Goal: Task Accomplishment & Management: Manage account settings

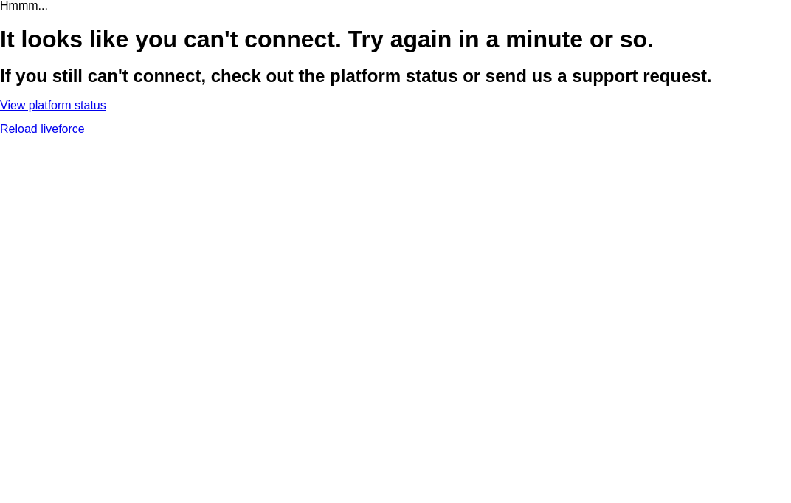
click at [85, 135] on link "Reload liveforce" at bounding box center [42, 129] width 85 height 13
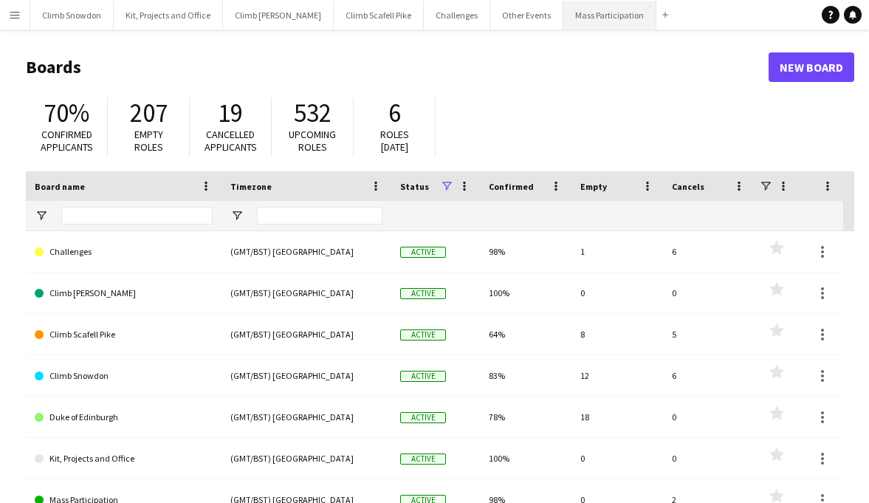
click at [575, 16] on button "Mass Participation Close" at bounding box center [609, 15] width 93 height 29
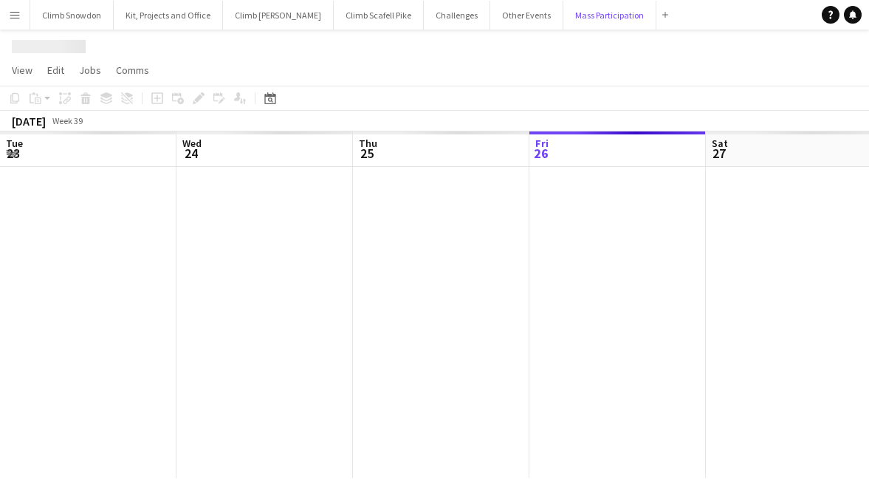
scroll to position [0, 353]
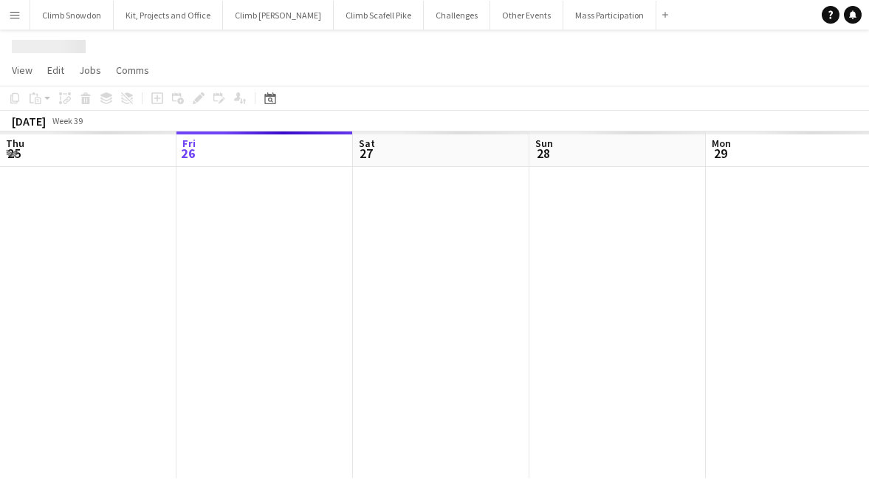
click at [19, 10] on app-icon "Menu" at bounding box center [15, 15] width 12 height 12
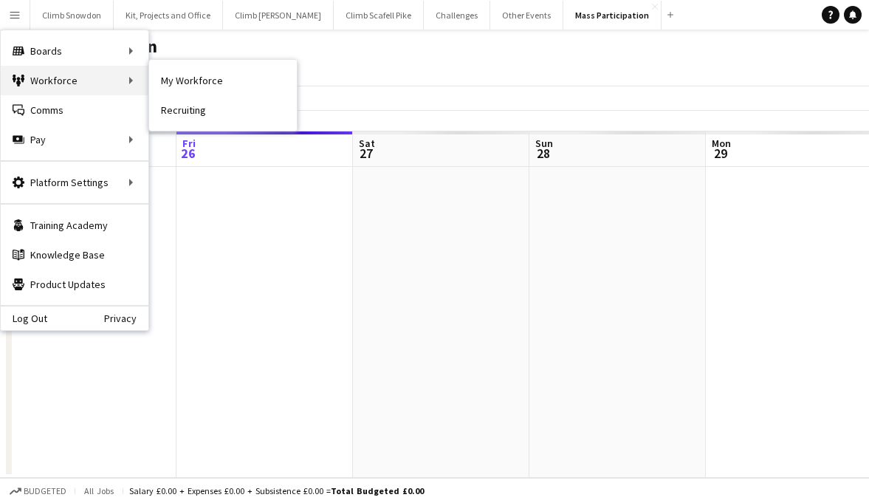
click at [32, 83] on div "Workforce Workforce" at bounding box center [75, 81] width 148 height 30
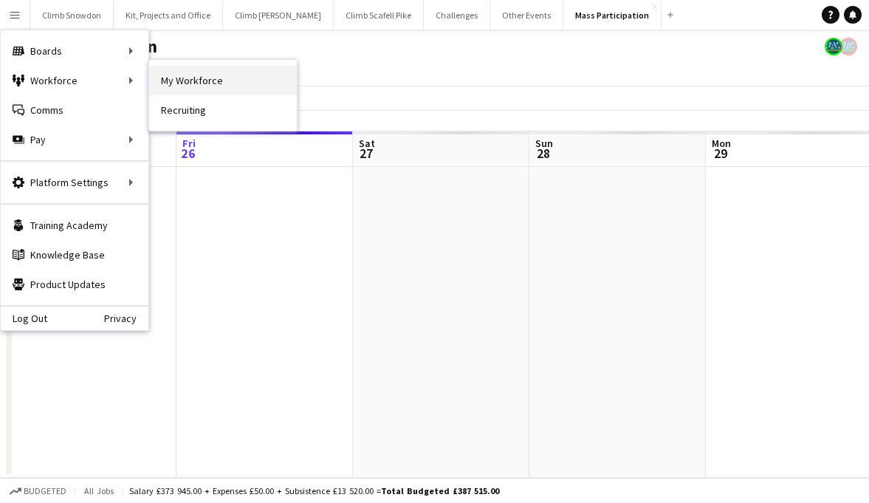
click at [176, 86] on link "My Workforce" at bounding box center [223, 81] width 148 height 30
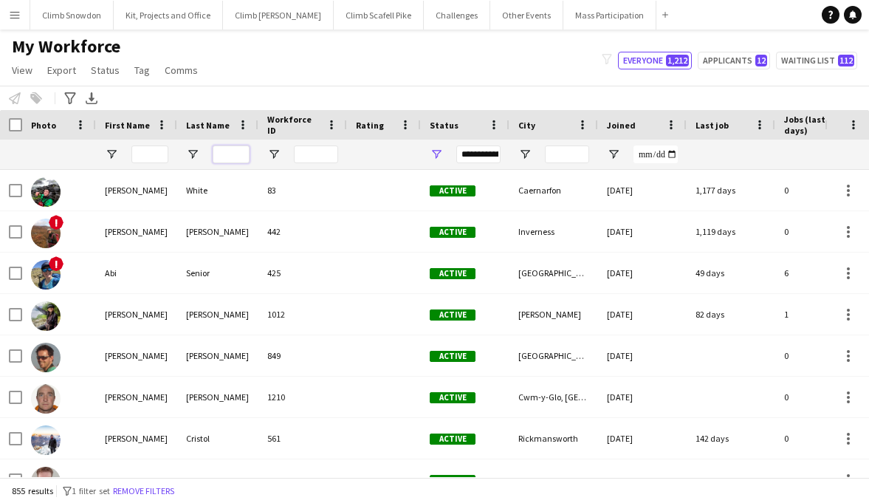
click at [233, 155] on input "Last Name Filter Input" at bounding box center [231, 154] width 37 height 18
type input "*****"
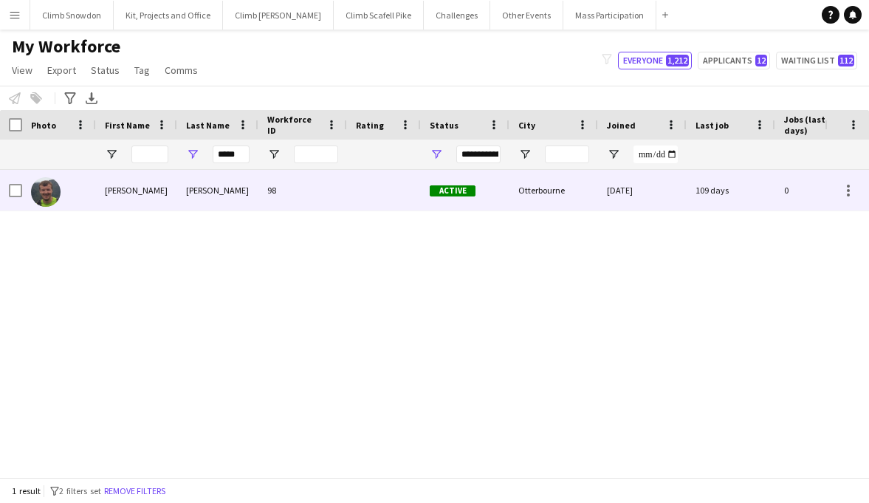
click at [43, 193] on img at bounding box center [46, 192] width 30 height 30
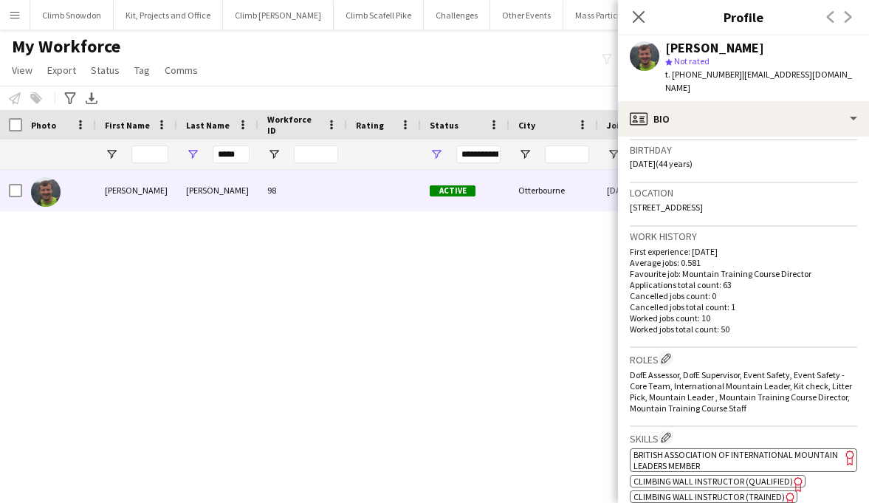
scroll to position [274, 0]
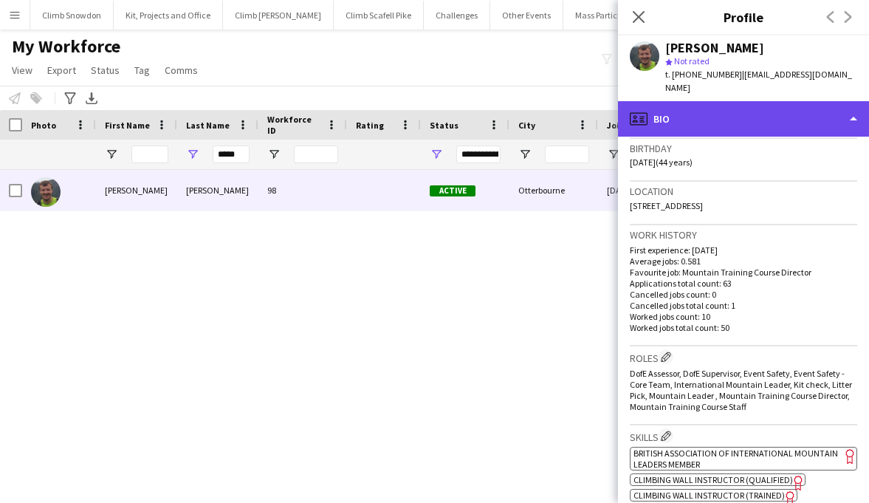
click at [771, 101] on div "profile Bio" at bounding box center [743, 118] width 251 height 35
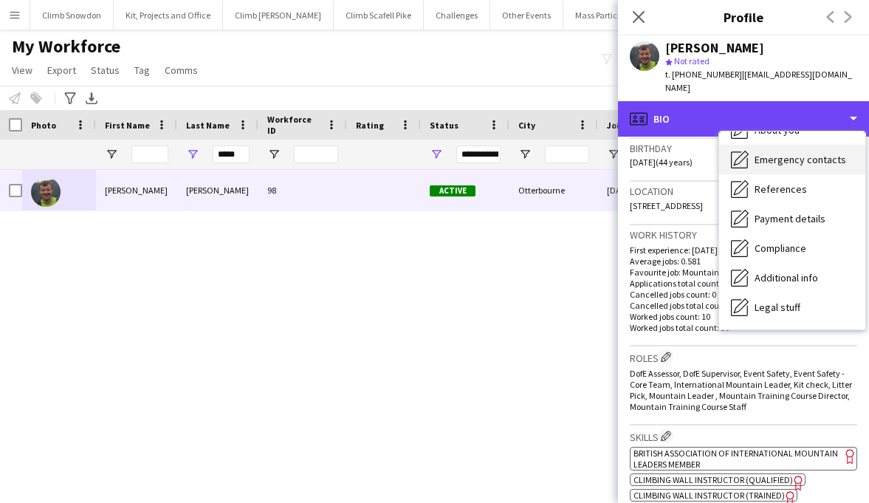
scroll to position [168, 0]
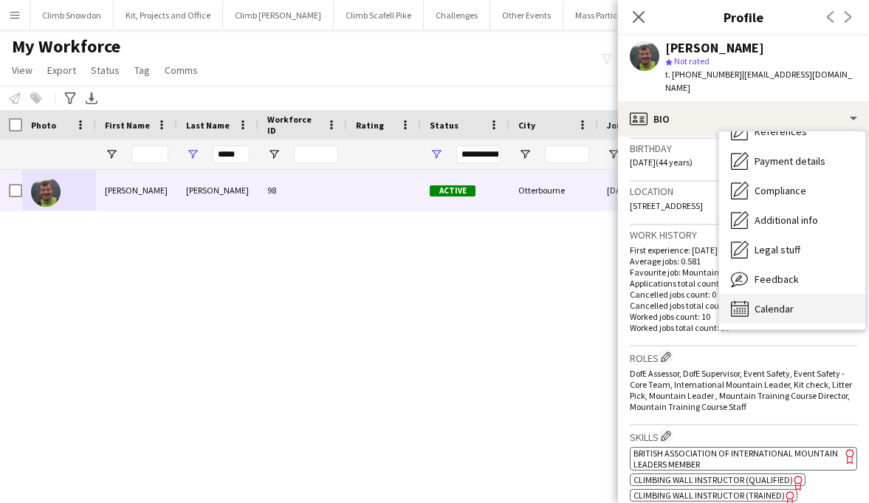
click at [775, 302] on span "Calendar" at bounding box center [773, 308] width 39 height 13
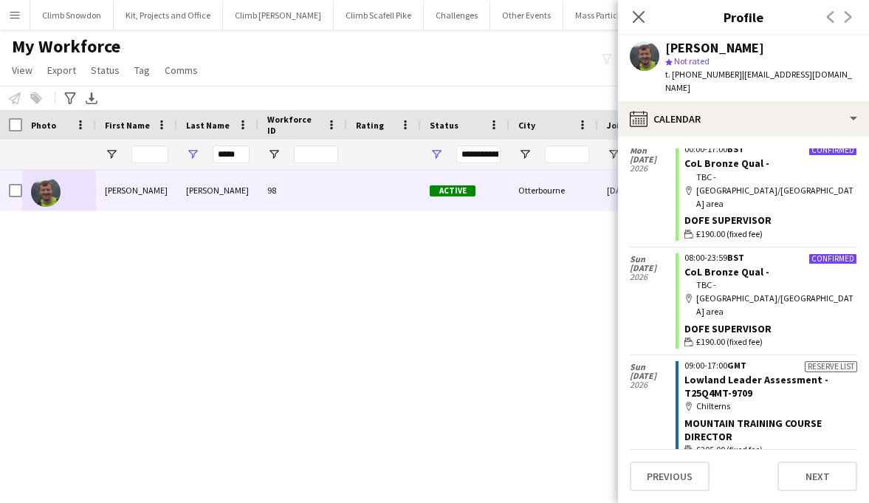
scroll to position [564, 0]
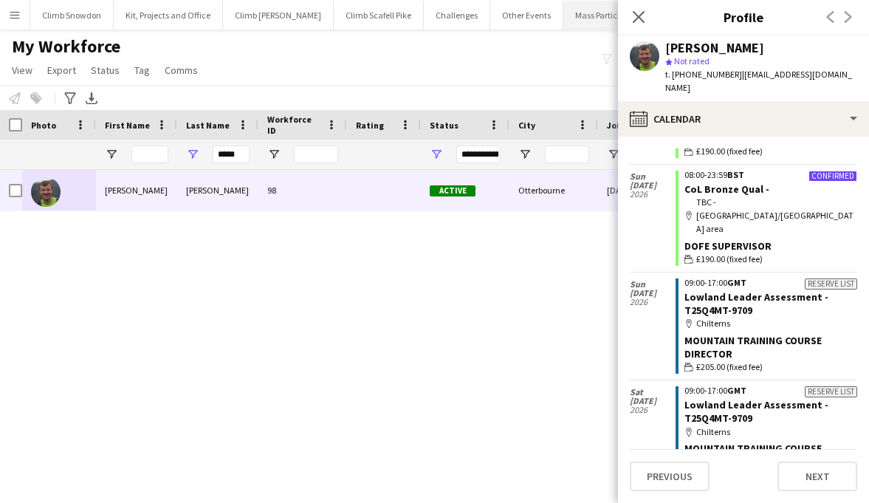
click at [563, 18] on button "Mass Participation Close" at bounding box center [609, 15] width 93 height 29
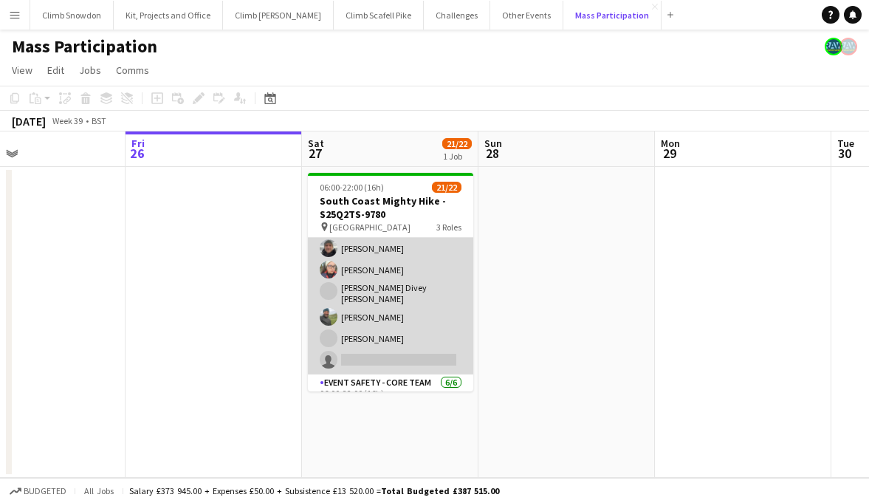
scroll to position [190, 0]
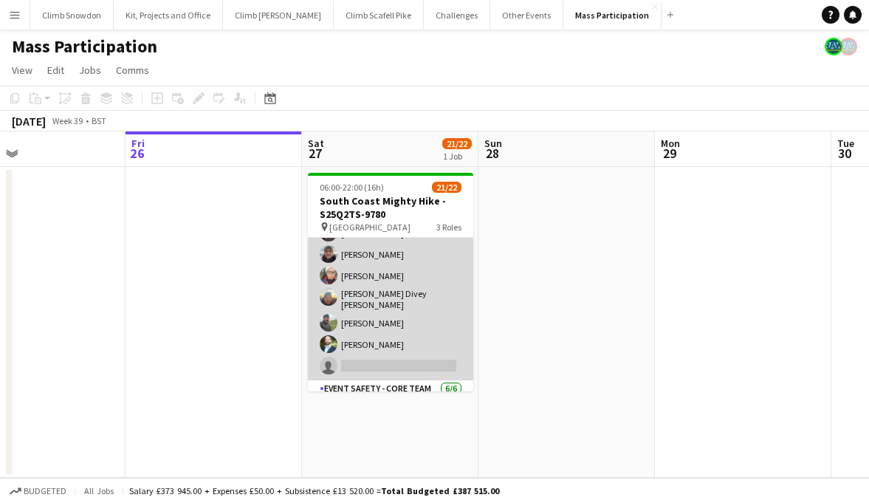
click at [419, 330] on app-card-role "Event Safety 4A 13/14 06:00-22:00 (16h) [PERSON_NAME] [PERSON_NAME] [PERSON_NAM…" at bounding box center [390, 213] width 165 height 333
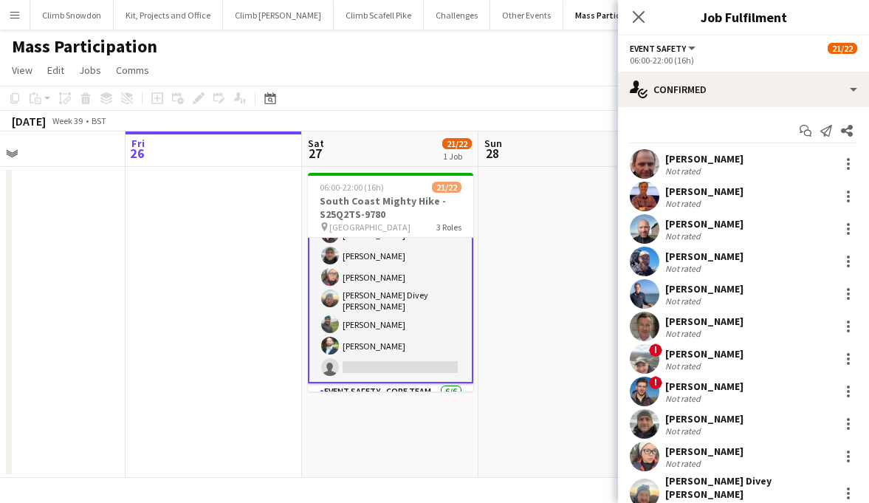
scroll to position [192, 0]
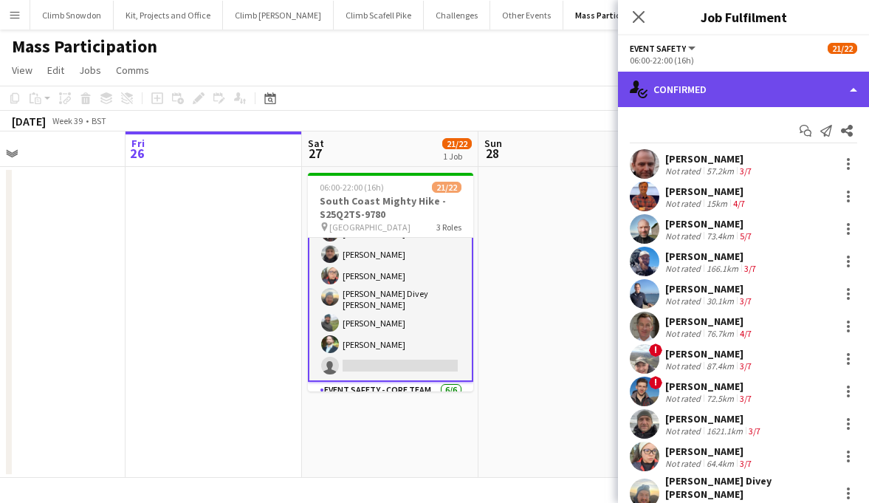
click at [777, 85] on div "single-neutral-actions-check-2 Confirmed" at bounding box center [743, 89] width 251 height 35
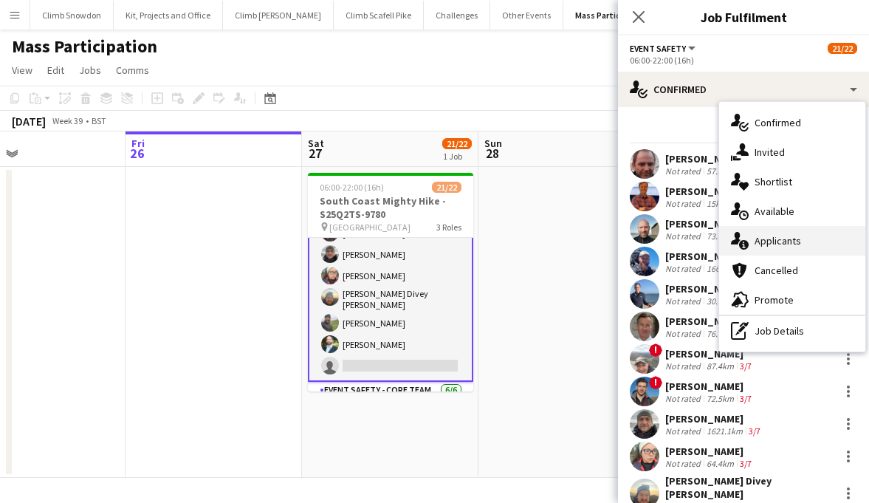
click at [786, 247] on span "Applicants" at bounding box center [777, 240] width 47 height 13
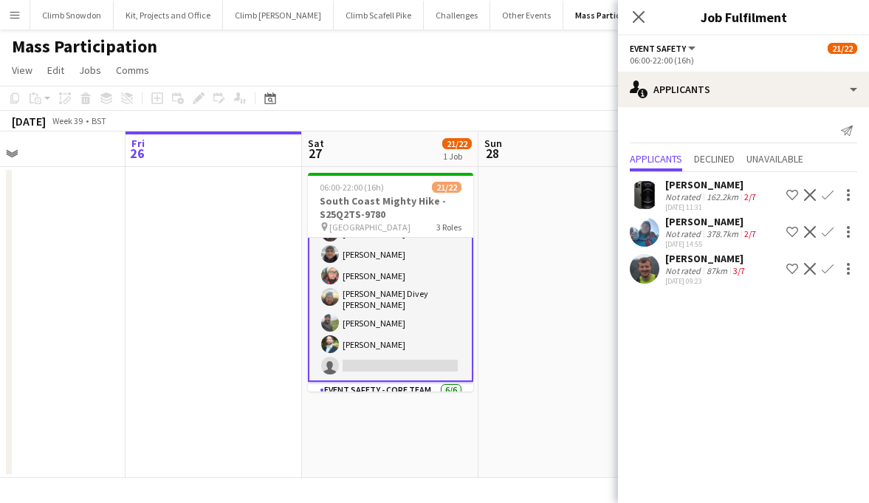
click at [828, 269] on app-icon "Confirm" at bounding box center [828, 269] width 12 height 12
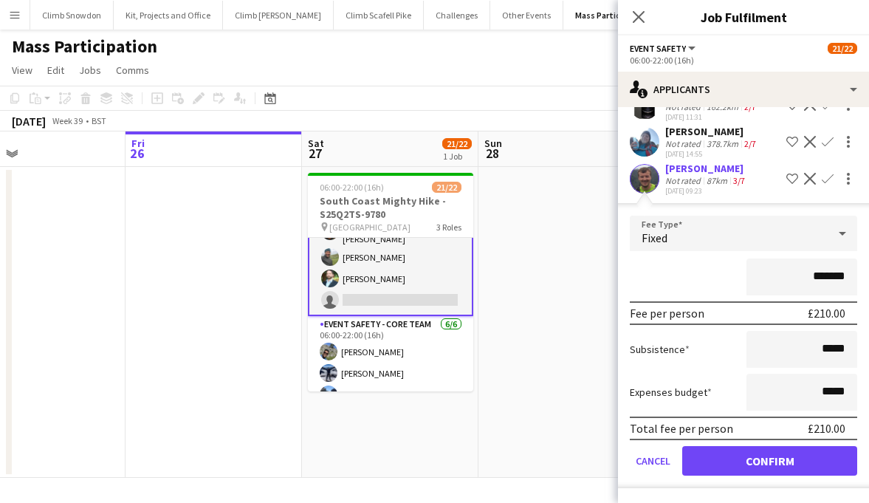
scroll to position [278, 0]
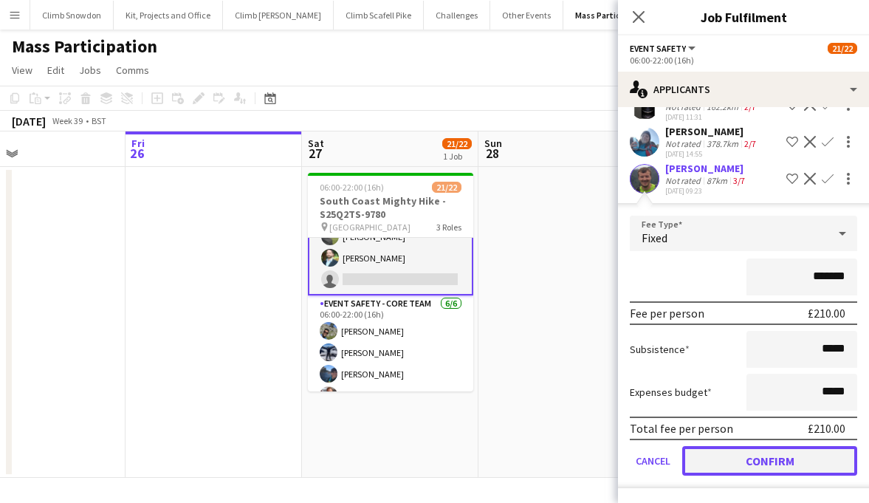
click at [706, 466] on button "Confirm" at bounding box center [769, 461] width 175 height 30
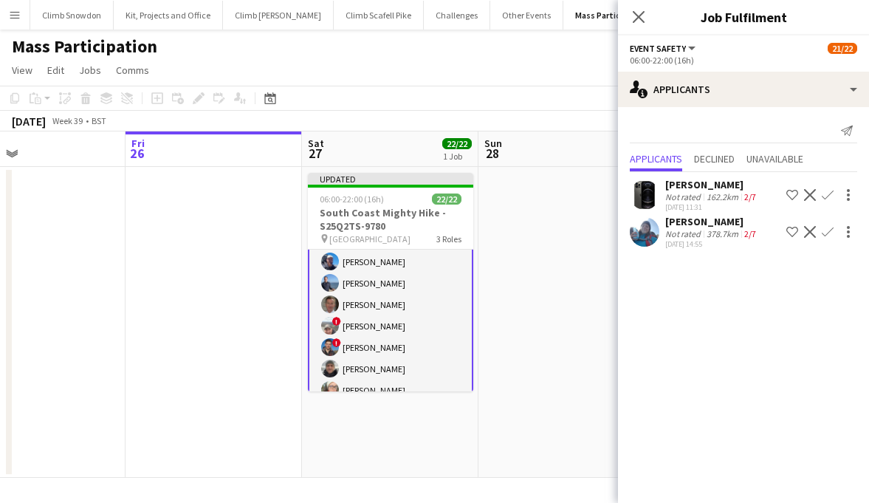
scroll to position [110, 0]
click at [579, 356] on app-date-cell at bounding box center [566, 322] width 176 height 311
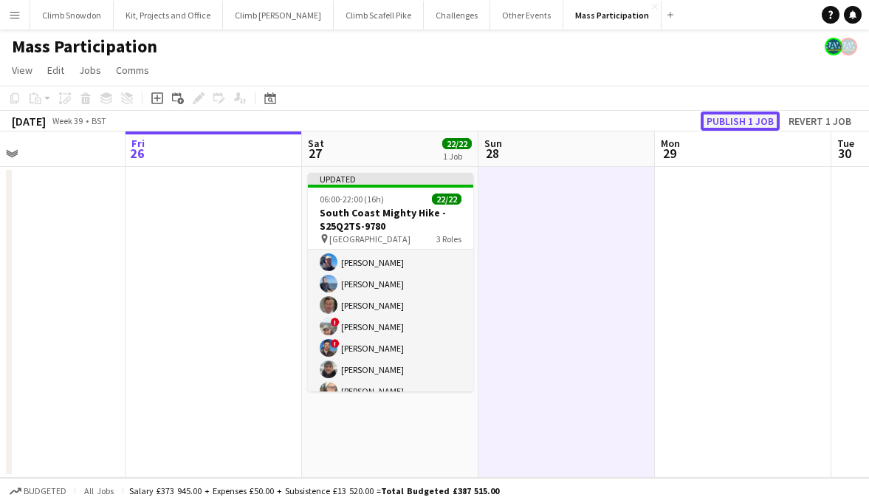
click at [745, 126] on button "Publish 1 job" at bounding box center [739, 120] width 79 height 19
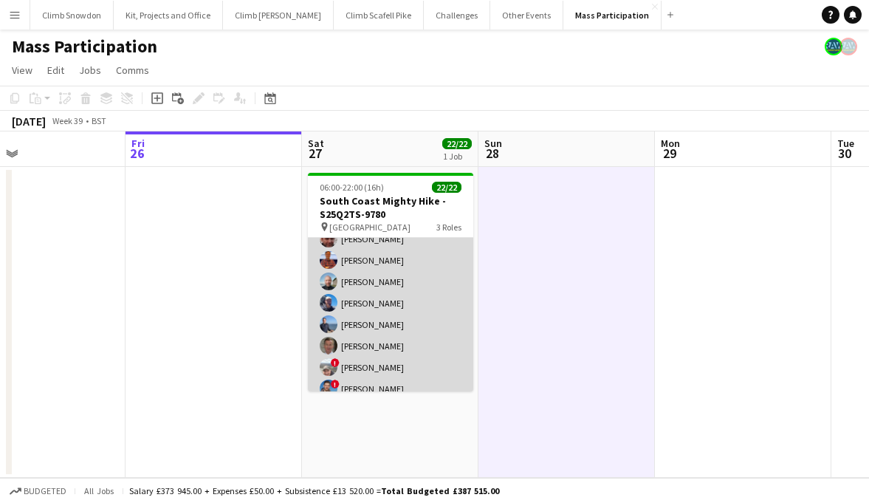
scroll to position [61, 0]
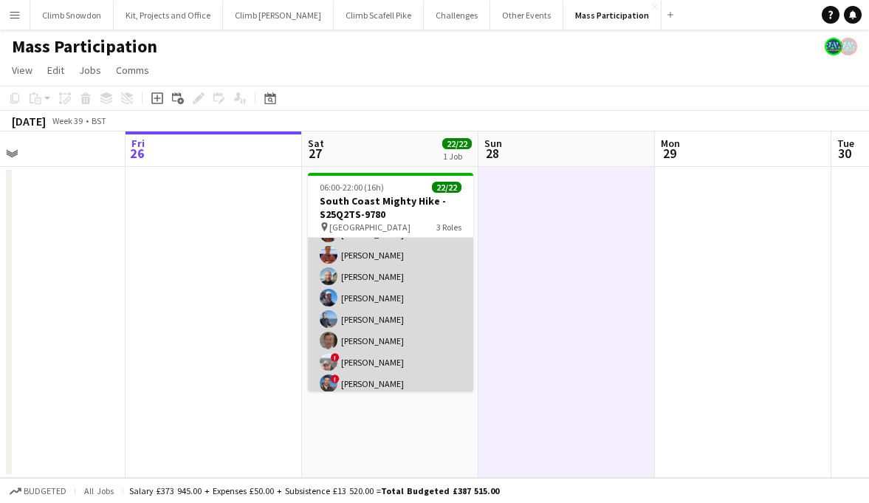
click at [329, 317] on app-user-avatar at bounding box center [329, 319] width 18 height 18
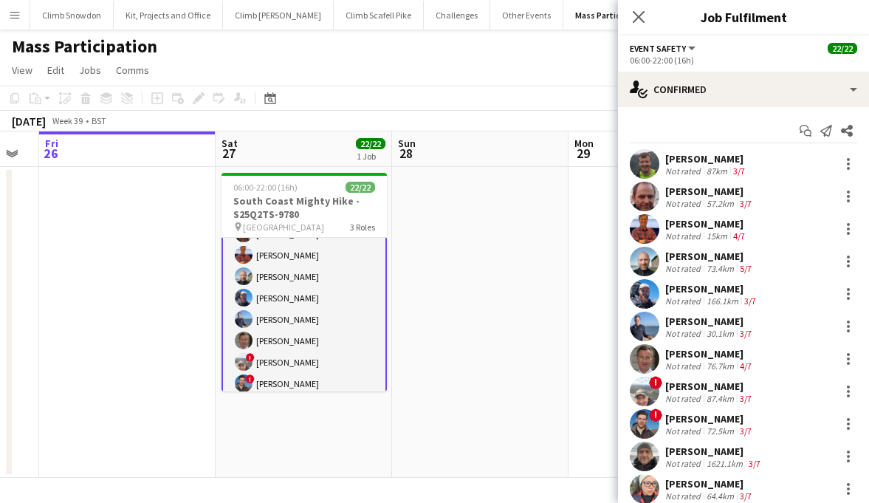
scroll to position [0, 492]
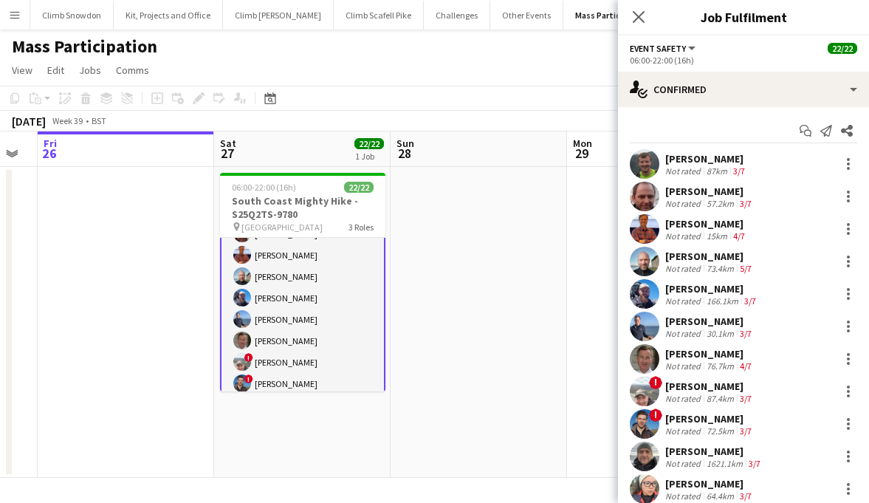
click at [652, 331] on app-user-avatar at bounding box center [645, 326] width 30 height 30
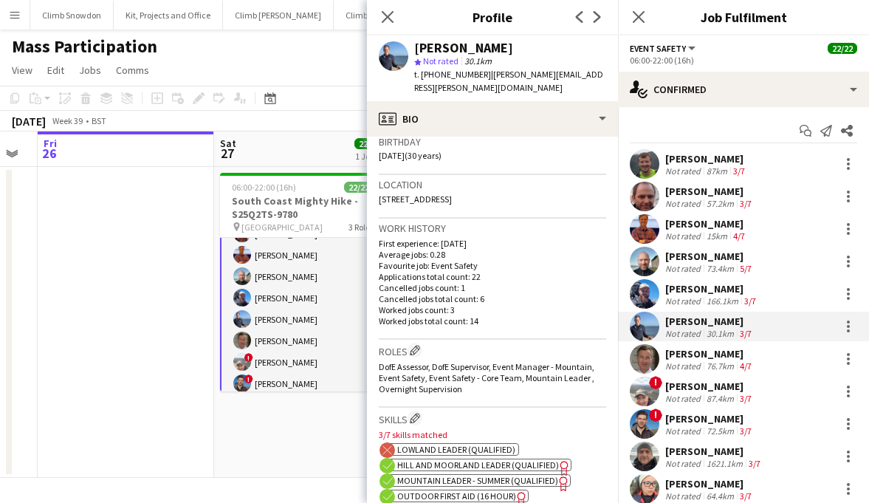
scroll to position [280, 0]
click at [644, 203] on app-user-avatar at bounding box center [645, 197] width 30 height 30
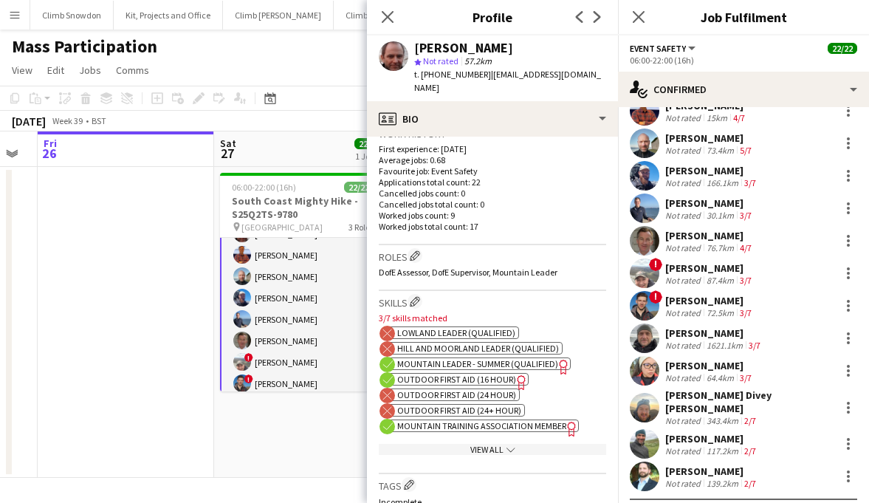
scroll to position [133, 0]
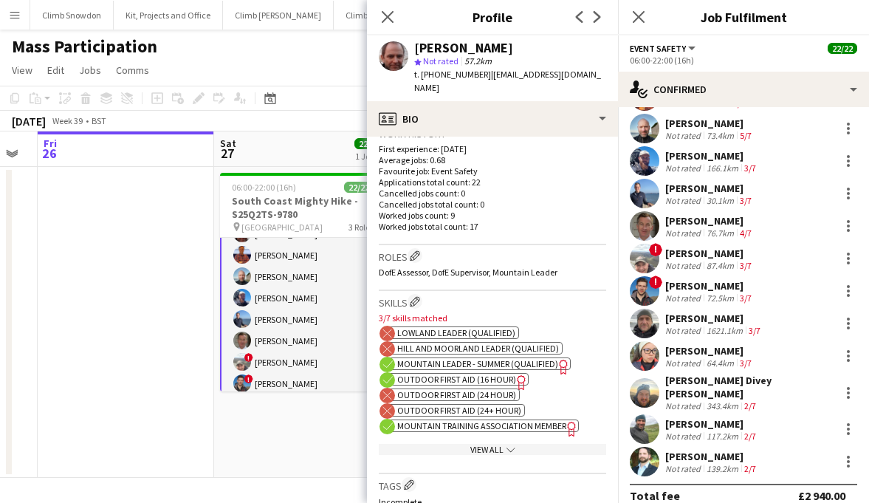
click at [655, 380] on app-user-avatar at bounding box center [645, 393] width 30 height 30
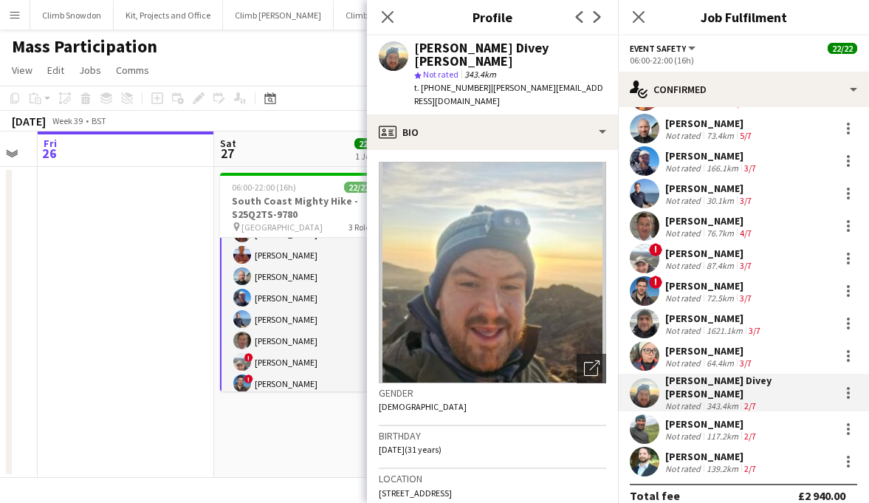
click at [644, 190] on app-user-avatar at bounding box center [645, 194] width 30 height 30
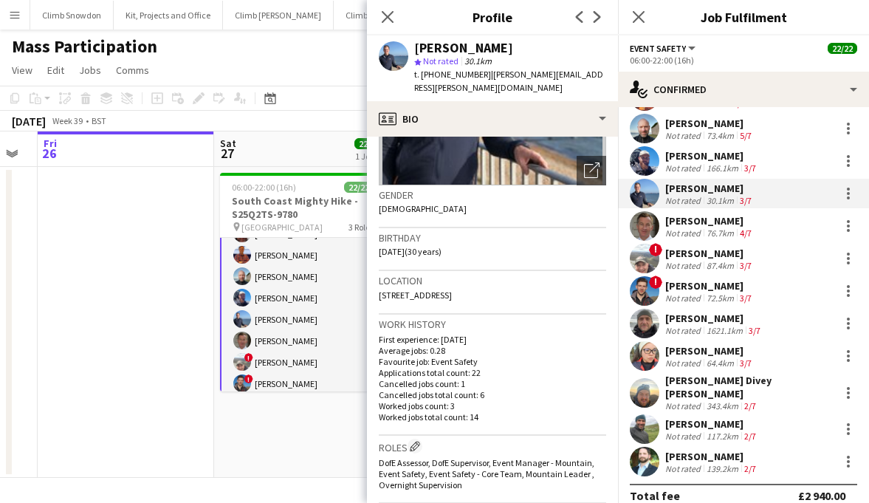
scroll to position [188, 0]
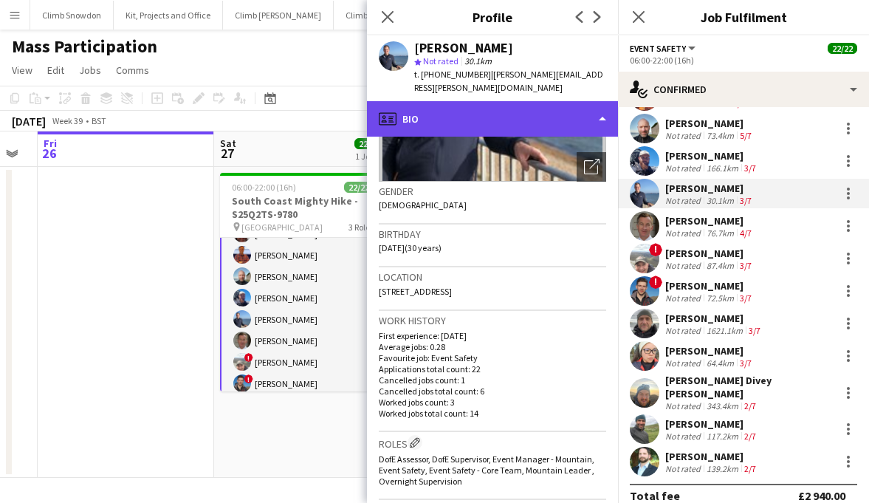
click at [582, 111] on div "profile Bio" at bounding box center [492, 118] width 251 height 35
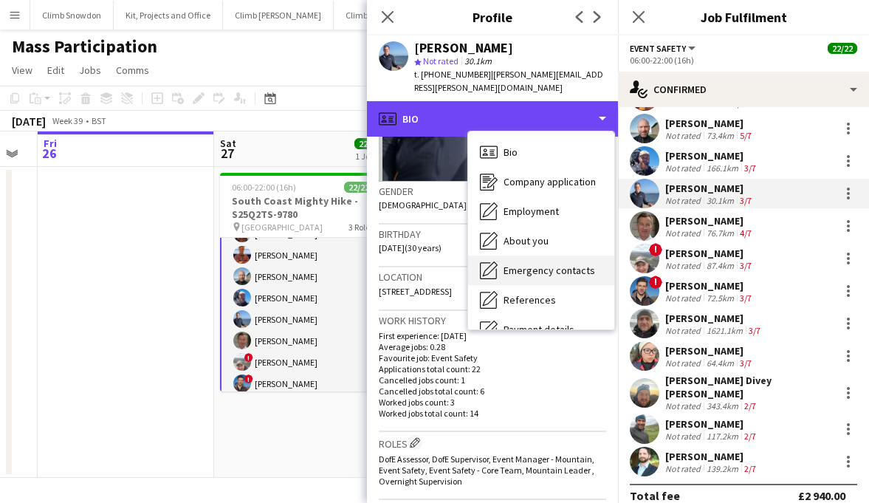
scroll to position [168, 0]
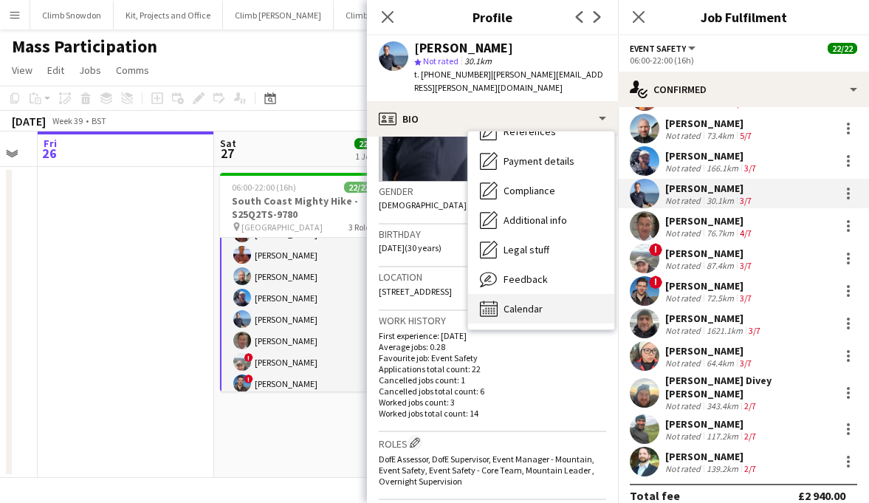
click at [542, 302] on span "Calendar" at bounding box center [522, 308] width 39 height 13
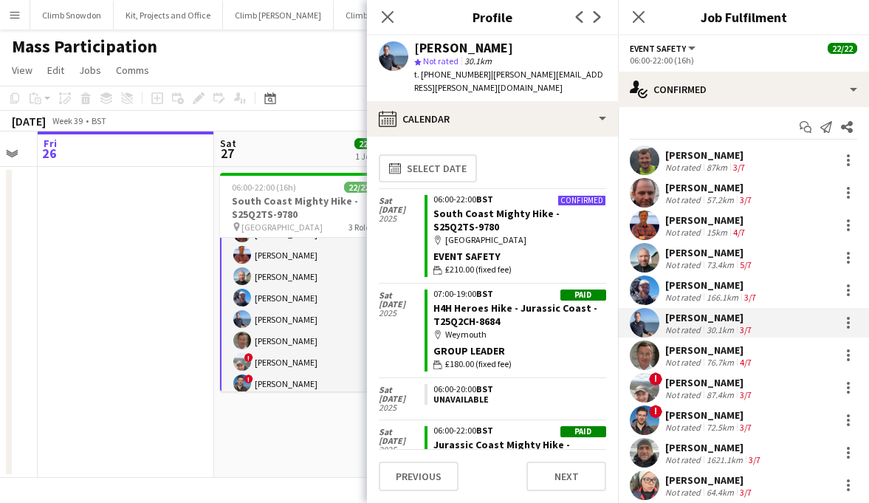
scroll to position [0, 0]
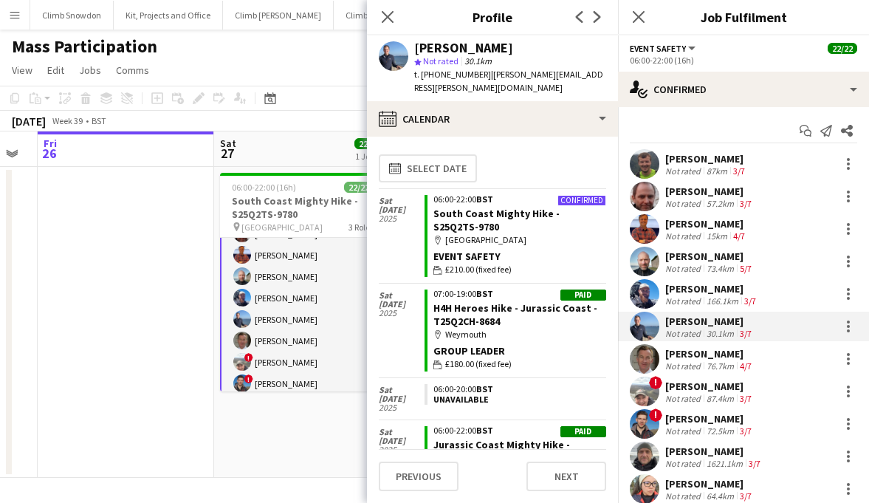
click at [652, 198] on app-user-avatar at bounding box center [645, 197] width 30 height 30
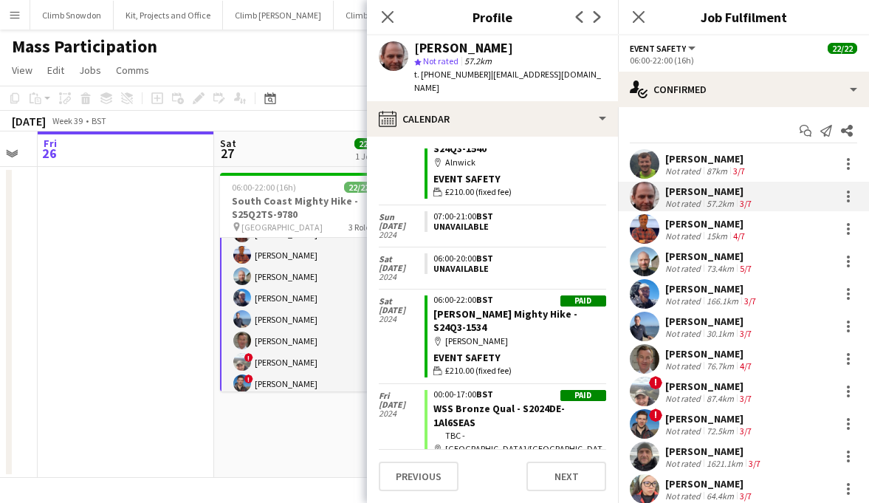
scroll to position [2264, 0]
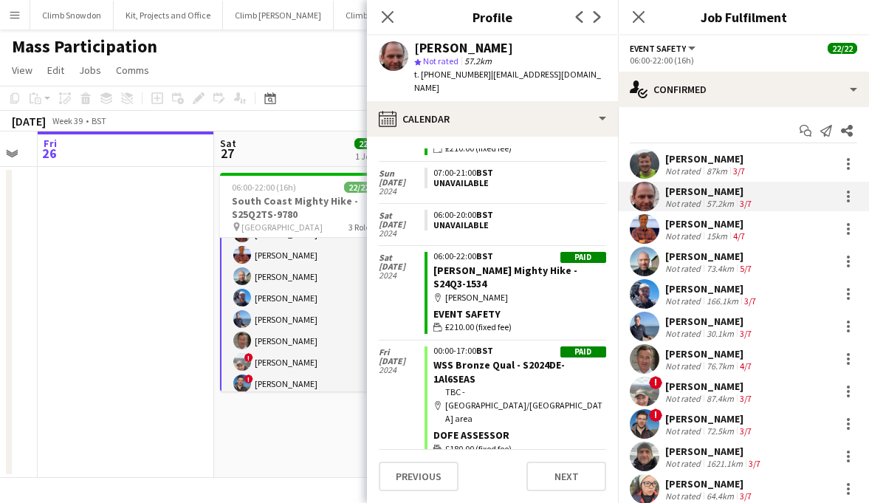
click at [646, 235] on app-user-avatar at bounding box center [645, 229] width 30 height 30
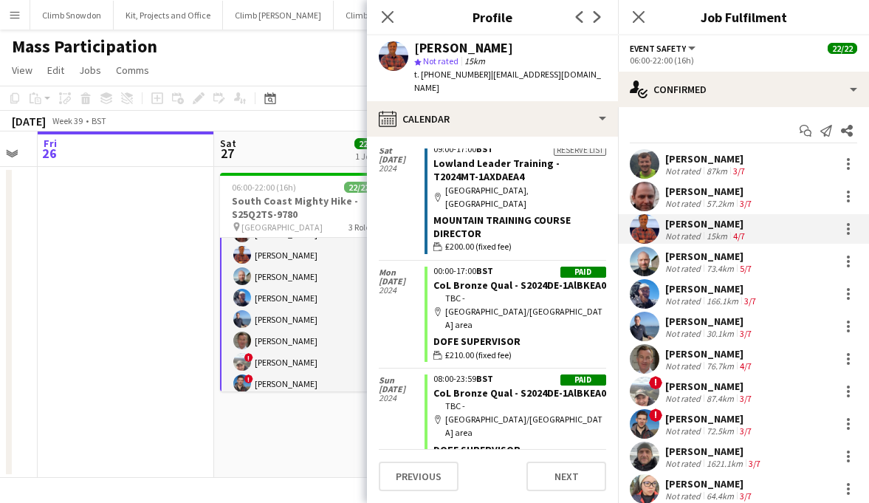
scroll to position [6701, 0]
click at [650, 261] on app-user-avatar at bounding box center [645, 262] width 30 height 30
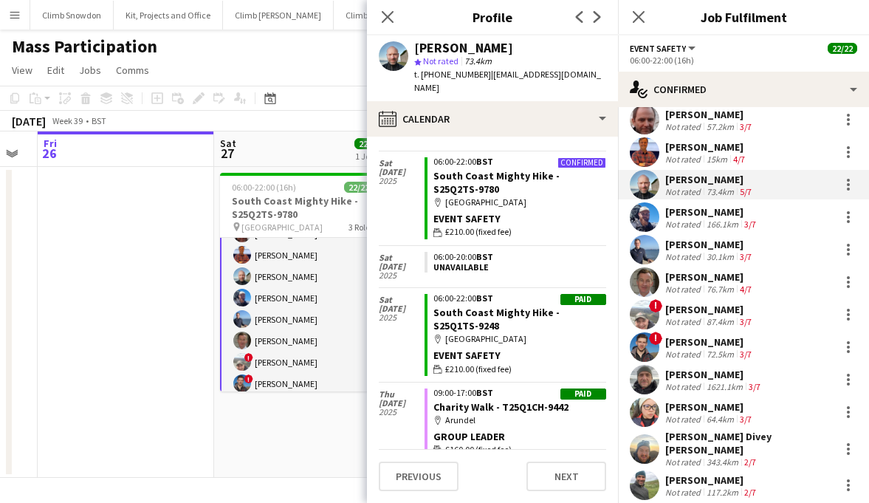
scroll to position [141, 0]
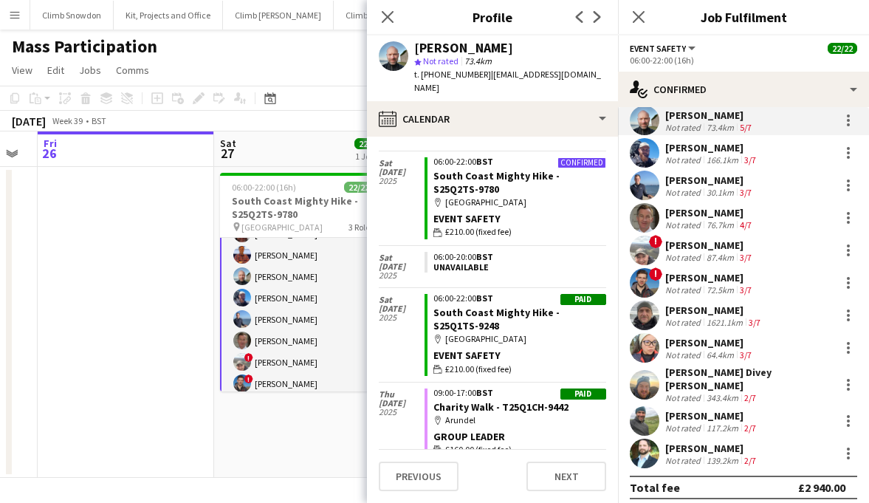
click at [645, 354] on app-user-avatar at bounding box center [645, 348] width 30 height 30
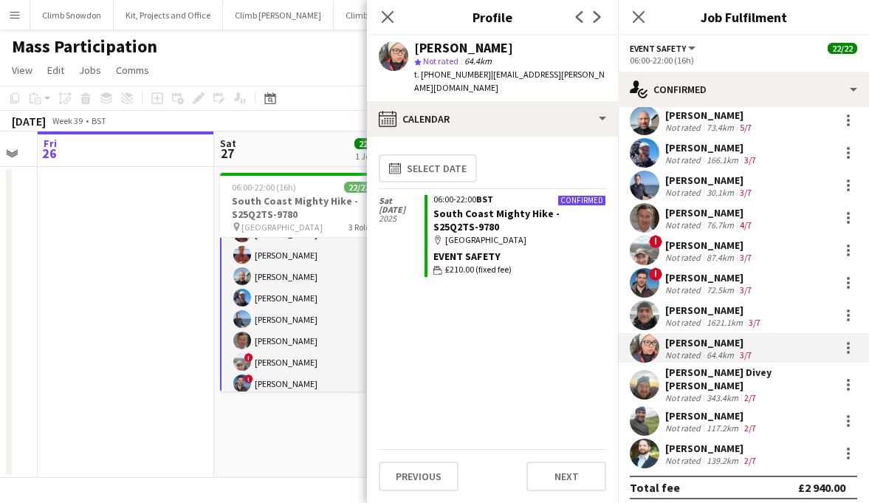
click at [269, 354] on app-card-role "Event Safety 14/14 06:00-22:00 (16h) [PERSON_NAME] [PERSON_NAME] [PERSON_NAME] …" at bounding box center [302, 343] width 165 height 336
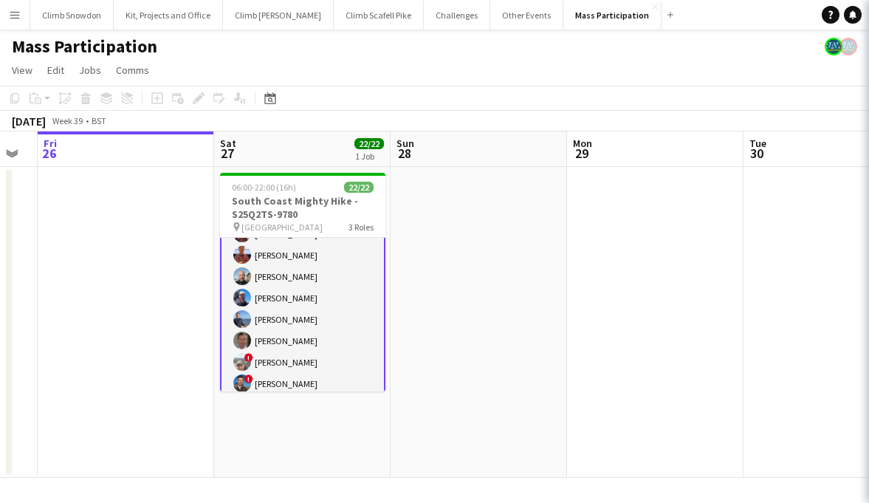
scroll to position [61, 0]
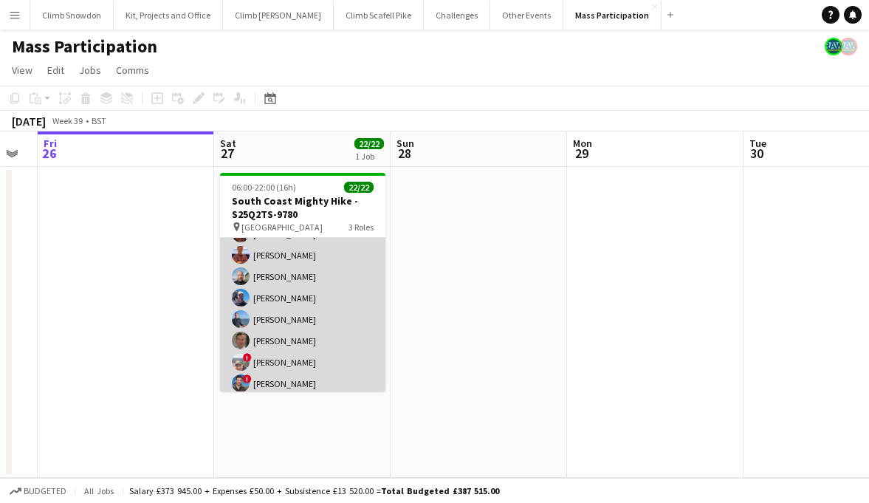
click at [343, 338] on app-card-role "Event Safety 14/14 06:00-22:00 (16h) [PERSON_NAME] [PERSON_NAME] [PERSON_NAME] …" at bounding box center [302, 342] width 165 height 333
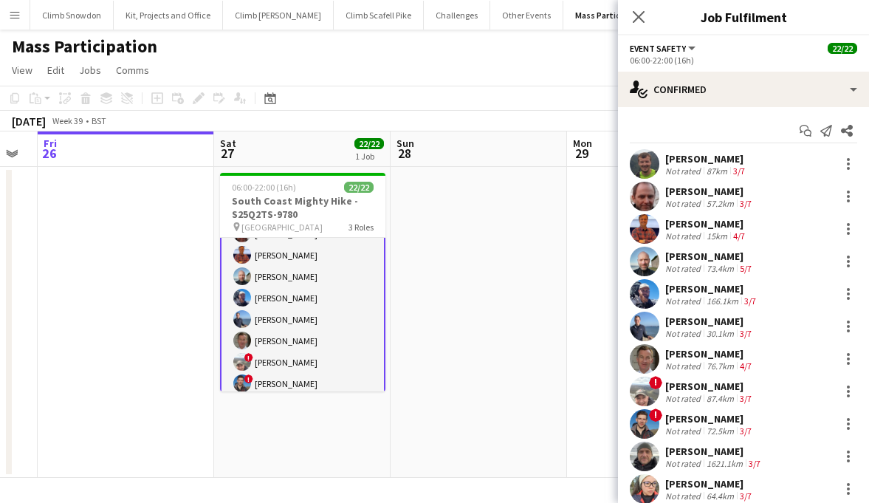
scroll to position [141, 0]
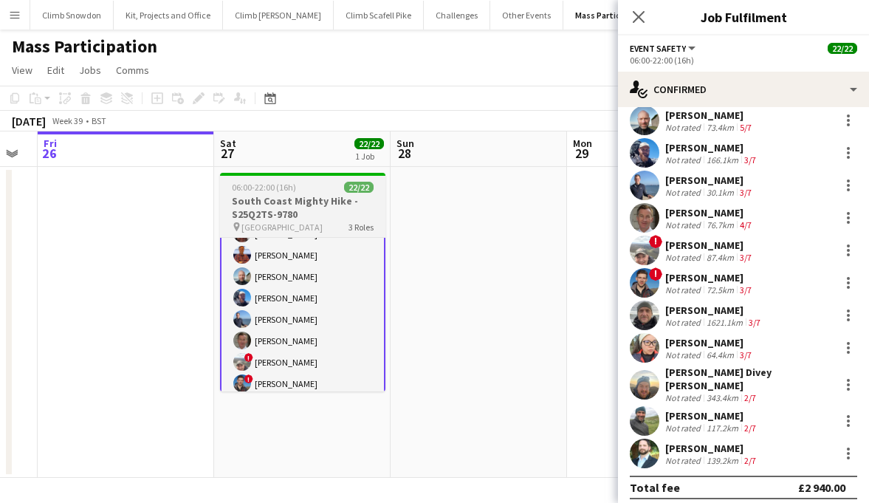
click at [311, 230] on div "pin South Coast 3 Roles" at bounding box center [302, 227] width 165 height 12
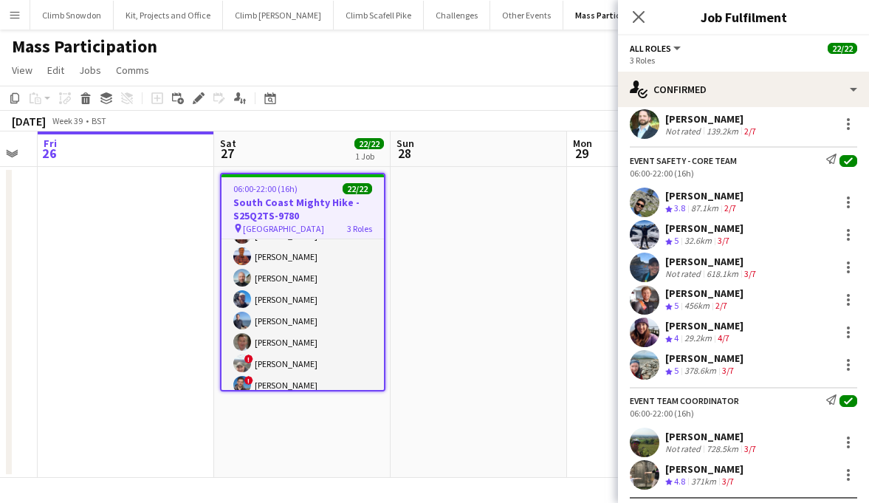
scroll to position [525, 0]
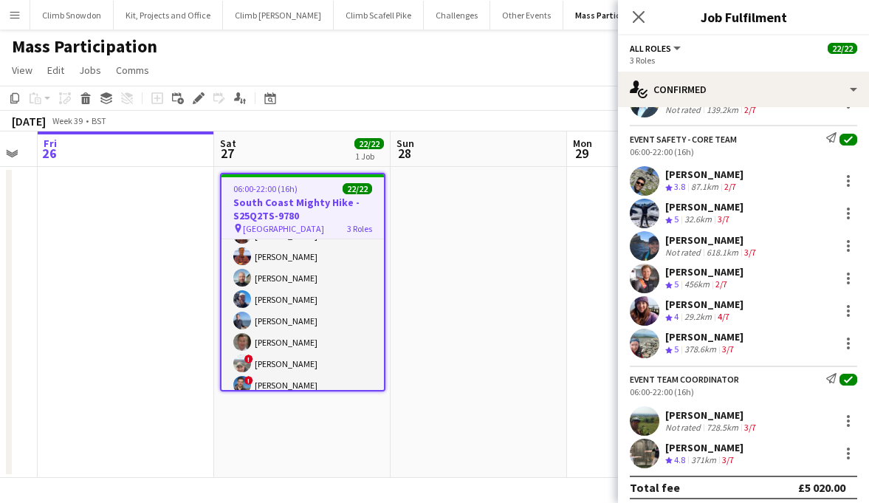
click at [20, 16] on app-icon "Menu" at bounding box center [15, 15] width 12 height 12
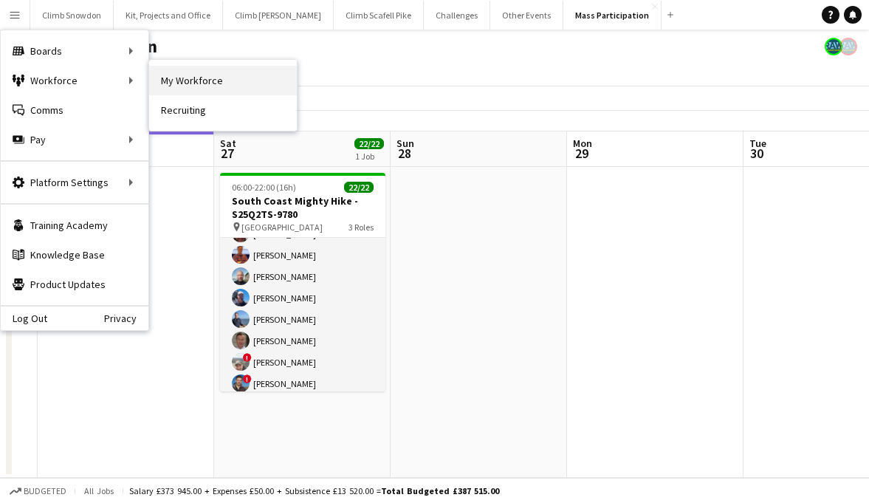
click at [225, 78] on link "My Workforce" at bounding box center [223, 81] width 148 height 30
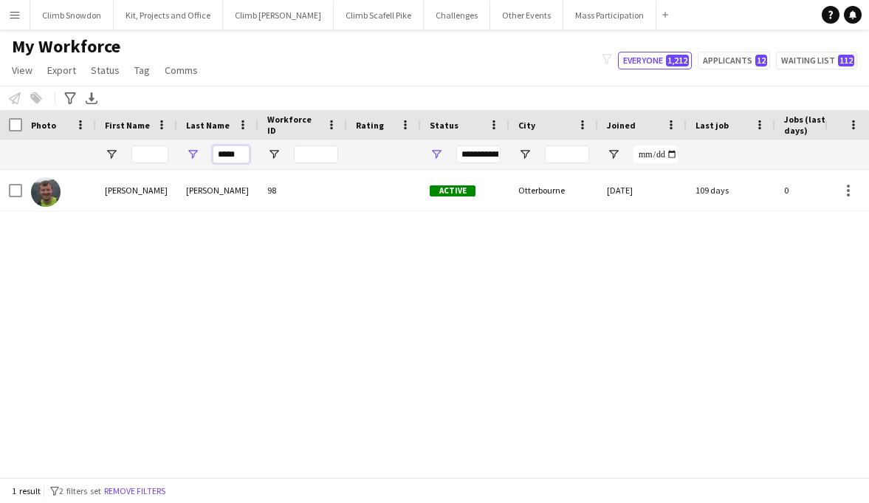
click at [227, 155] on input "*****" at bounding box center [231, 154] width 37 height 18
type input "****"
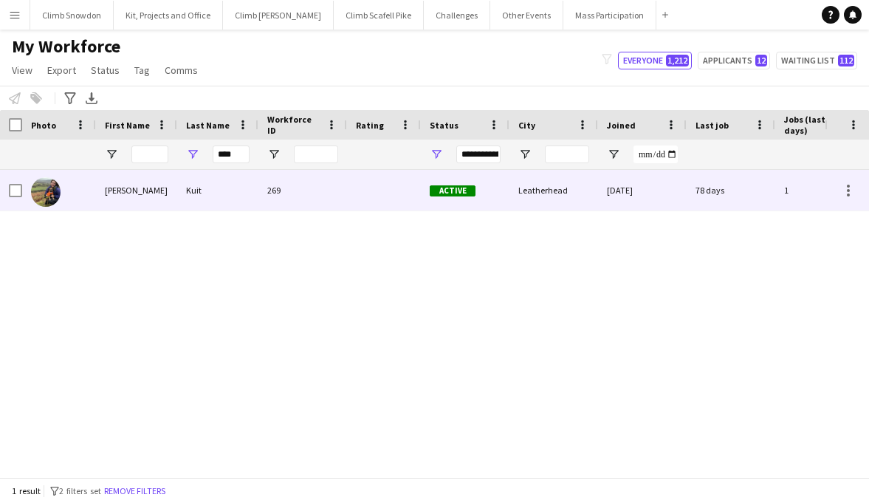
click at [52, 192] on img at bounding box center [46, 192] width 30 height 30
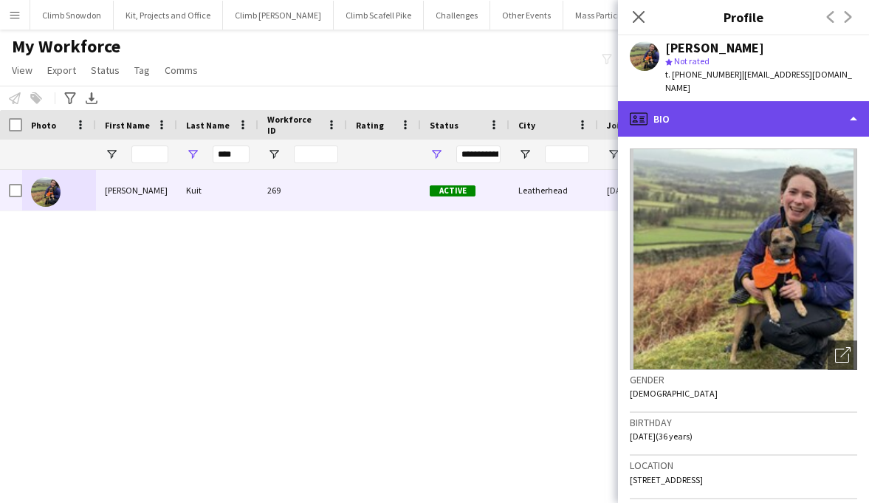
click at [771, 107] on div "profile Bio" at bounding box center [743, 118] width 251 height 35
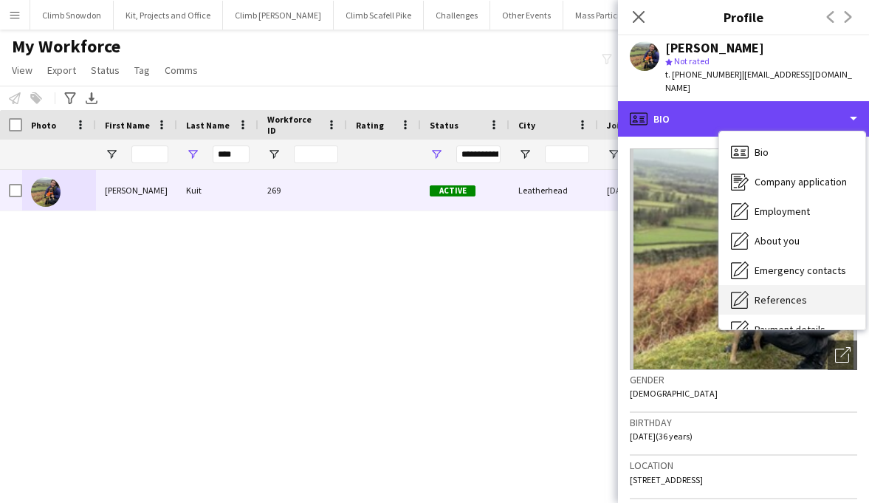
scroll to position [168, 0]
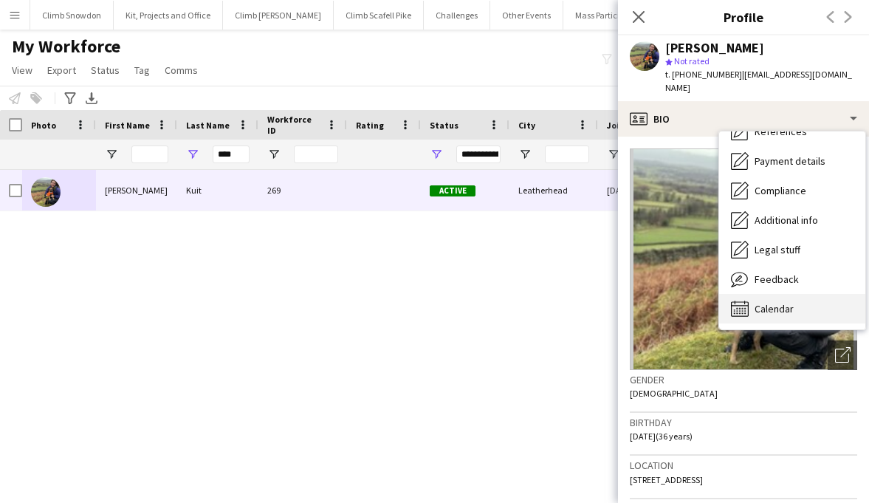
click at [774, 302] on span "Calendar" at bounding box center [773, 308] width 39 height 13
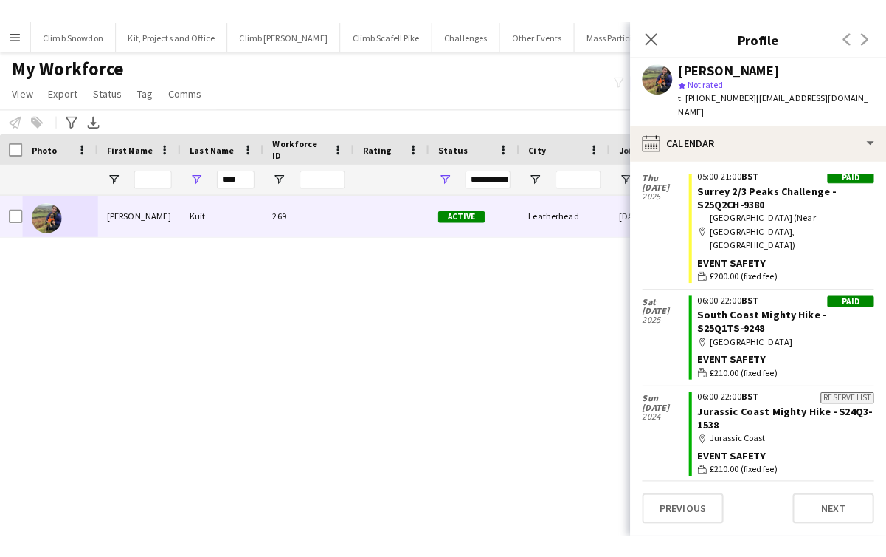
scroll to position [41, 0]
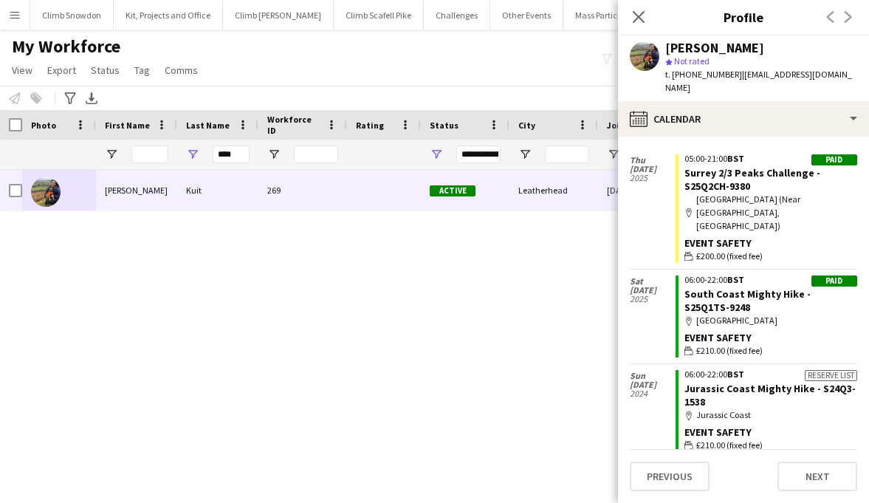
click at [458, 314] on div "[PERSON_NAME] 269 Active Leatherhead [DATE] 78 days 1 [EMAIL_ADDRESS][DOMAIN_NA…" at bounding box center [412, 323] width 824 height 307
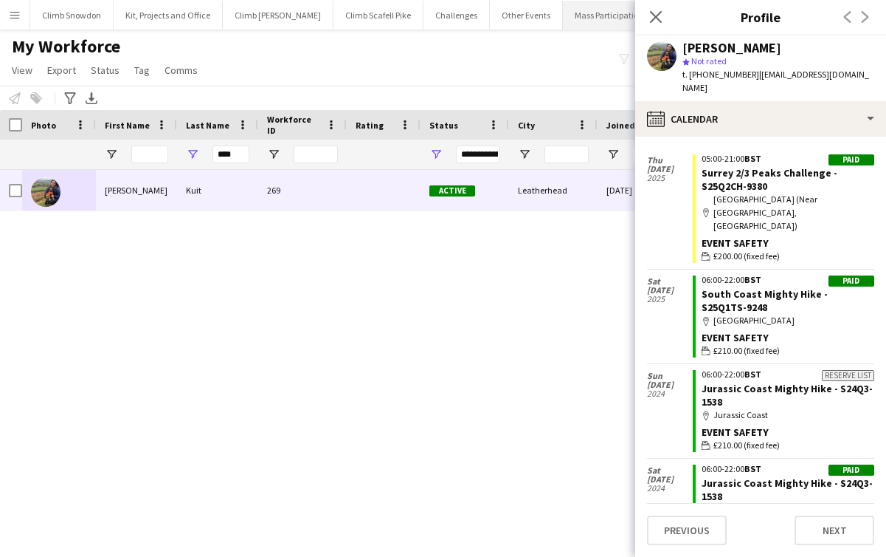
click at [563, 27] on button "Mass Participation Close" at bounding box center [609, 15] width 93 height 29
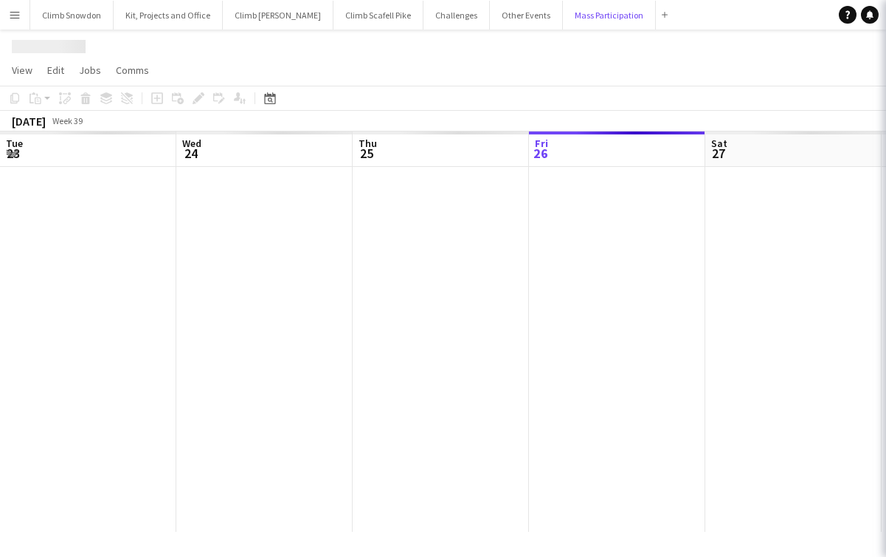
scroll to position [0, 353]
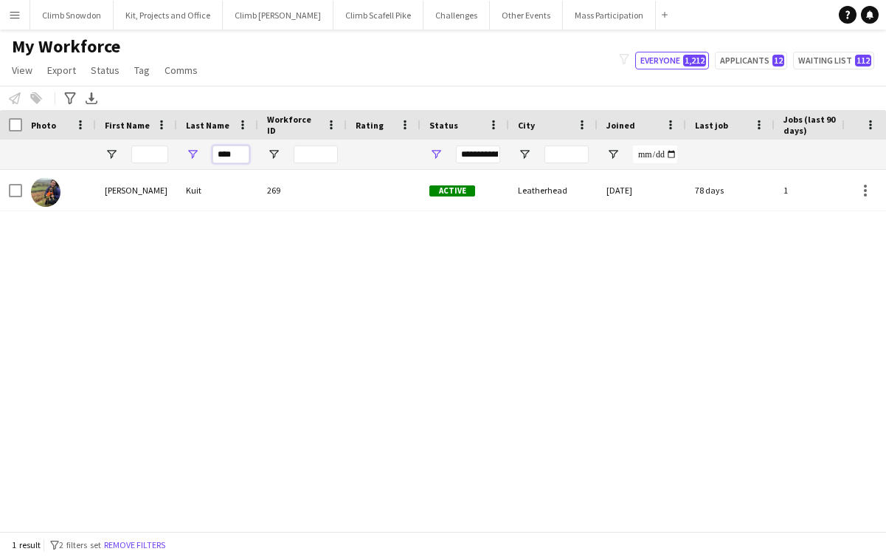
click at [237, 154] on input "****" at bounding box center [231, 154] width 37 height 18
type input "*******"
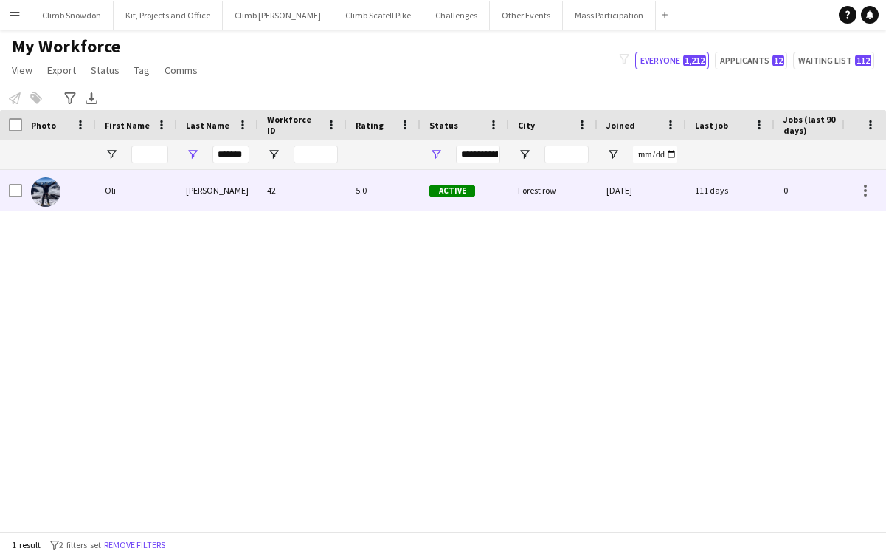
click at [62, 193] on div at bounding box center [59, 190] width 74 height 41
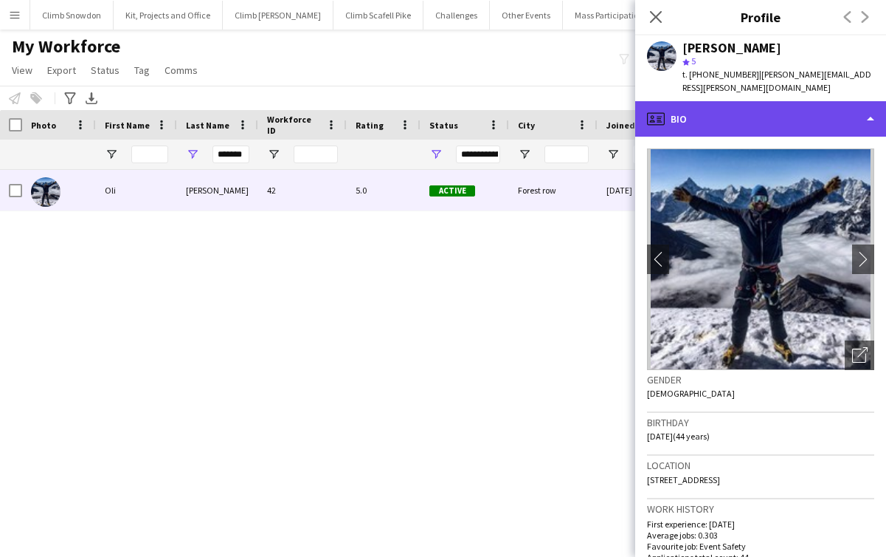
click at [844, 106] on div "profile Bio" at bounding box center [761, 118] width 251 height 35
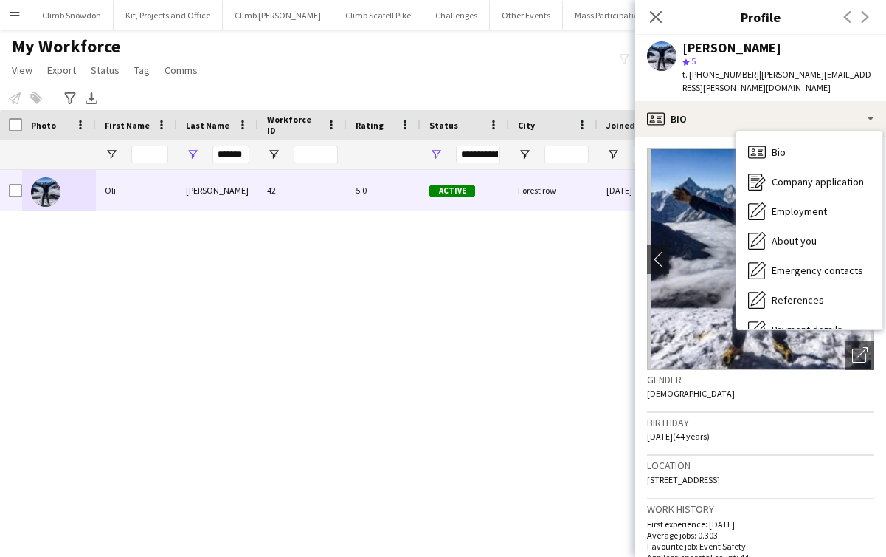
click at [693, 416] on h3 "Birthday" at bounding box center [760, 422] width 227 height 13
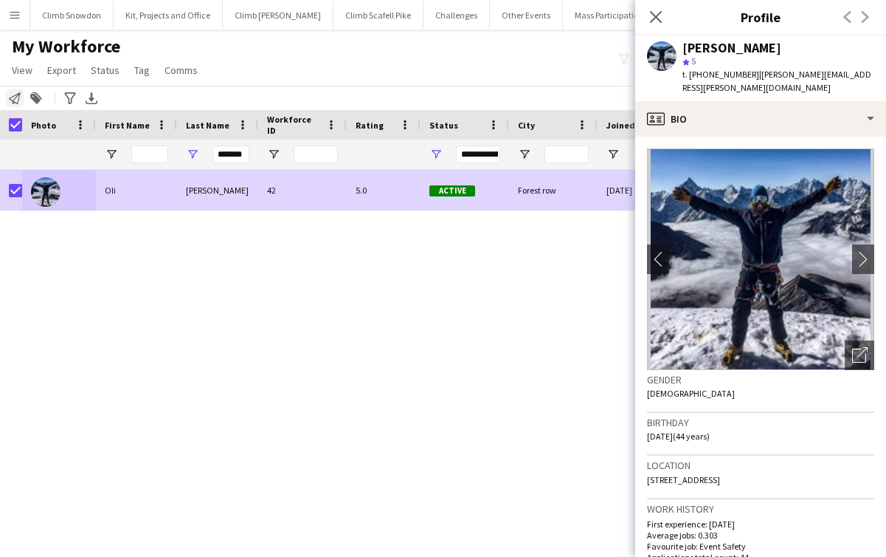
click at [15, 100] on icon "Notify workforce" at bounding box center [15, 98] width 12 height 12
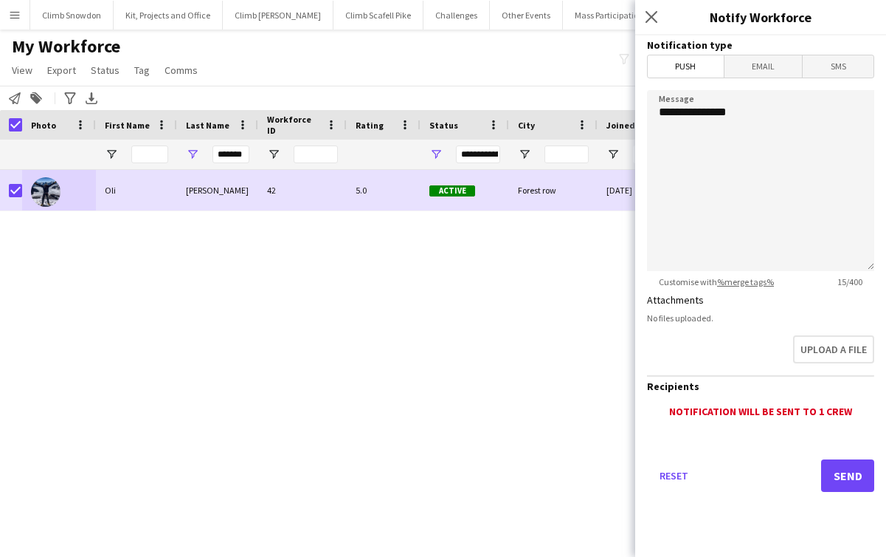
click at [756, 76] on span "Email" at bounding box center [764, 66] width 78 height 22
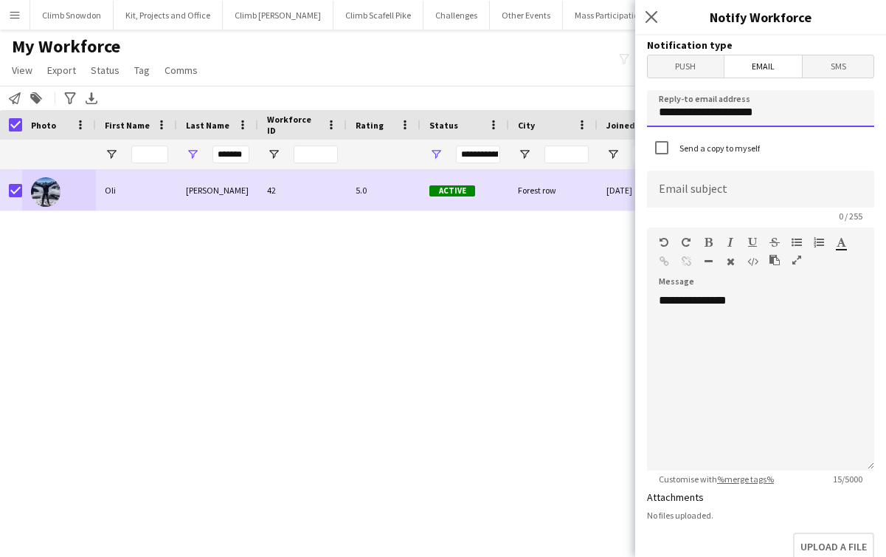
click at [735, 117] on input "**********" at bounding box center [760, 108] width 227 height 37
type input "**********"
click at [719, 207] on app-form-group "Email subject 0 / 255" at bounding box center [760, 196] width 227 height 51
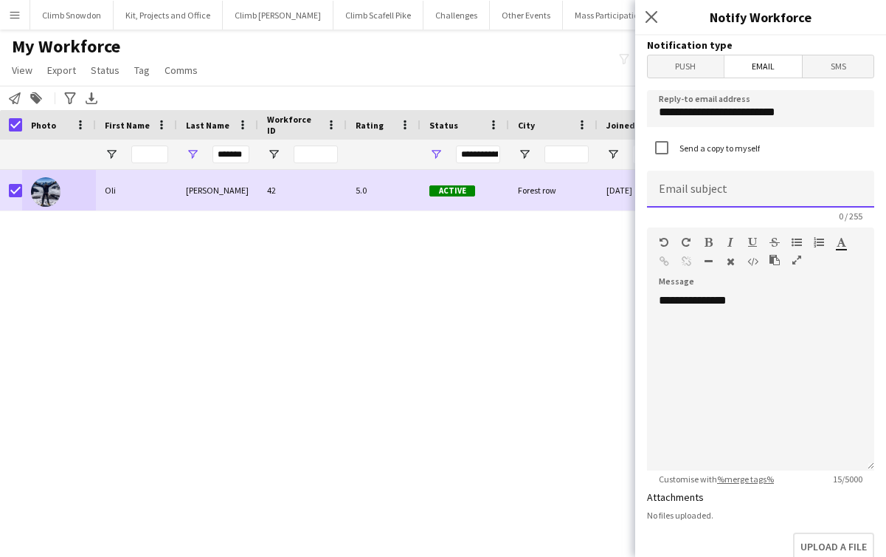
click at [719, 191] on input at bounding box center [760, 189] width 227 height 37
type input "*"
click at [704, 192] on input "**********" at bounding box center [760, 189] width 227 height 37
type input "**********"
click at [700, 340] on div "**********" at bounding box center [760, 381] width 227 height 177
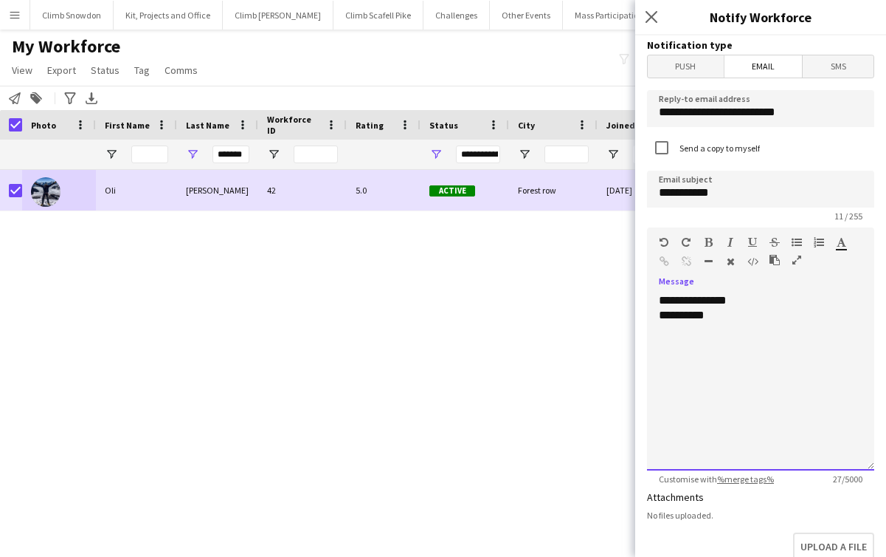
click at [669, 320] on div "**********" at bounding box center [761, 315] width 204 height 15
click at [721, 319] on div "**********" at bounding box center [761, 315] width 204 height 15
click at [778, 300] on div "**********" at bounding box center [760, 381] width 227 height 177
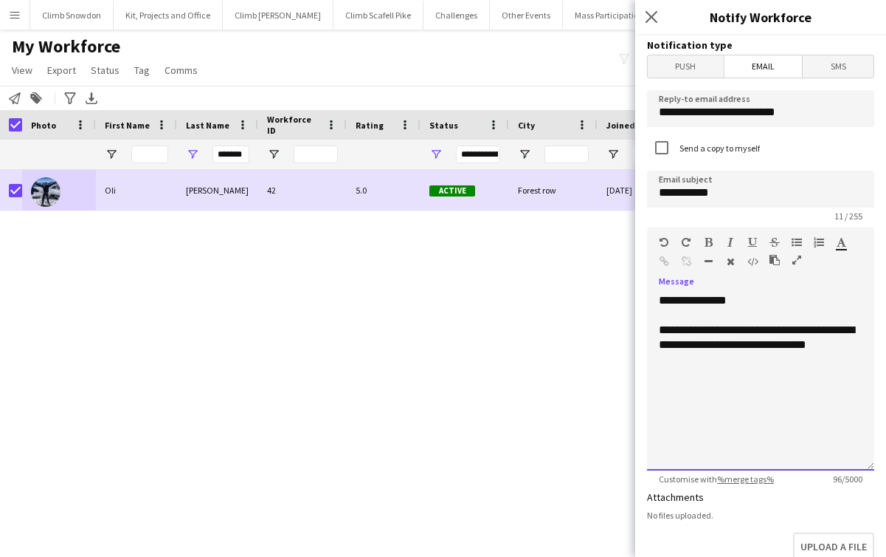
click at [764, 365] on div "**********" at bounding box center [760, 381] width 227 height 177
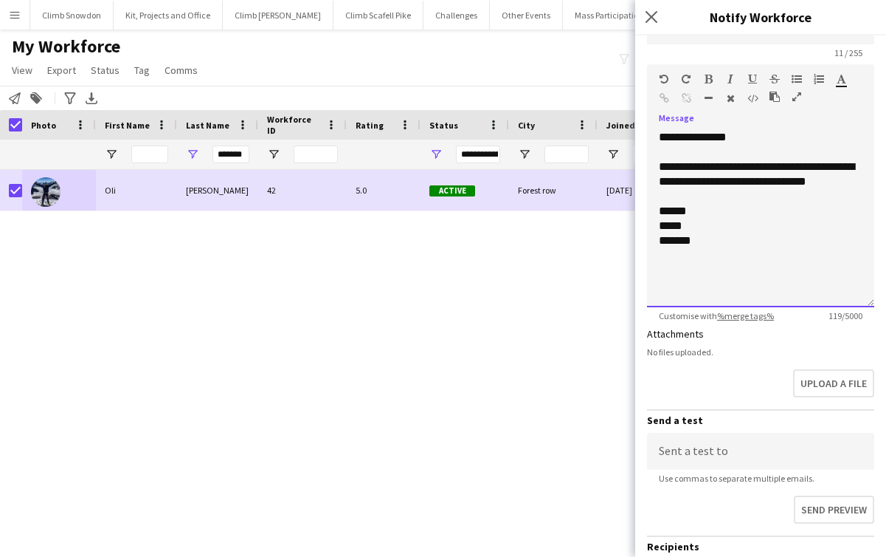
scroll to position [300, 0]
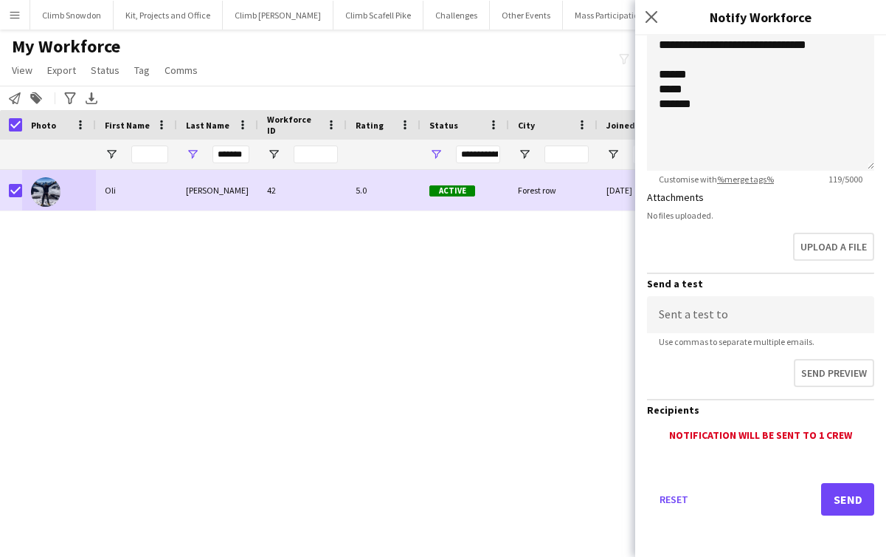
click at [836, 479] on div "Reset Send" at bounding box center [760, 504] width 227 height 103
click at [837, 500] on button "Send" at bounding box center [848, 499] width 53 height 32
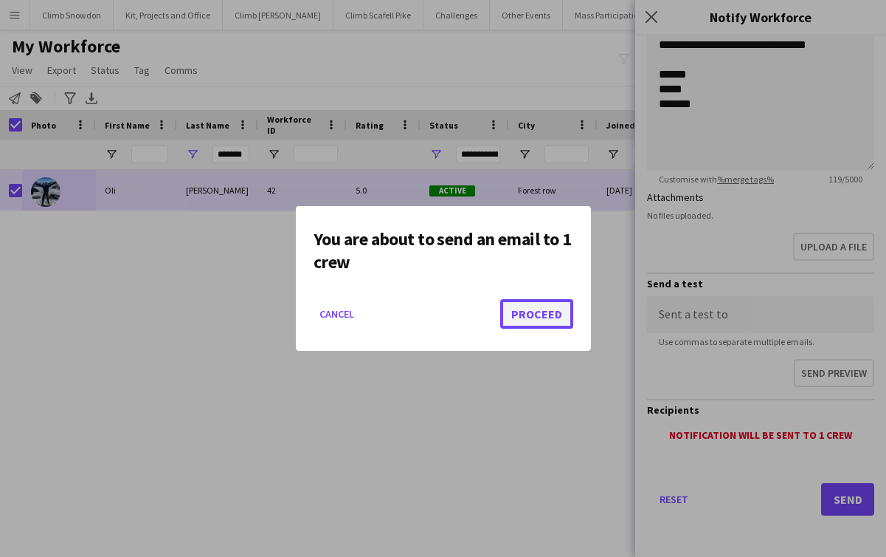
click at [535, 321] on button "Proceed" at bounding box center [536, 314] width 73 height 30
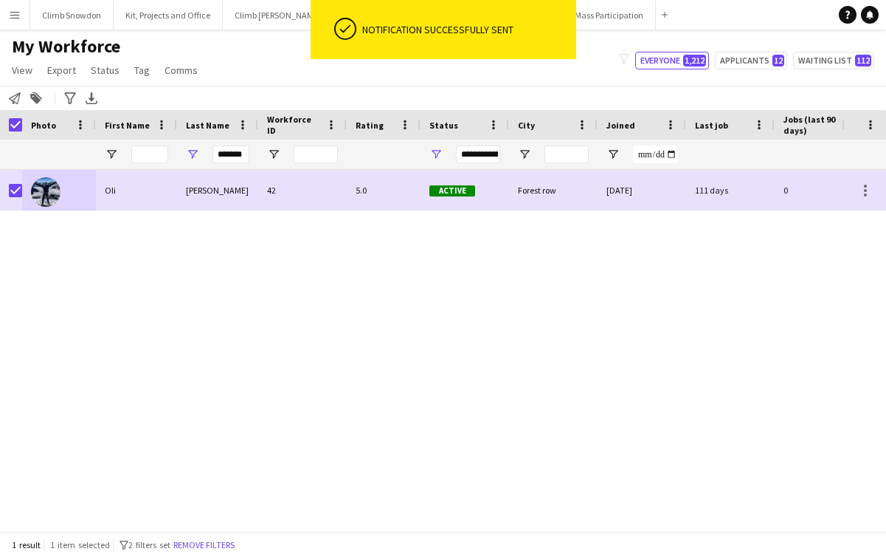
click at [598, 30] on main "My Workforce View Views Default view New view Update view Delete view Edit name…" at bounding box center [443, 283] width 886 height 507
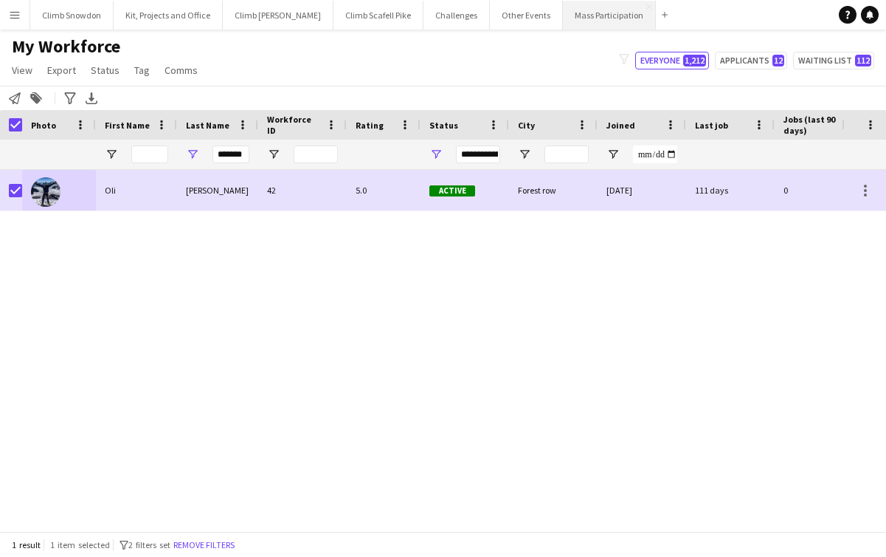
click at [598, 26] on button "Mass Participation Close" at bounding box center [609, 15] width 93 height 29
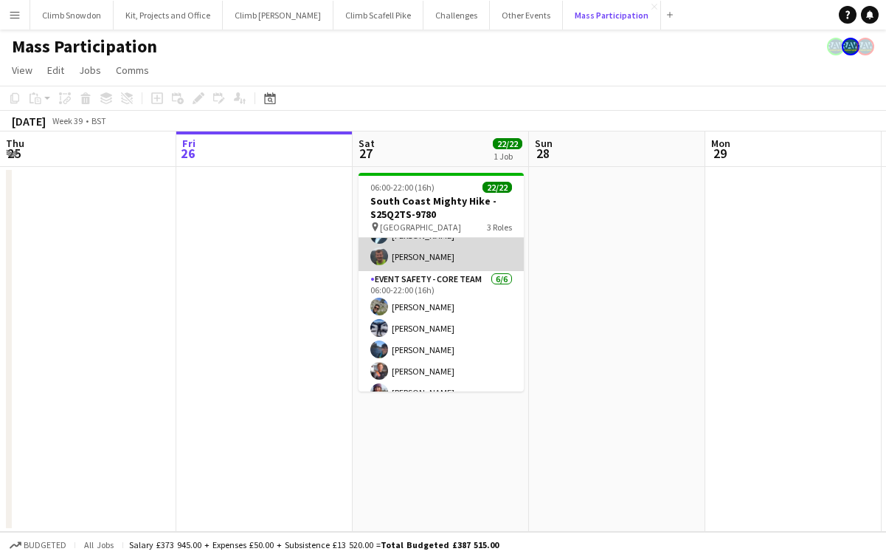
scroll to position [294, 0]
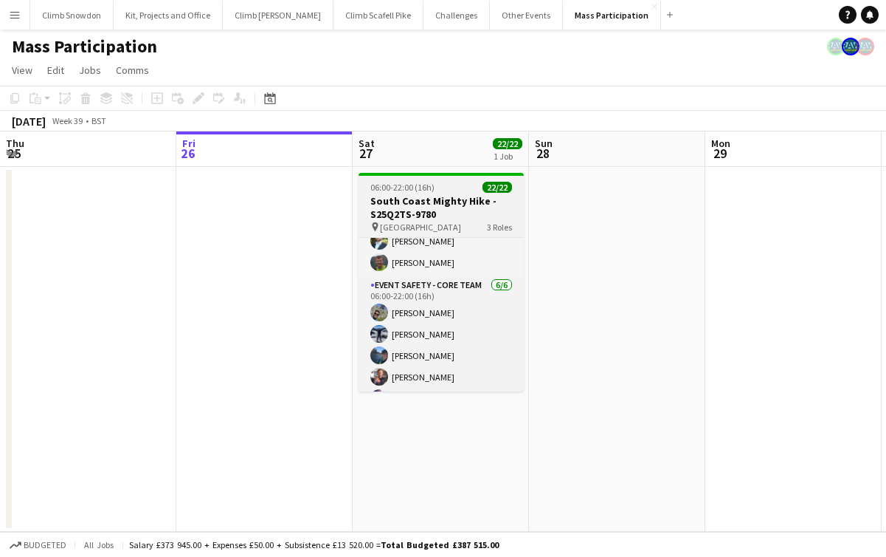
click at [434, 219] on h3 "South Coast Mighty Hike - S25Q2TS-9780" at bounding box center [441, 207] width 165 height 27
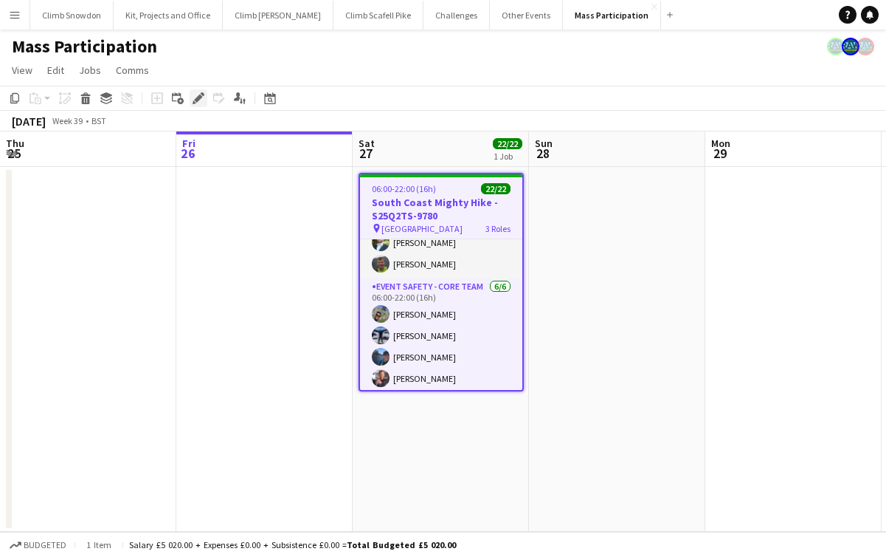
click at [198, 100] on icon at bounding box center [198, 98] width 8 height 8
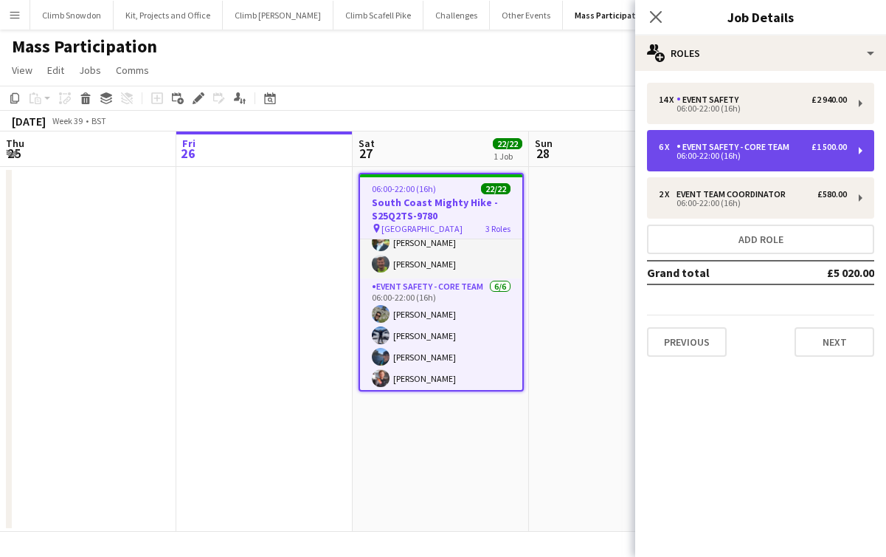
click at [758, 152] on div "06:00-22:00 (16h)" at bounding box center [753, 155] width 188 height 7
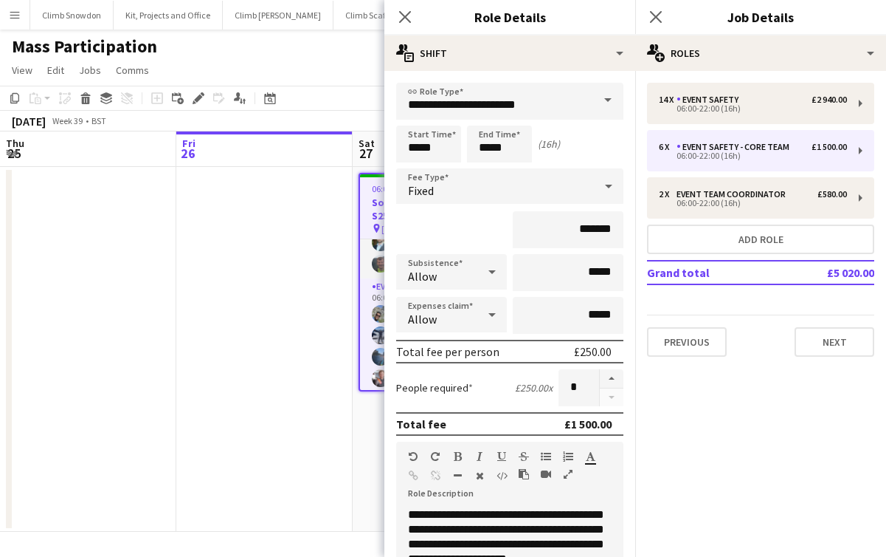
click at [292, 343] on app-date-cell at bounding box center [264, 349] width 176 height 365
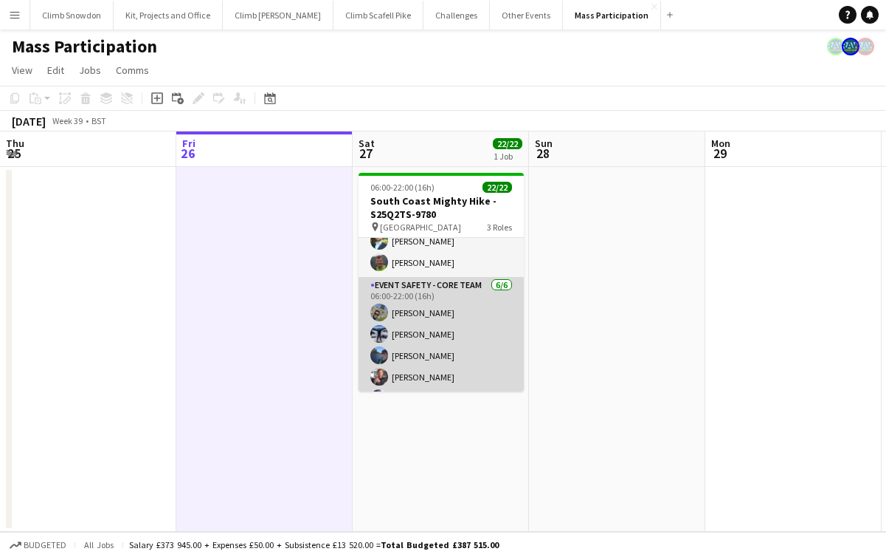
click at [461, 335] on app-card-role "Event Safety - Core Team [DATE] 06:00-22:00 (16h) [PERSON_NAME] [PERSON_NAME] […" at bounding box center [441, 355] width 165 height 157
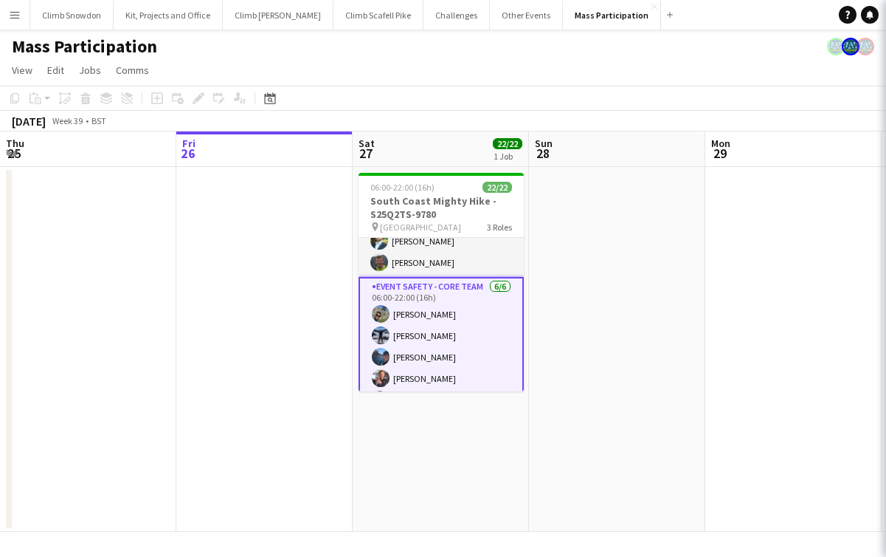
scroll to position [303, 0]
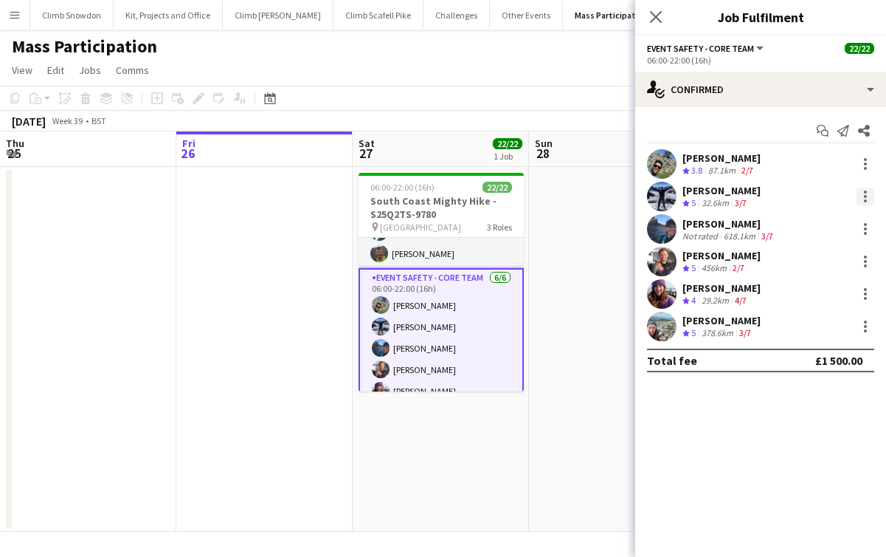
click at [865, 196] on div at bounding box center [865, 196] width 3 height 3
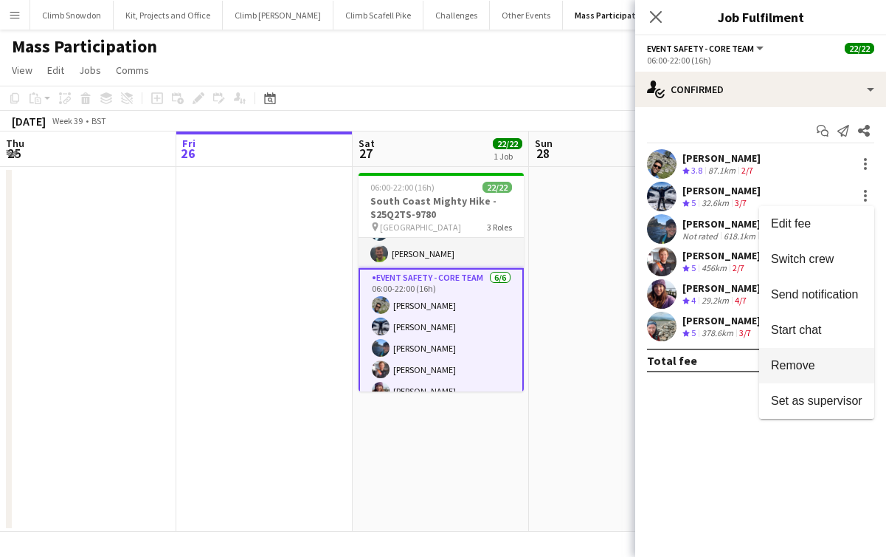
click at [808, 367] on span "Remove" at bounding box center [793, 365] width 44 height 13
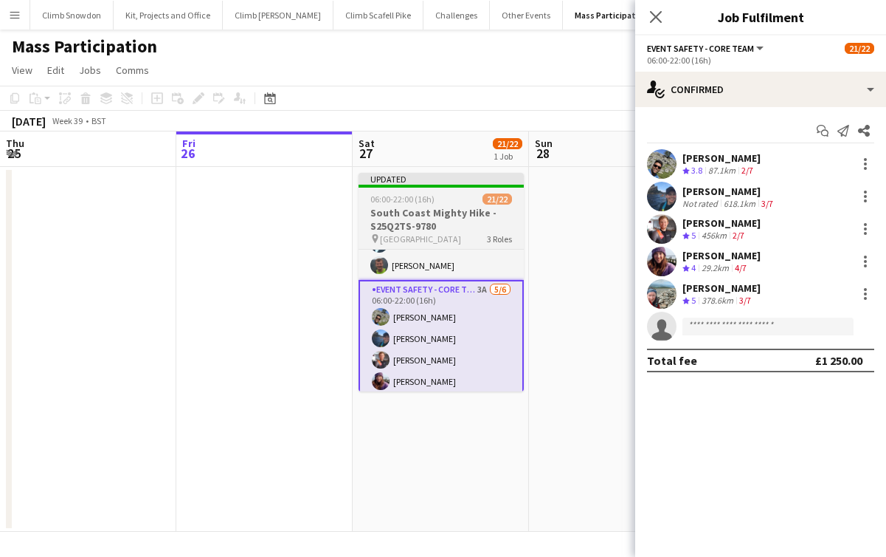
click at [429, 227] on h3 "South Coast Mighty Hike - S25Q2TS-9780" at bounding box center [441, 219] width 165 height 27
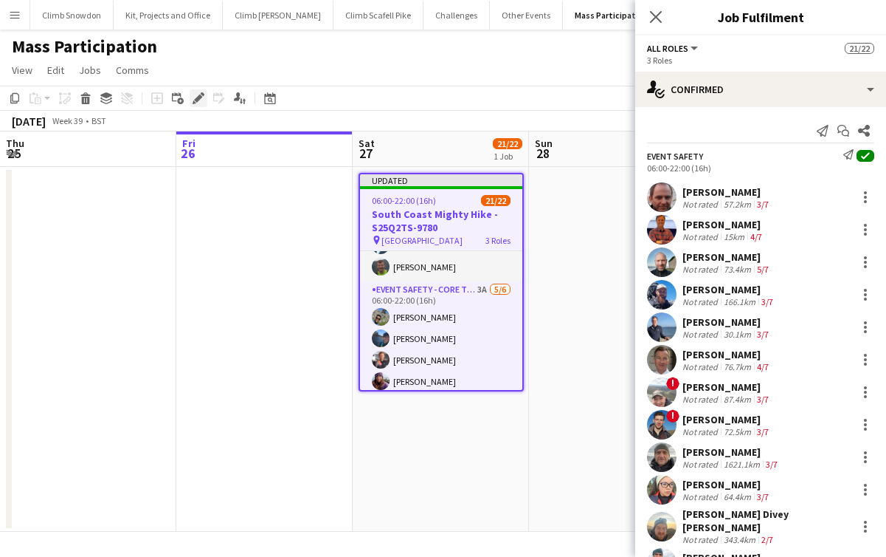
click at [199, 97] on icon at bounding box center [198, 98] width 8 height 8
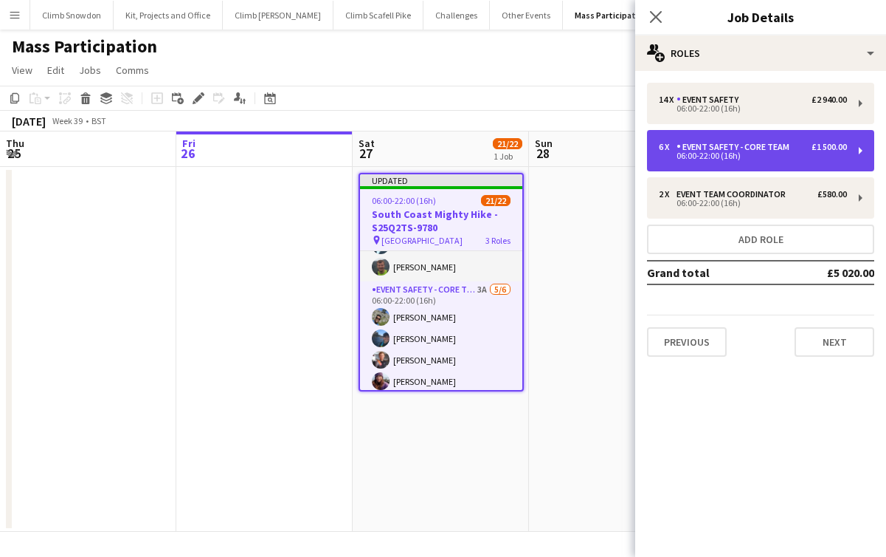
click at [788, 146] on div "Event Safety - Core Team" at bounding box center [736, 147] width 119 height 10
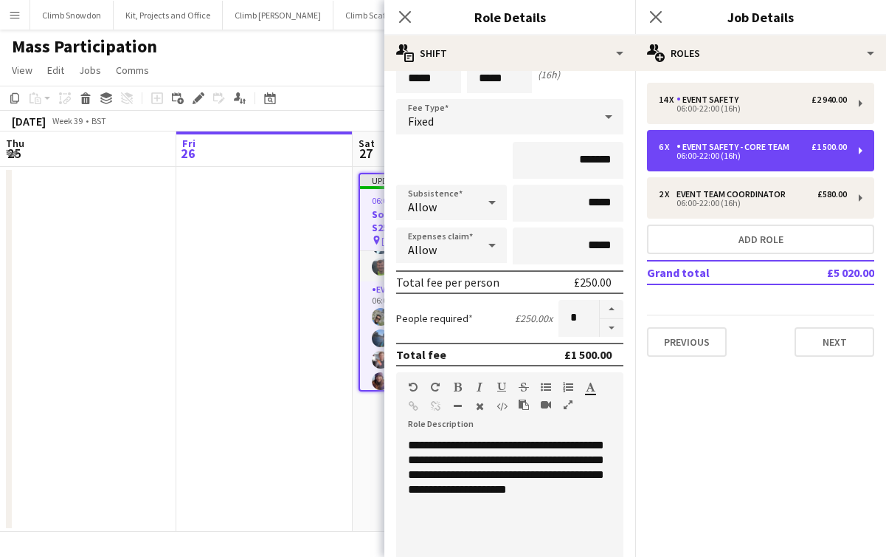
scroll to position [93, 0]
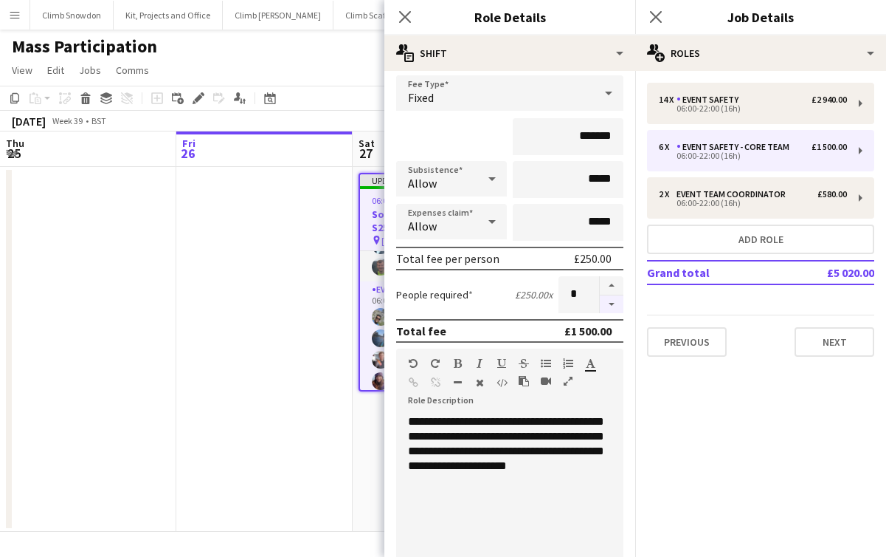
click at [611, 309] on button "button" at bounding box center [612, 304] width 24 height 18
type input "*"
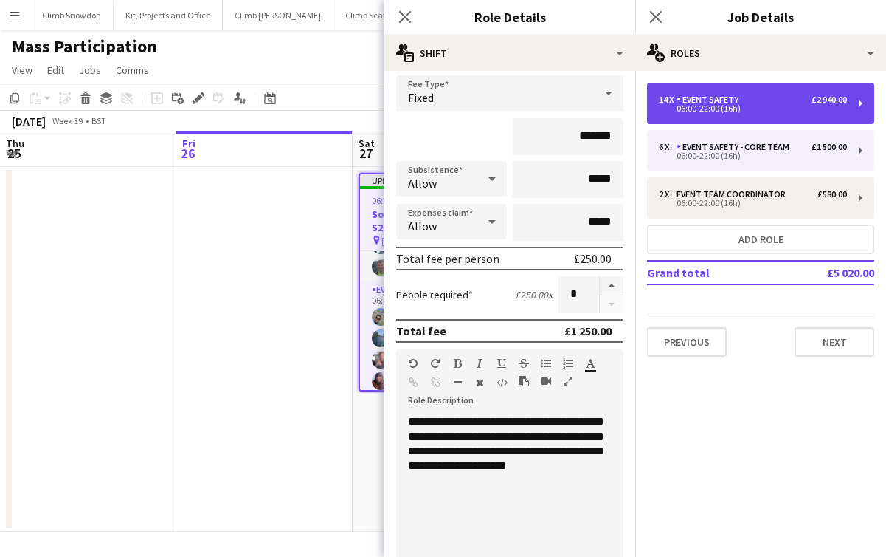
click at [743, 111] on div "06:00-22:00 (16h)" at bounding box center [753, 108] width 188 height 7
type input "**********"
type input "*******"
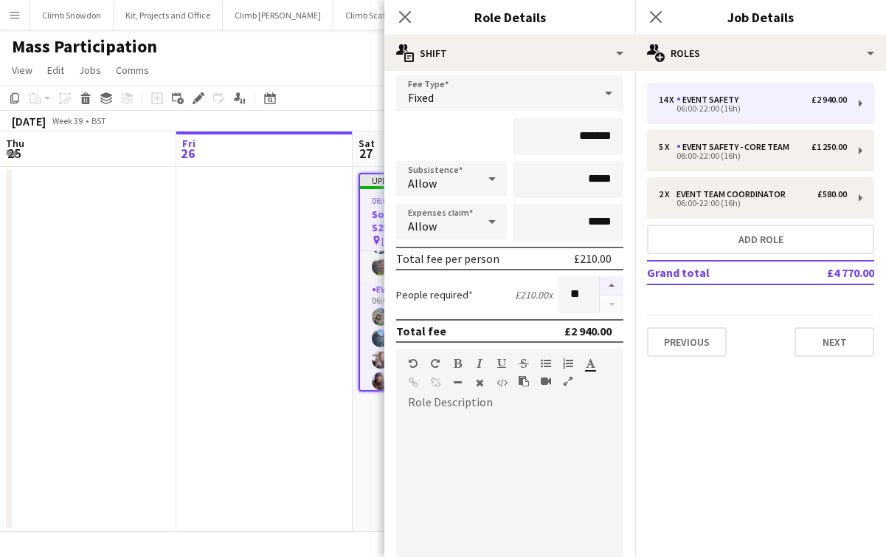
click at [614, 286] on button "button" at bounding box center [612, 285] width 24 height 19
type input "**"
click at [335, 424] on app-date-cell at bounding box center [264, 349] width 176 height 365
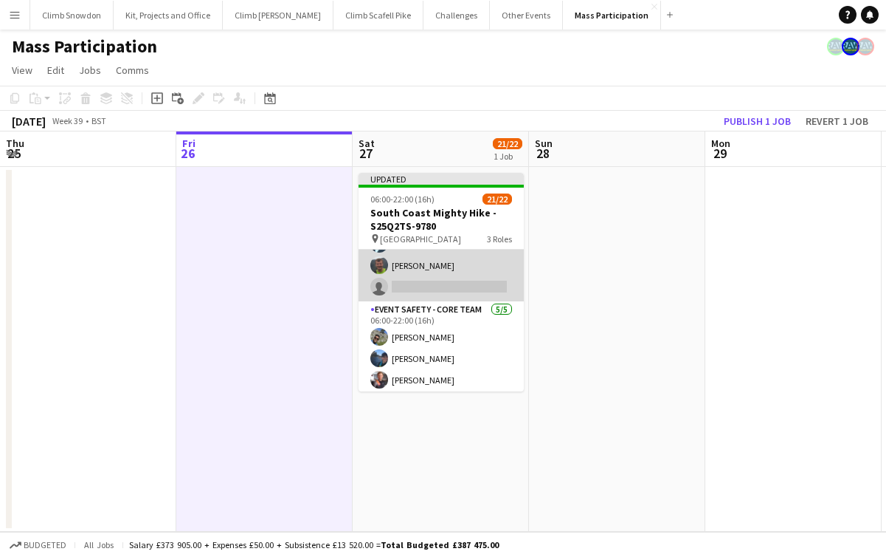
click at [481, 266] on app-card-role "Event Safety 3A 14/15 06:00-22:00 (16h) [PERSON_NAME] [PERSON_NAME] [PERSON_NAM…" at bounding box center [441, 124] width 165 height 354
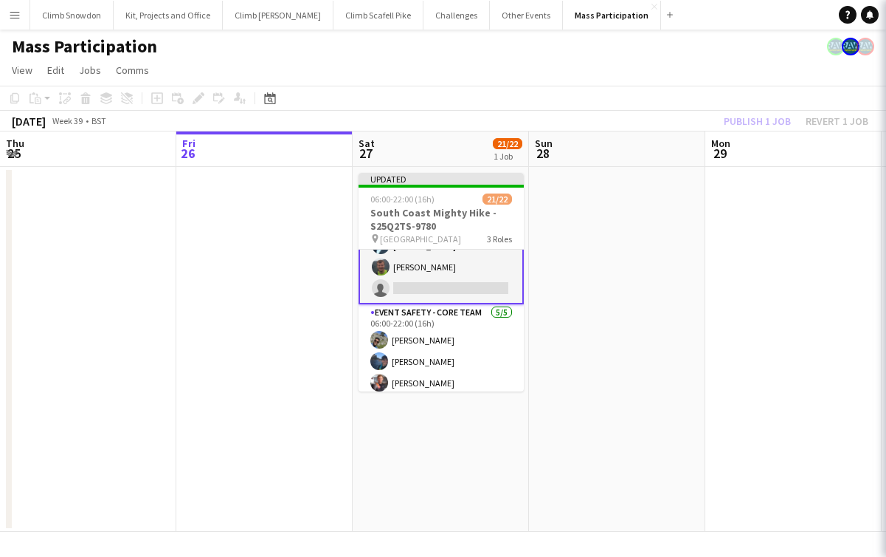
scroll to position [304, 0]
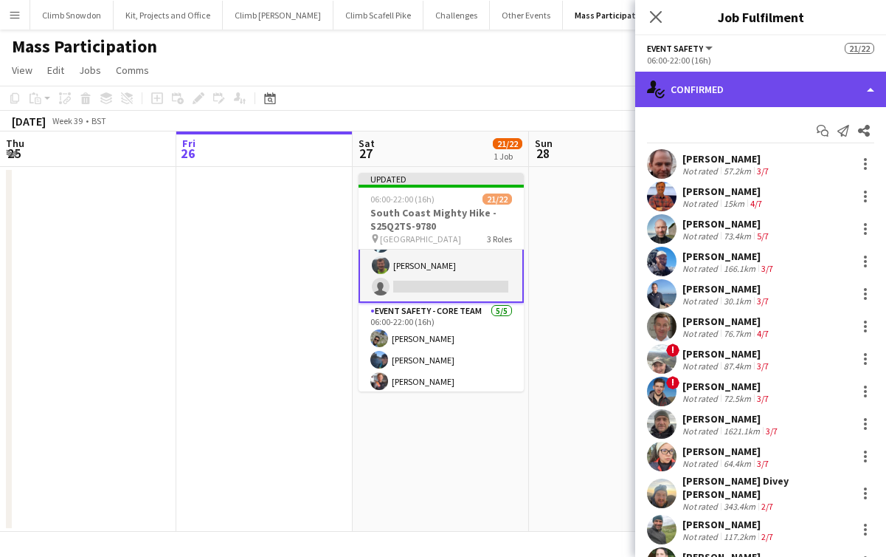
click at [794, 99] on div "single-neutral-actions-check-2 Confirmed" at bounding box center [761, 89] width 251 height 35
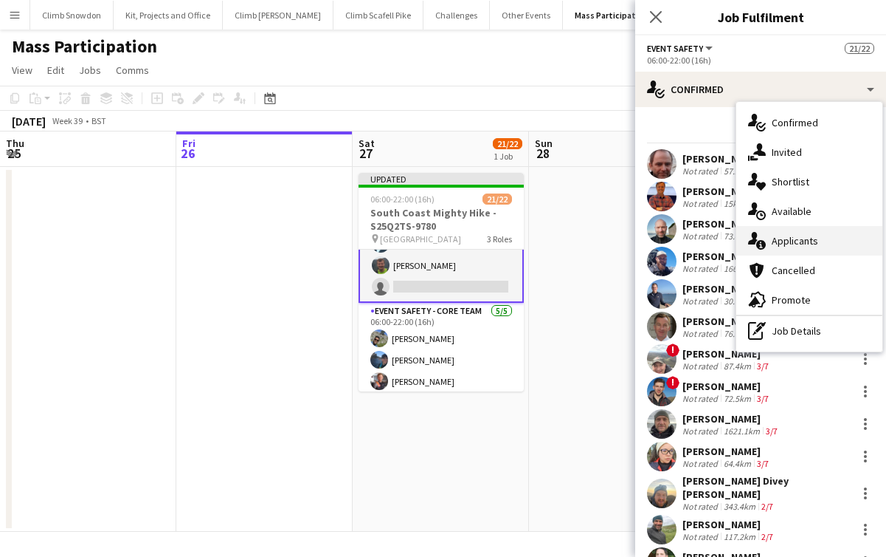
click at [794, 237] on span "Applicants" at bounding box center [795, 240] width 47 height 13
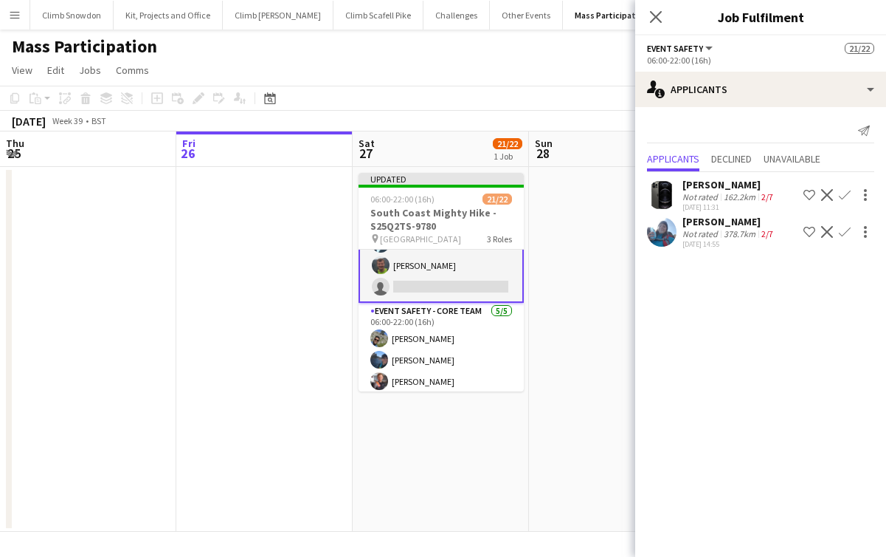
click at [447, 261] on app-card-role "Event Safety 3A 14/15 06:00-22:00 (16h) [PERSON_NAME] [PERSON_NAME] [PERSON_NAM…" at bounding box center [441, 123] width 165 height 357
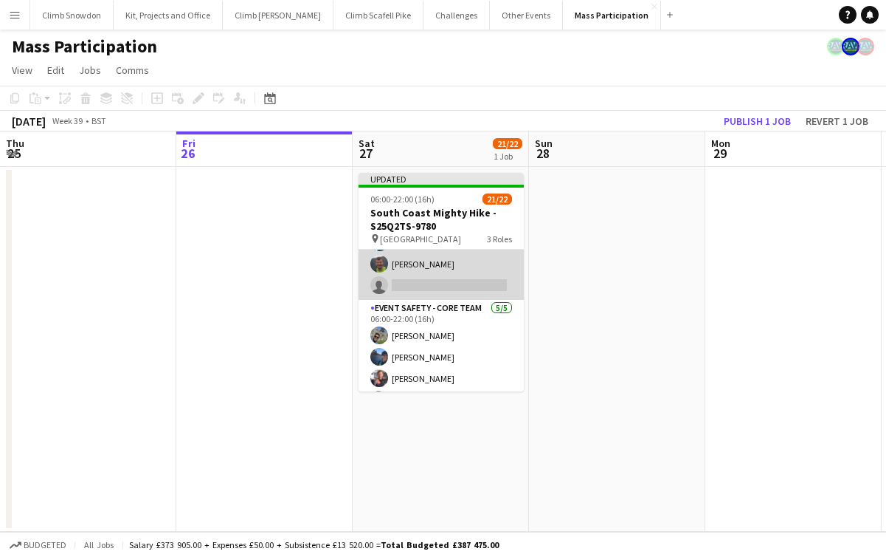
scroll to position [303, 0]
click at [448, 270] on app-card-role "Event Safety 3A 14/15 06:00-22:00 (16h) [PERSON_NAME] [PERSON_NAME] [PERSON_NAM…" at bounding box center [441, 124] width 165 height 354
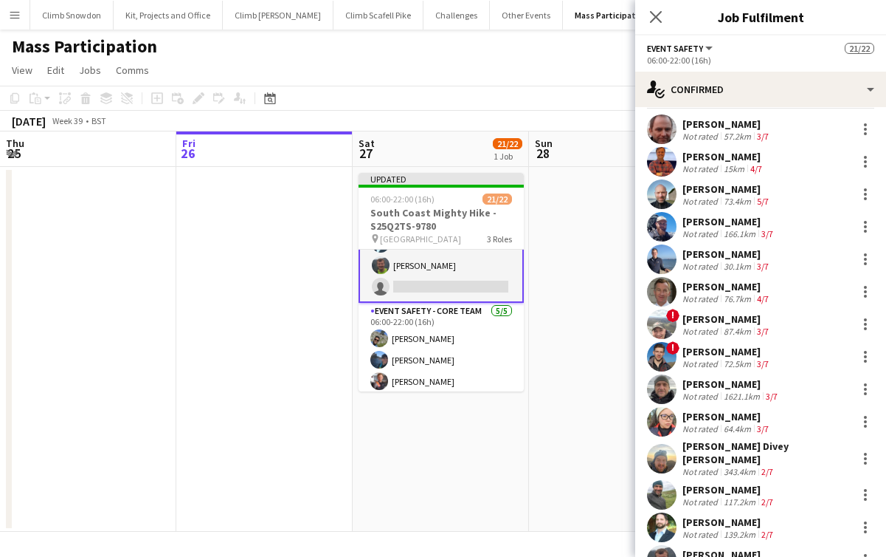
scroll to position [0, 0]
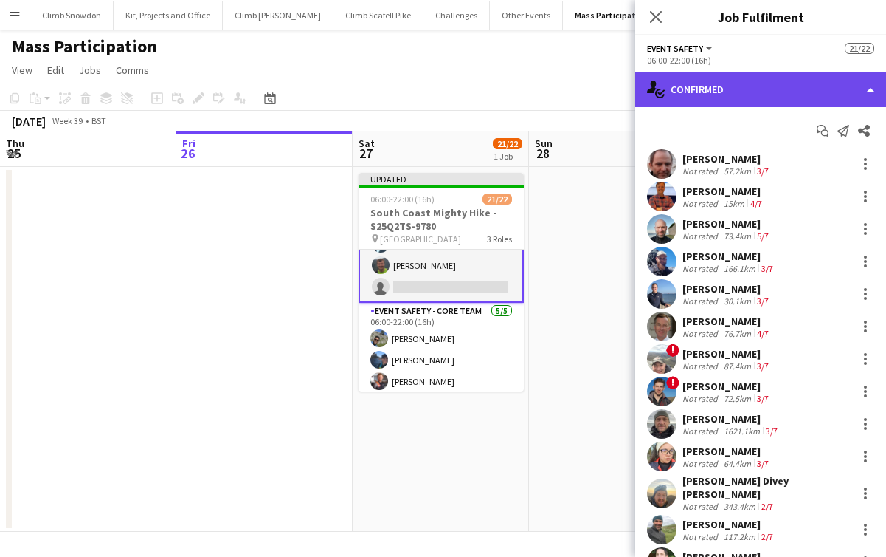
click at [781, 88] on div "single-neutral-actions-check-2 Confirmed" at bounding box center [761, 89] width 251 height 35
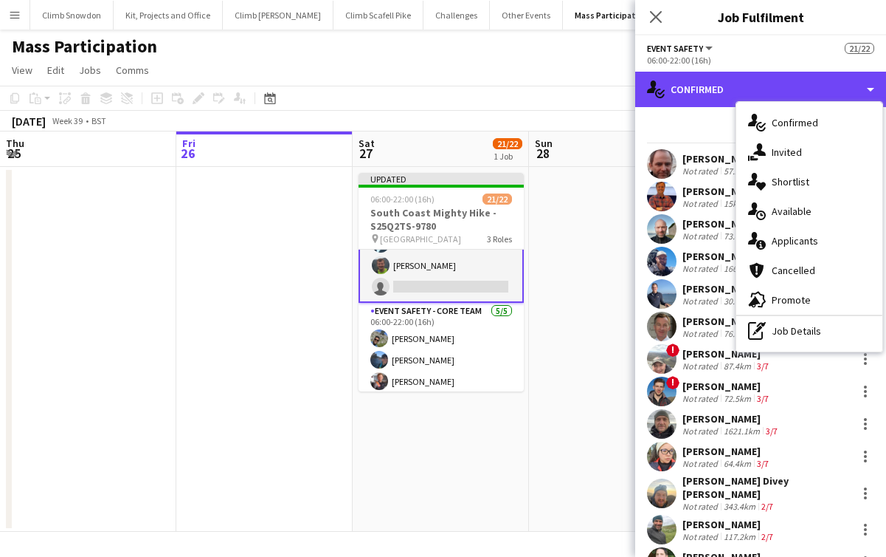
scroll to position [120, 0]
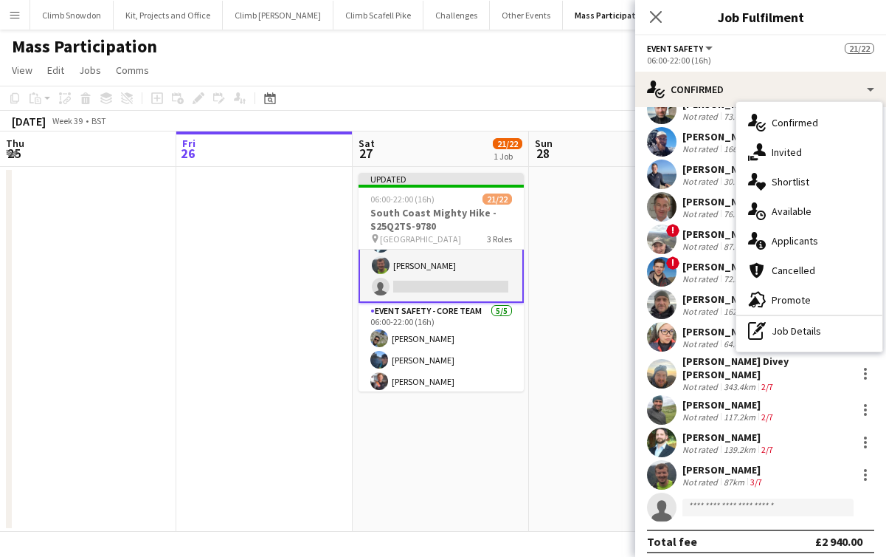
click at [703, 502] on app-confirmed-crew "[PERSON_NAME] Not rated 57.2km 3/7 [PERSON_NAME] Not rated 15km 4/7 [PERSON_NAM…" at bounding box center [761, 291] width 251 height 523
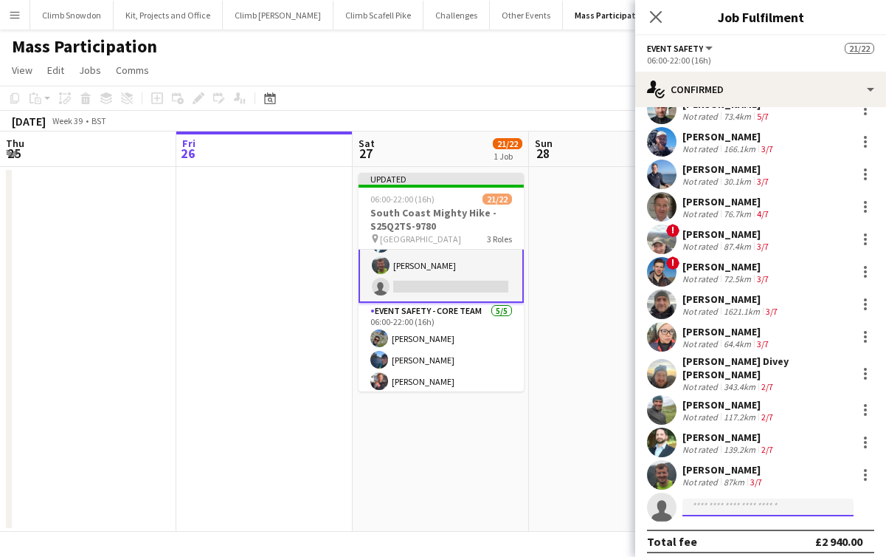
click at [706, 500] on input at bounding box center [768, 507] width 171 height 18
type input "*******"
click at [706, 502] on span "[PHONE_NUMBER]" at bounding box center [769, 544] width 148 height 12
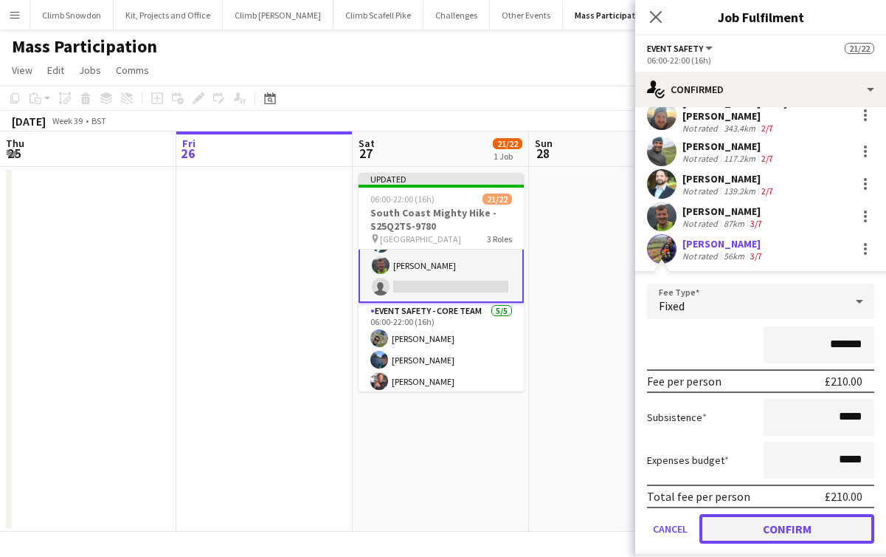
click at [743, 502] on button "Confirm" at bounding box center [787, 529] width 175 height 30
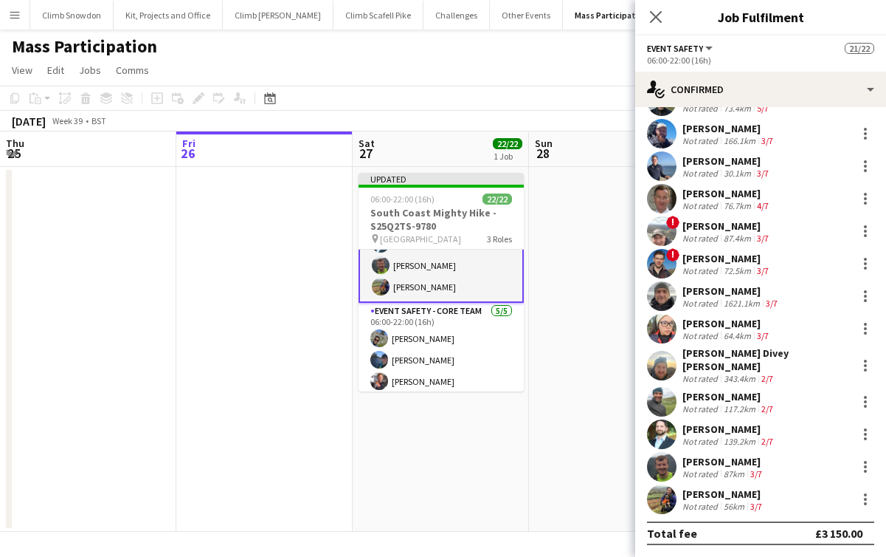
scroll to position [120, 0]
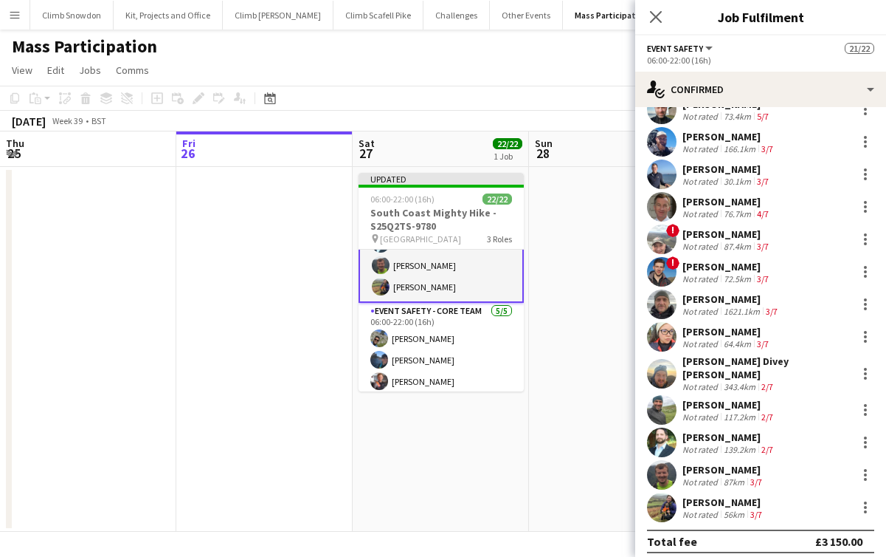
click at [523, 447] on app-date-cell "Updated 06:00-22:00 (16h) 22/22 South Coast Mighty Hike - S25Q2TS-9780 pin Sout…" at bounding box center [441, 349] width 176 height 365
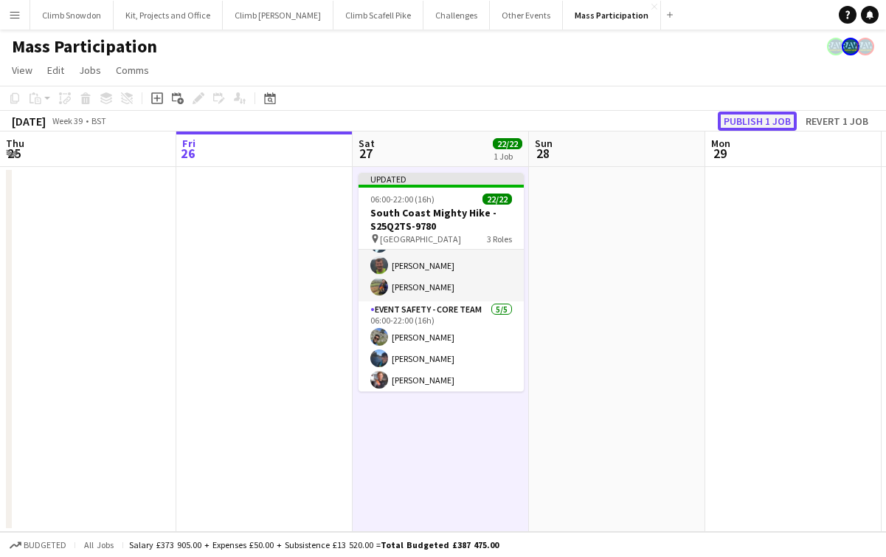
click at [758, 120] on button "Publish 1 job" at bounding box center [757, 120] width 79 height 19
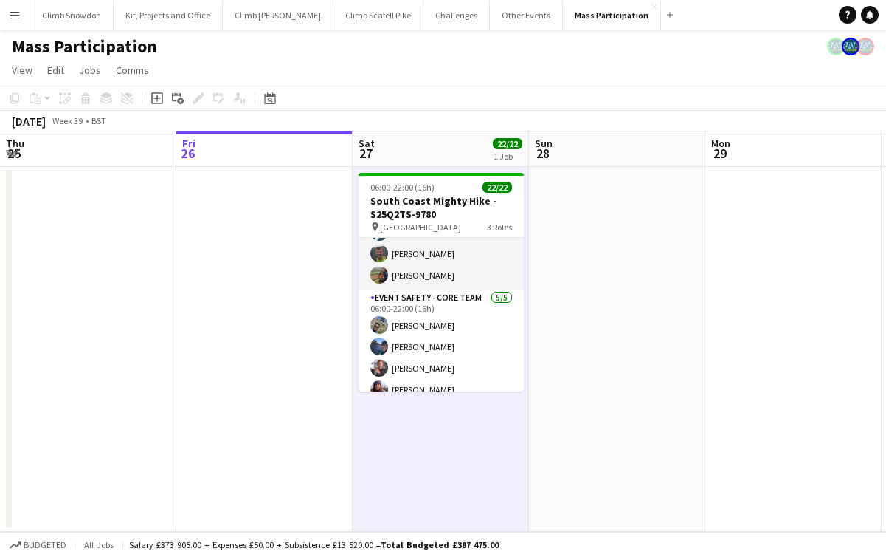
click at [16, 20] on app-icon "Menu" at bounding box center [15, 15] width 12 height 12
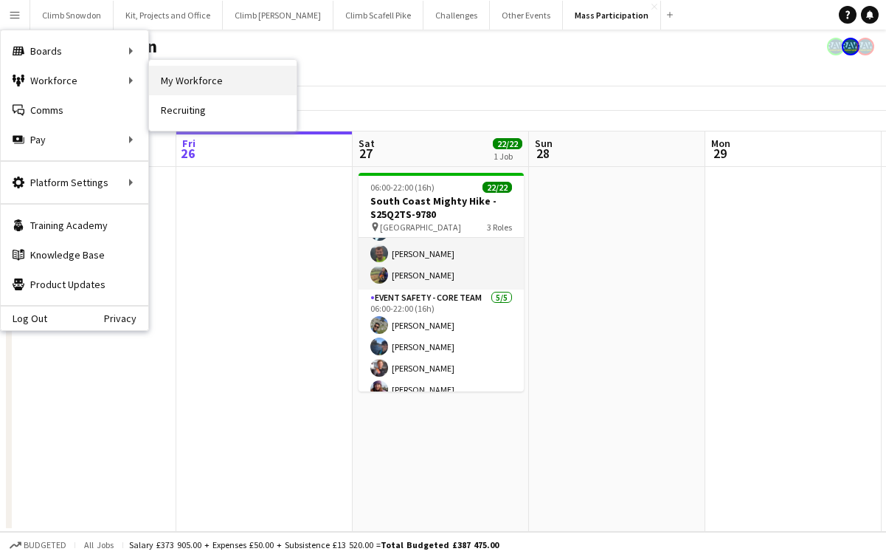
click at [190, 86] on link "My Workforce" at bounding box center [223, 81] width 148 height 30
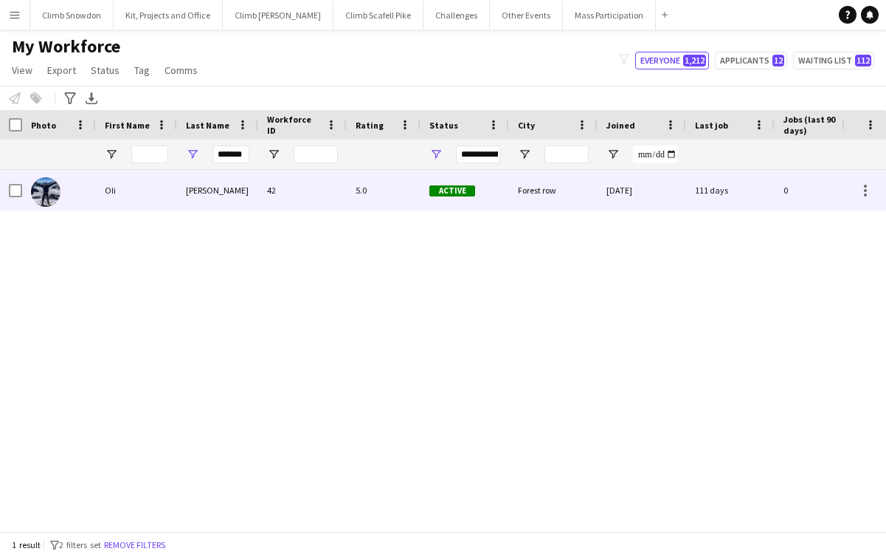
click at [56, 200] on img at bounding box center [46, 192] width 30 height 30
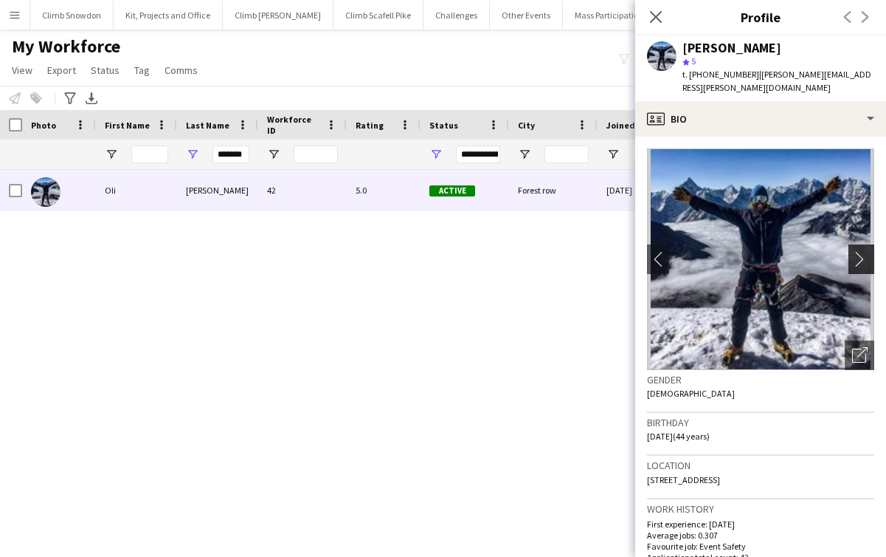
click at [865, 244] on button "chevron-right" at bounding box center [864, 259] width 30 height 30
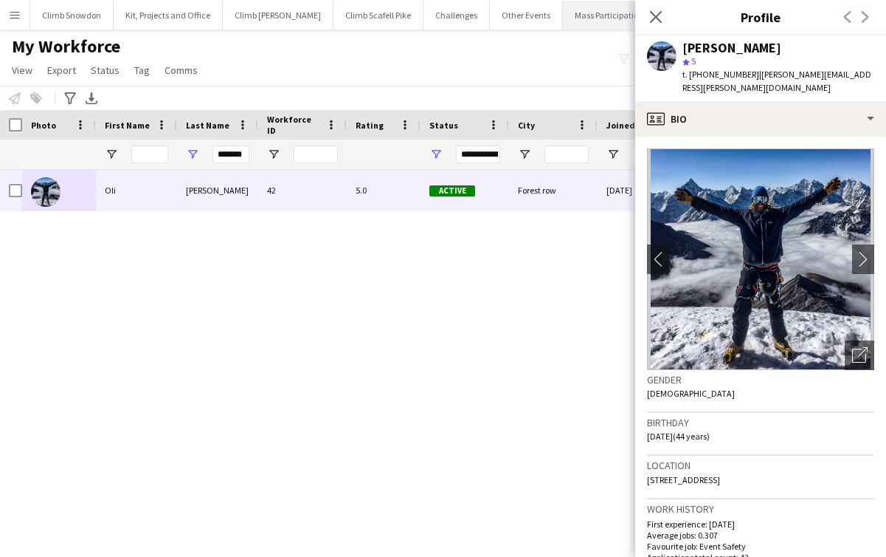
click at [587, 24] on button "Mass Participation Close" at bounding box center [609, 15] width 93 height 29
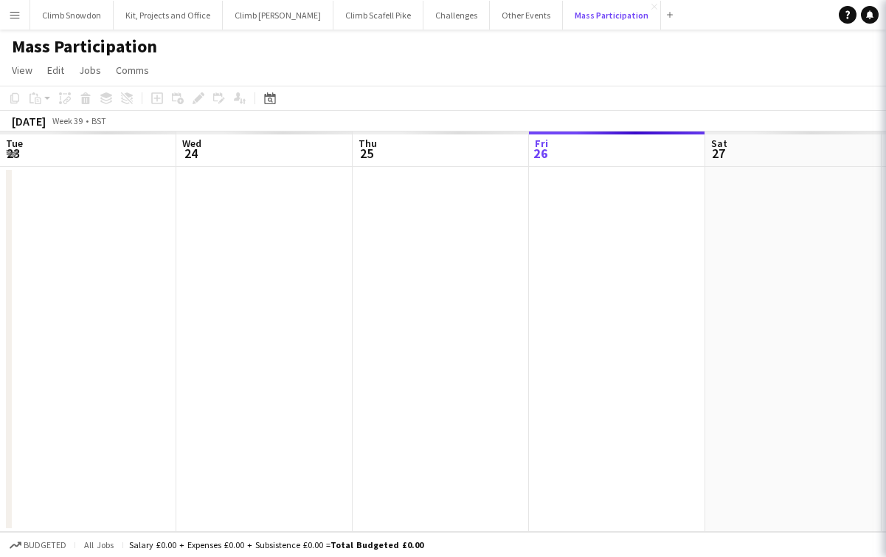
scroll to position [0, 353]
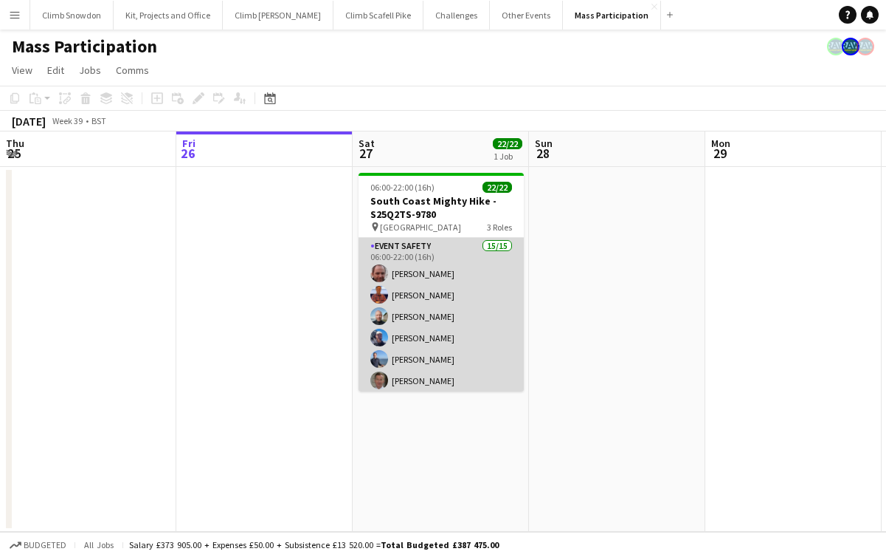
click at [433, 329] on app-card-role "Event Safety 15/15 06:00-22:00 (16h) [PERSON_NAME] [PERSON_NAME] [PERSON_NAME] …" at bounding box center [441, 415] width 165 height 354
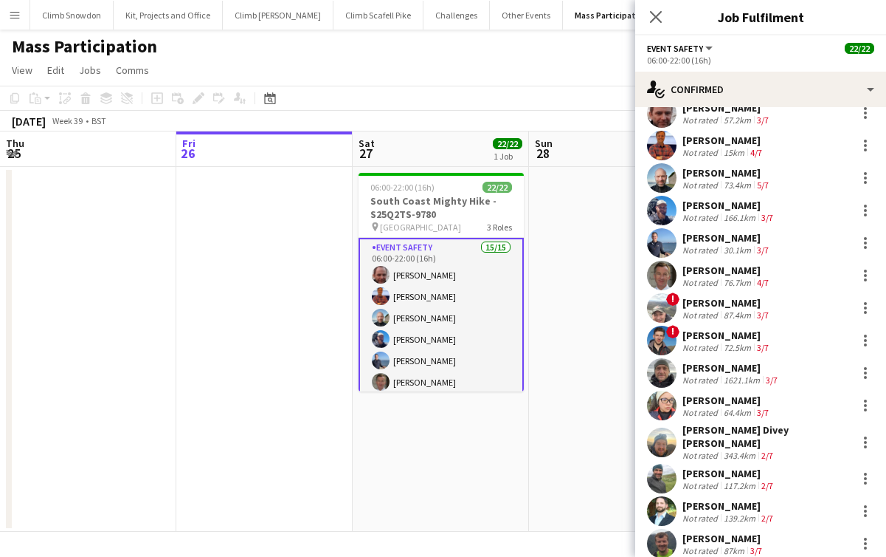
scroll to position [0, 0]
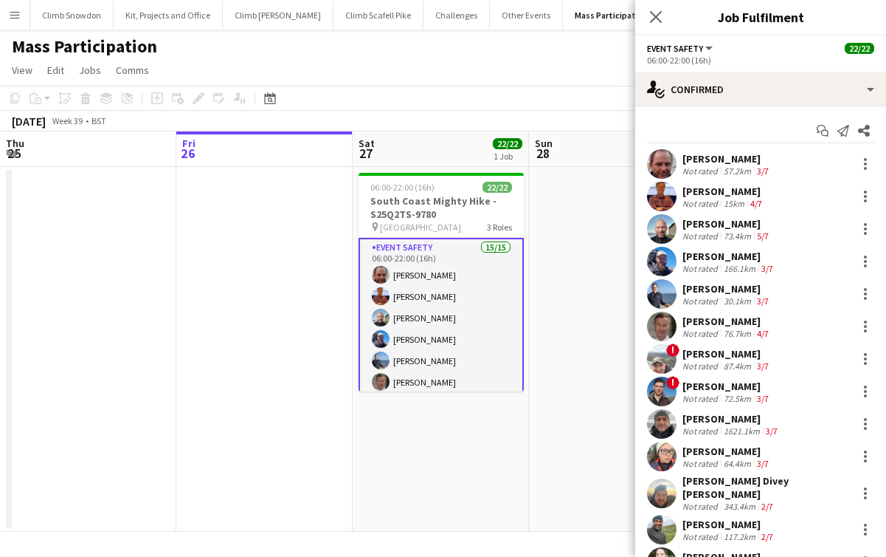
click at [665, 224] on app-user-avatar at bounding box center [662, 229] width 30 height 30
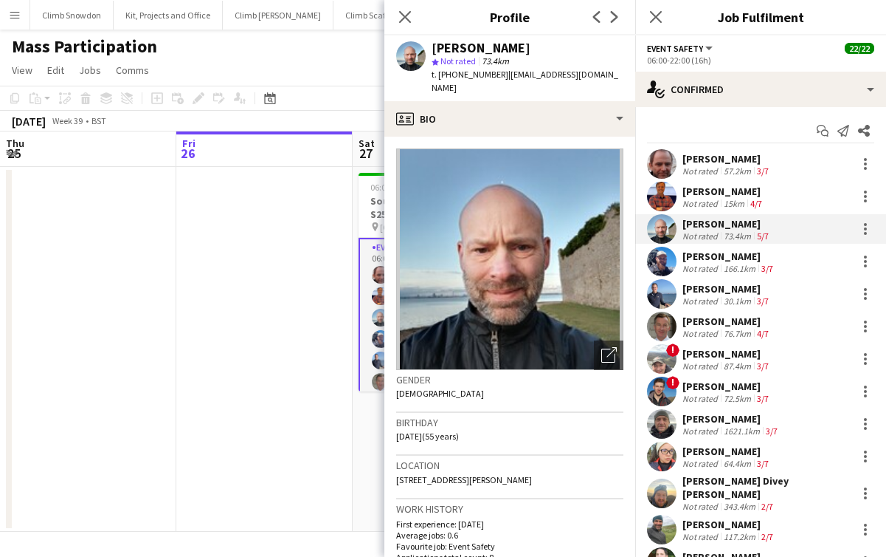
click at [668, 287] on app-user-avatar at bounding box center [662, 294] width 30 height 30
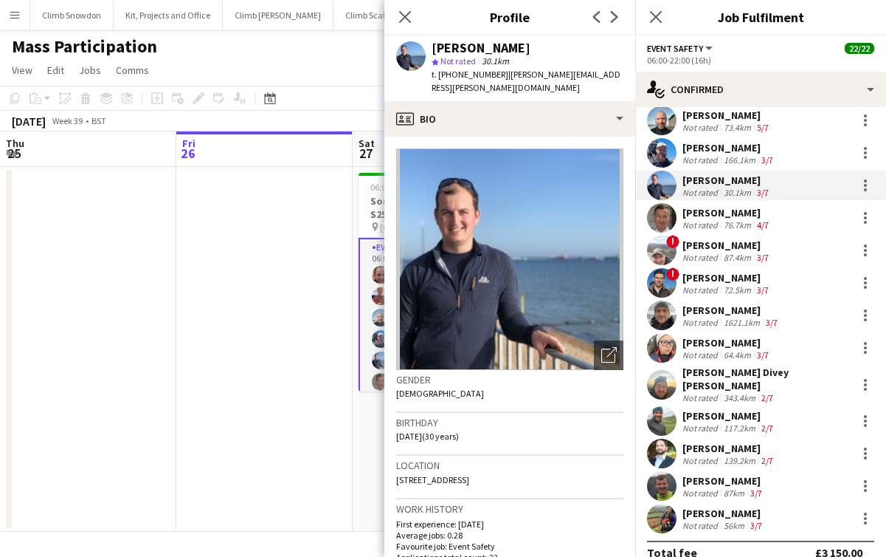
scroll to position [120, 0]
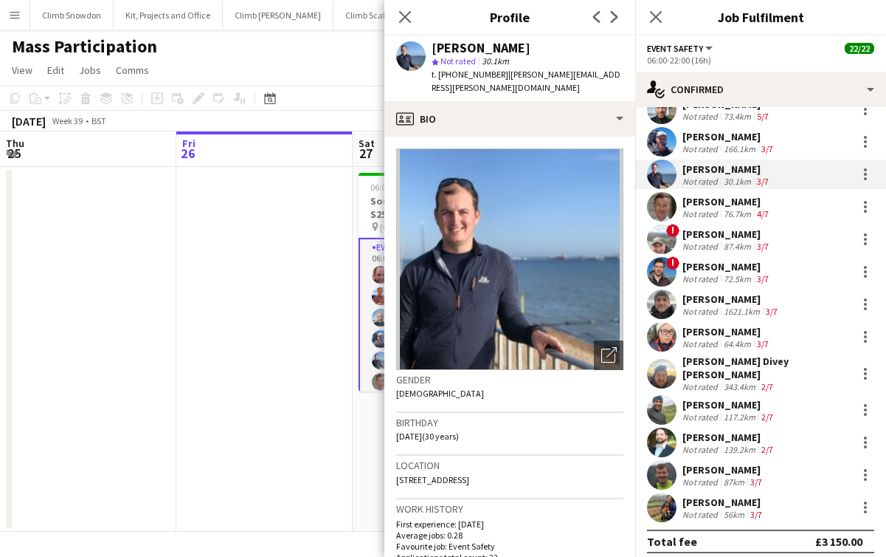
click at [345, 364] on app-date-cell at bounding box center [264, 349] width 176 height 365
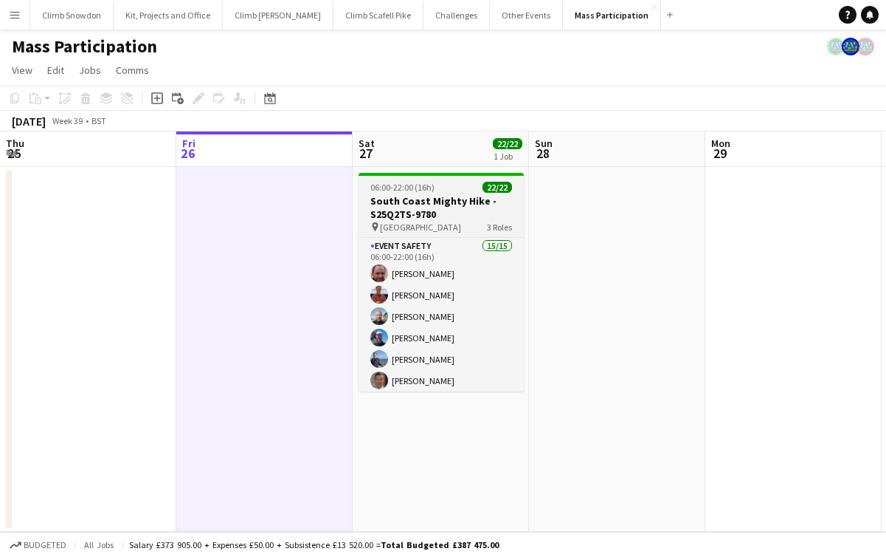
click at [447, 203] on h3 "South Coast Mighty Hike - S25Q2TS-9780" at bounding box center [441, 207] width 165 height 27
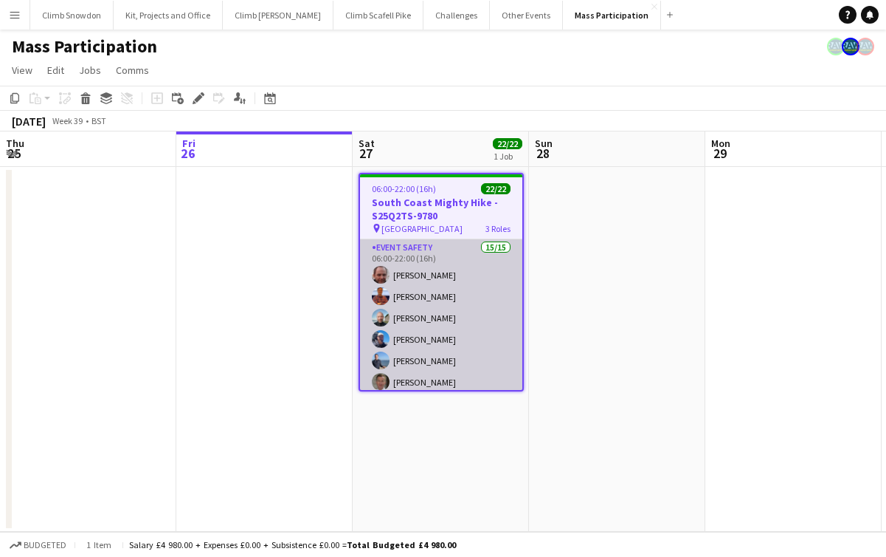
click at [424, 297] on app-card-role "Event Safety 15/15 06:00-22:00 (16h) [PERSON_NAME] [PERSON_NAME] [PERSON_NAME] …" at bounding box center [441, 416] width 162 height 354
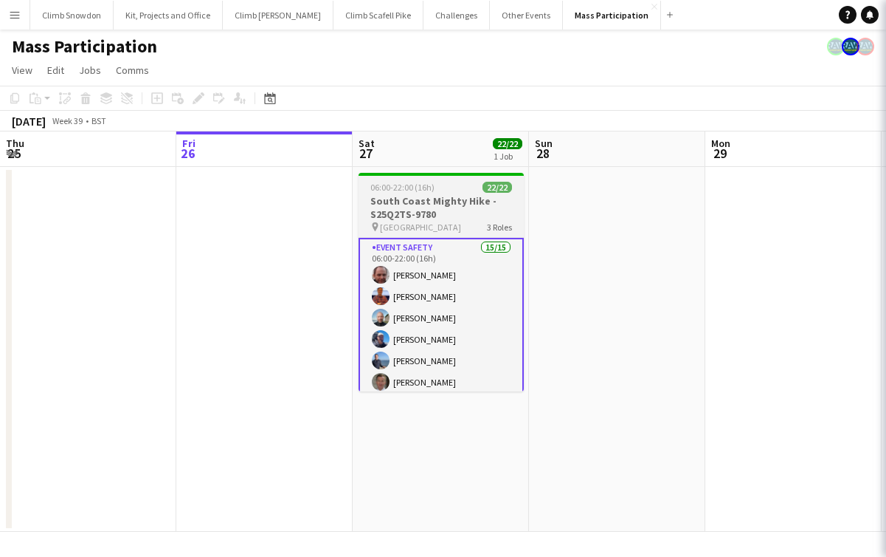
click at [435, 211] on h3 "South Coast Mighty Hike - S25Q2TS-9780" at bounding box center [441, 207] width 165 height 27
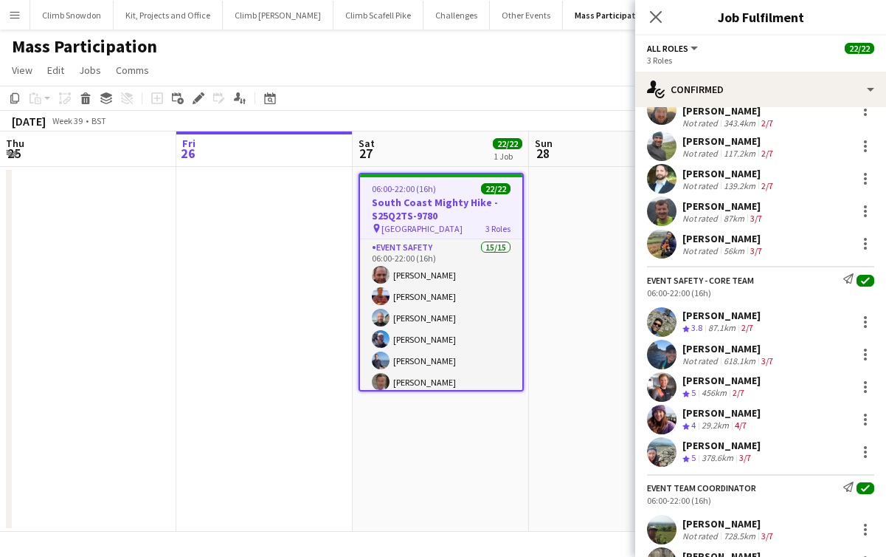
scroll to position [471, 0]
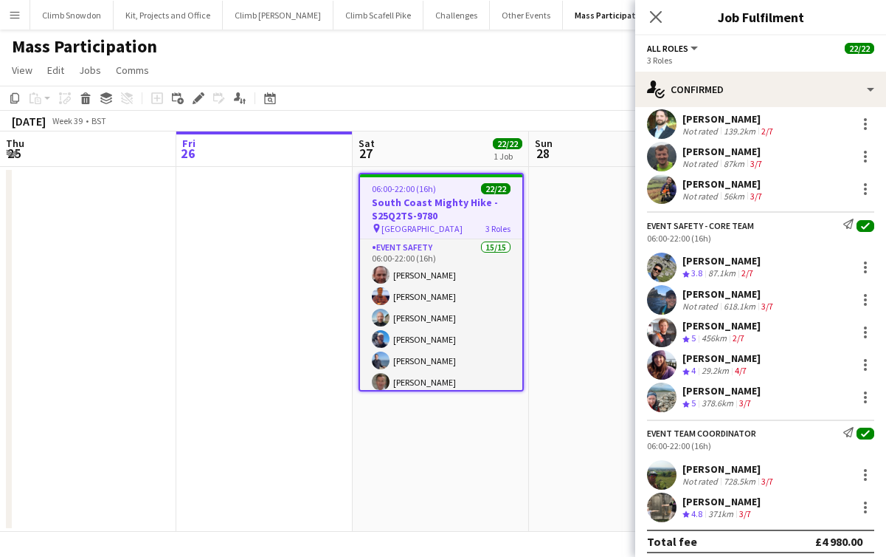
click at [16, 13] on app-icon "Menu" at bounding box center [15, 15] width 12 height 12
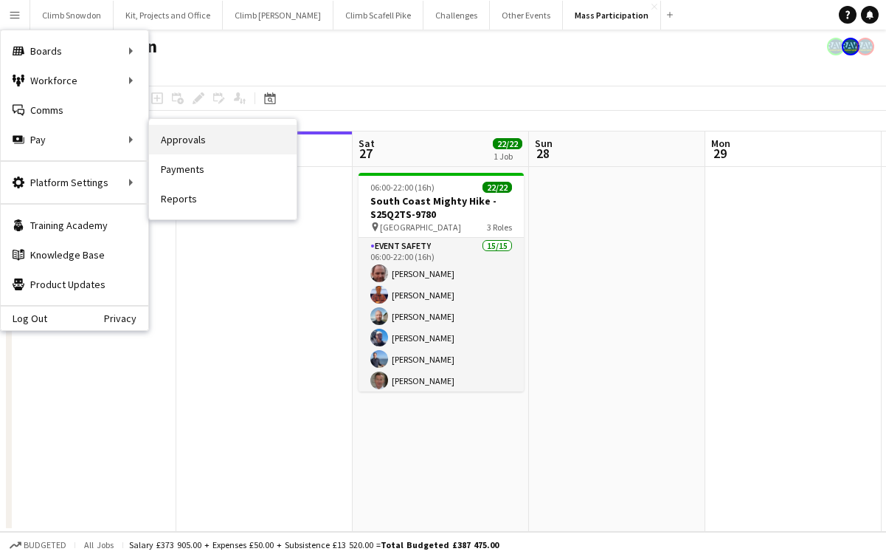
click at [185, 148] on link "Approvals" at bounding box center [223, 140] width 148 height 30
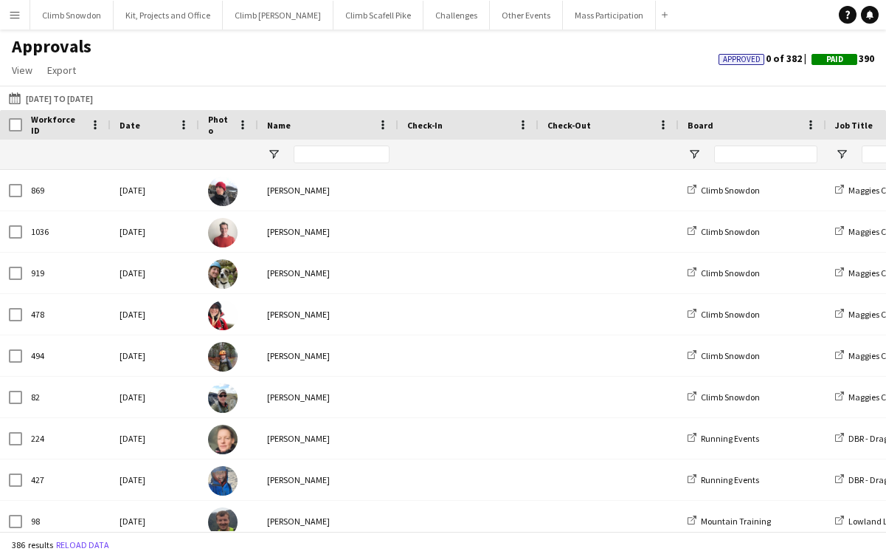
click at [13, 23] on button "Menu" at bounding box center [15, 15] width 30 height 30
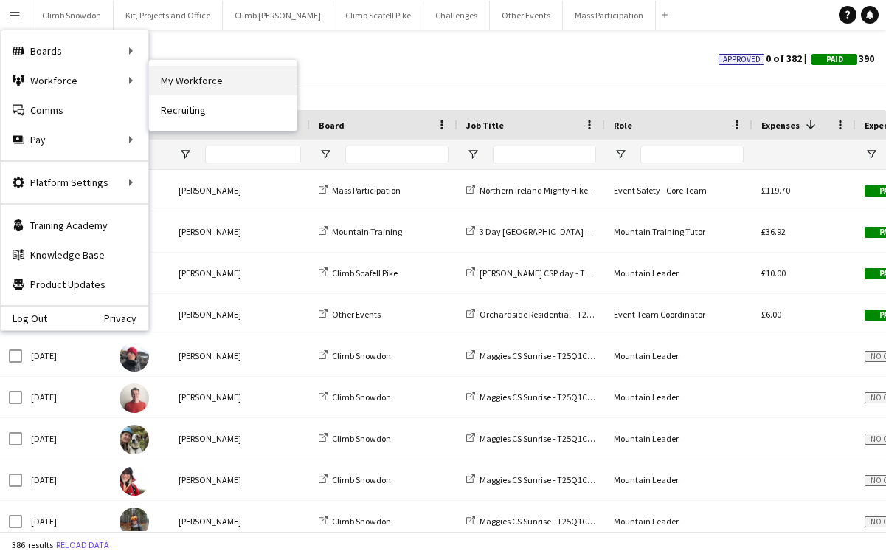
click at [187, 88] on link "My Workforce" at bounding box center [223, 81] width 148 height 30
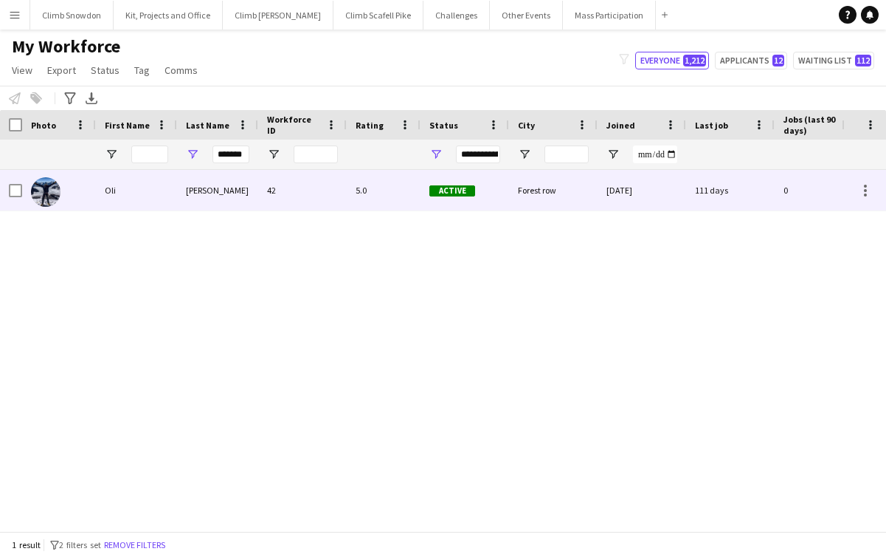
click at [58, 201] on div at bounding box center [46, 191] width 30 height 41
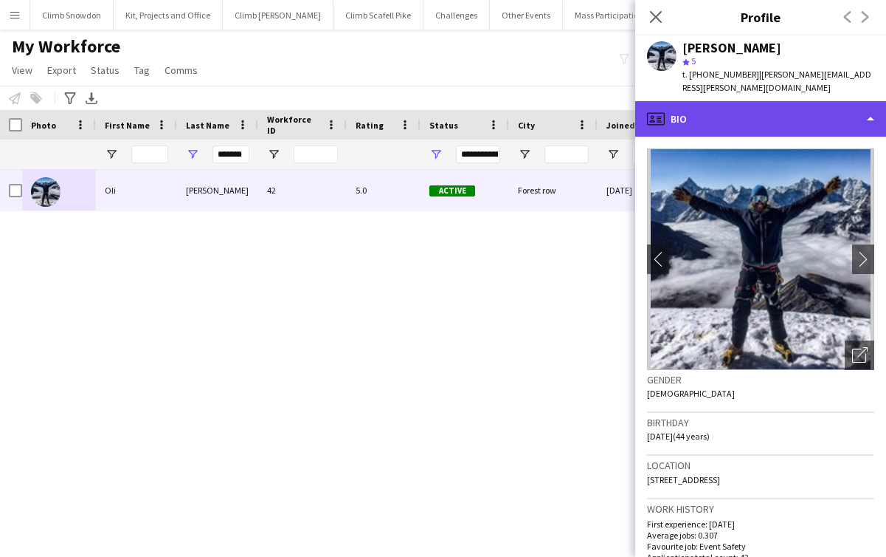
click at [735, 101] on div "profile Bio" at bounding box center [761, 118] width 251 height 35
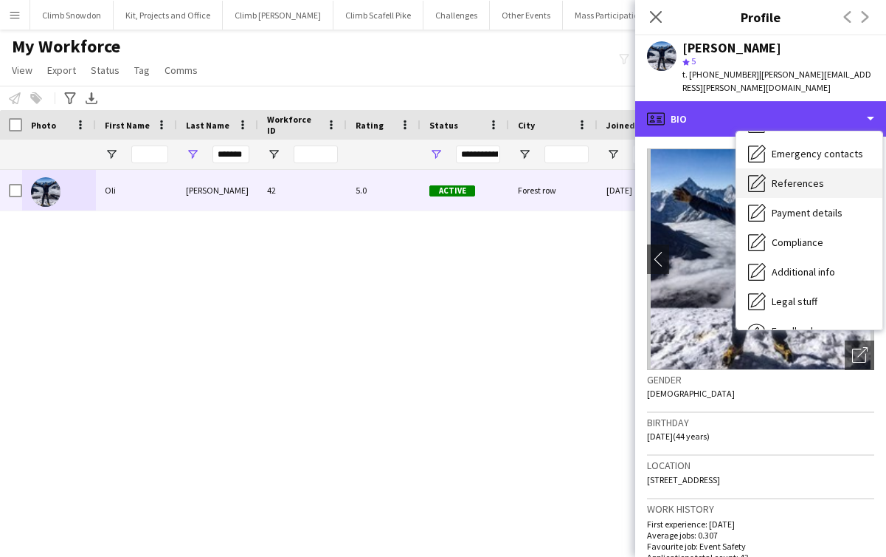
scroll to position [168, 0]
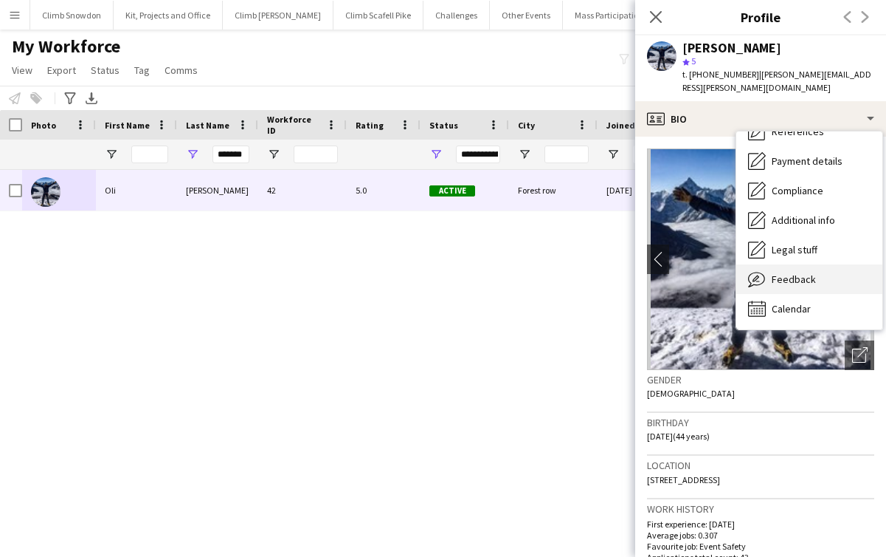
click at [792, 272] on span "Feedback" at bounding box center [794, 278] width 44 height 13
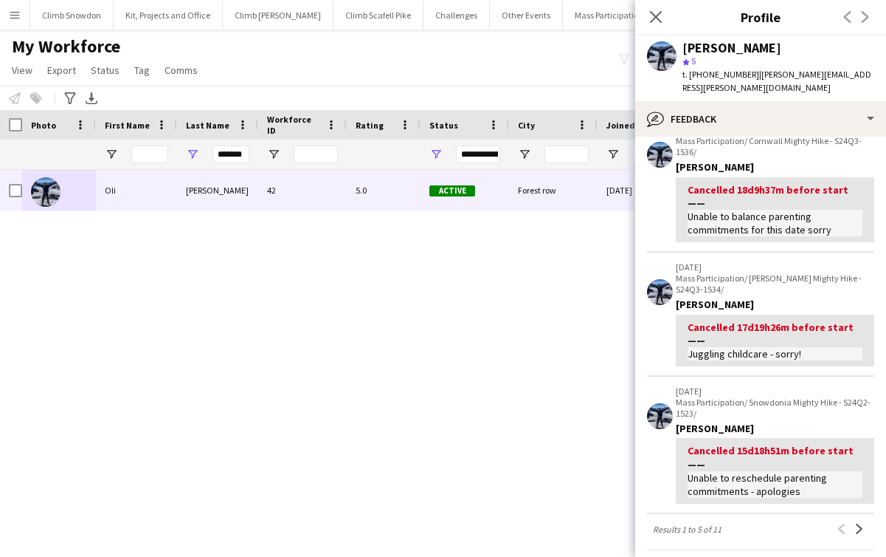
scroll to position [0, 0]
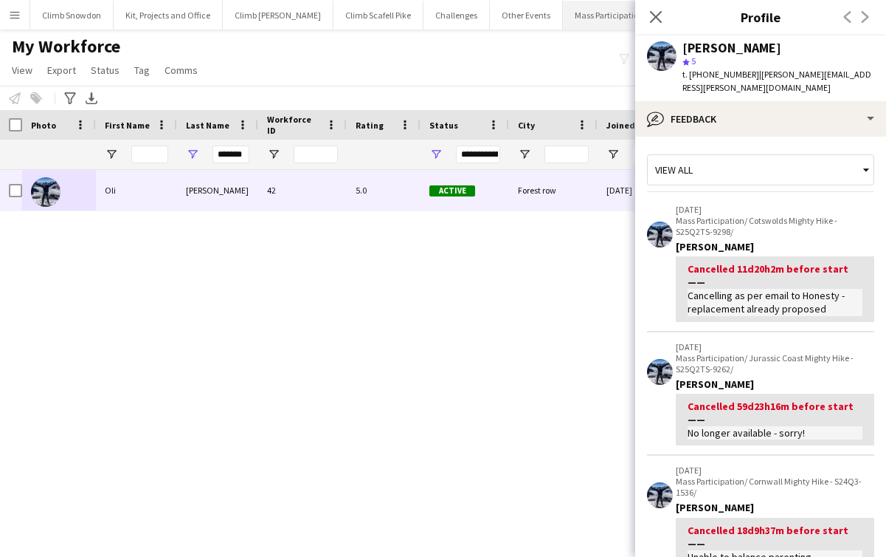
click at [568, 10] on button "Mass Participation Close" at bounding box center [609, 15] width 93 height 29
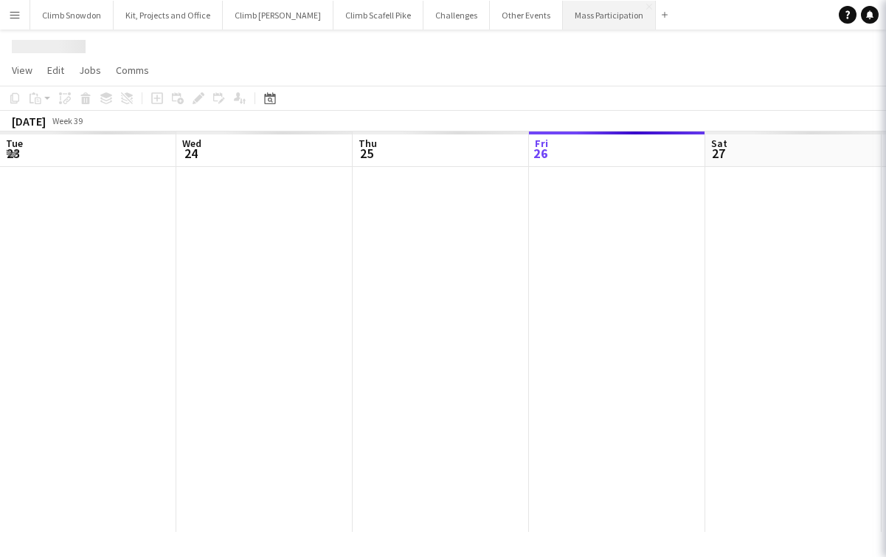
scroll to position [0, 353]
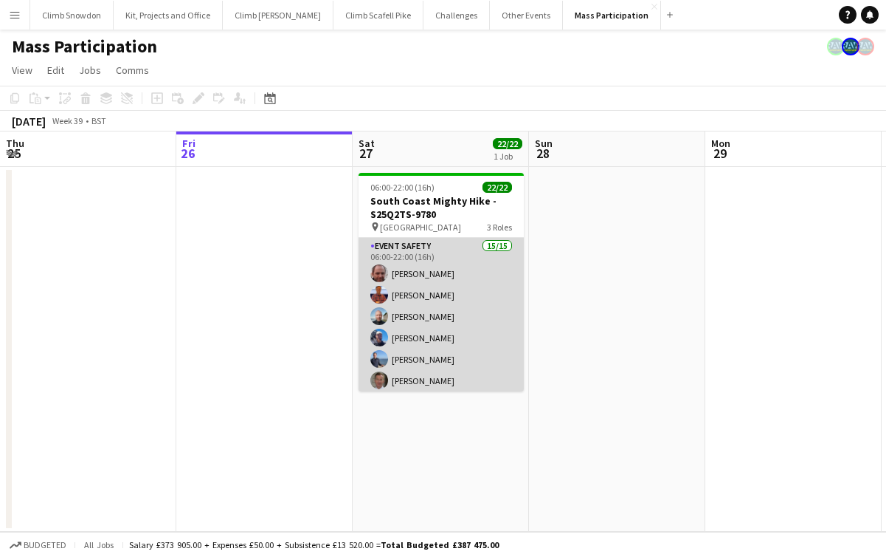
click at [433, 302] on app-card-role "Event Safety 15/15 06:00-22:00 (16h) [PERSON_NAME] [PERSON_NAME] [PERSON_NAME] …" at bounding box center [441, 415] width 165 height 354
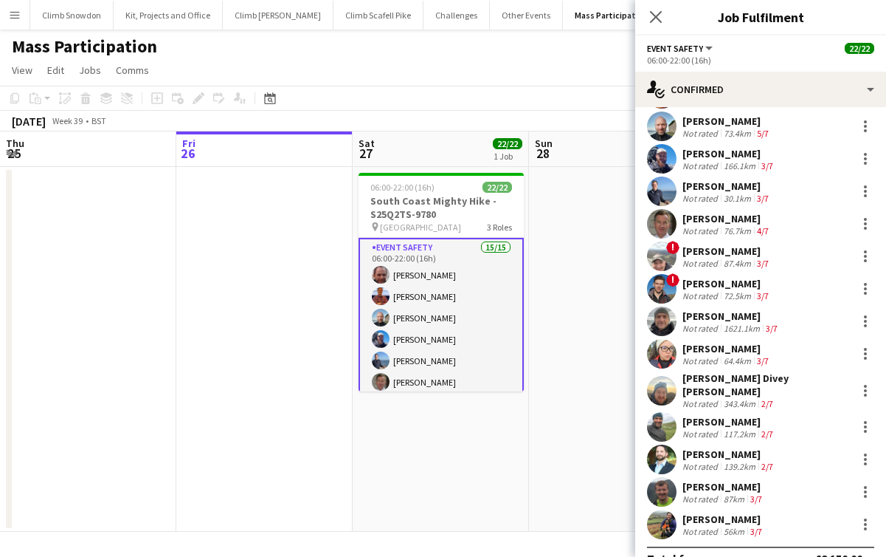
scroll to position [120, 0]
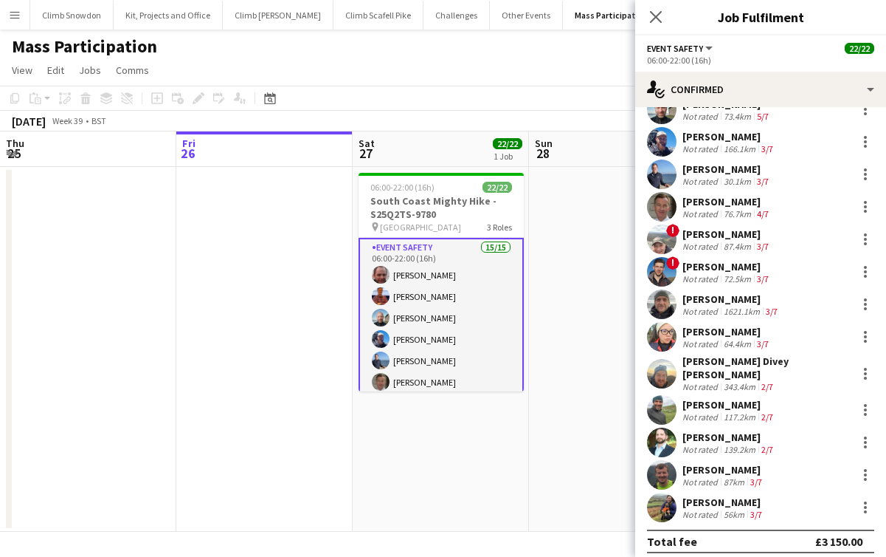
click at [648, 502] on div at bounding box center [662, 507] width 30 height 30
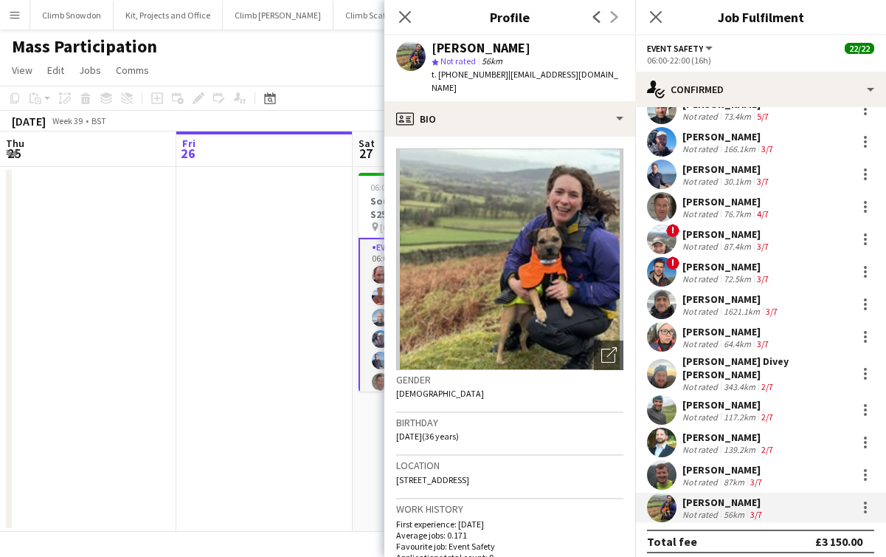
scroll to position [0, 0]
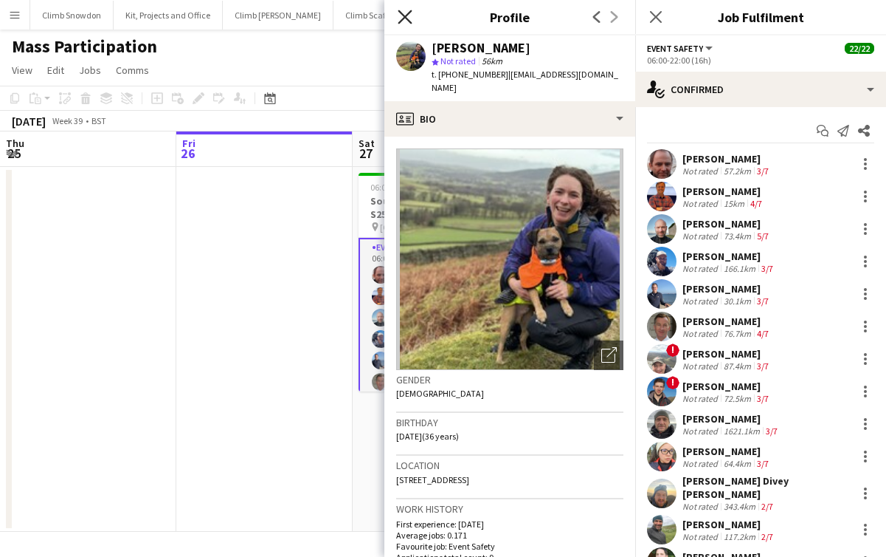
click at [410, 16] on icon "Close pop-in" at bounding box center [405, 17] width 14 height 14
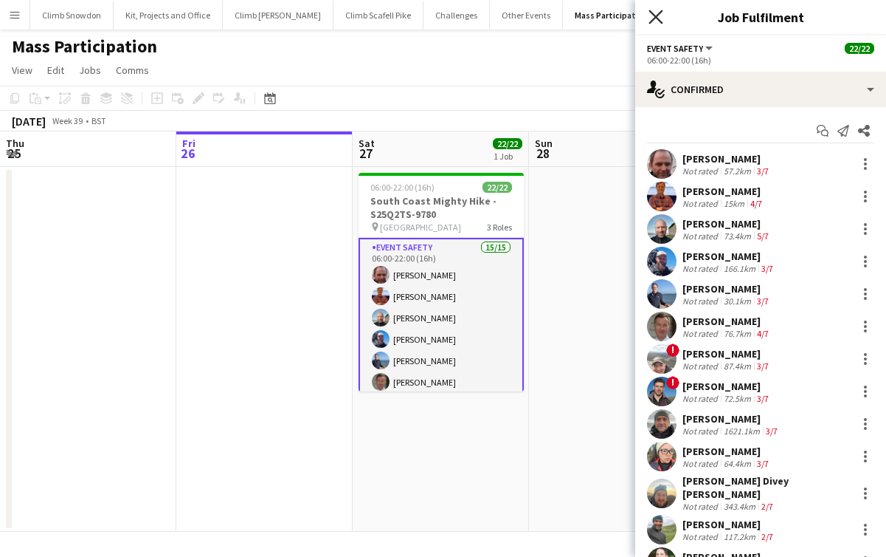
click at [658, 19] on icon at bounding box center [656, 17] width 14 height 14
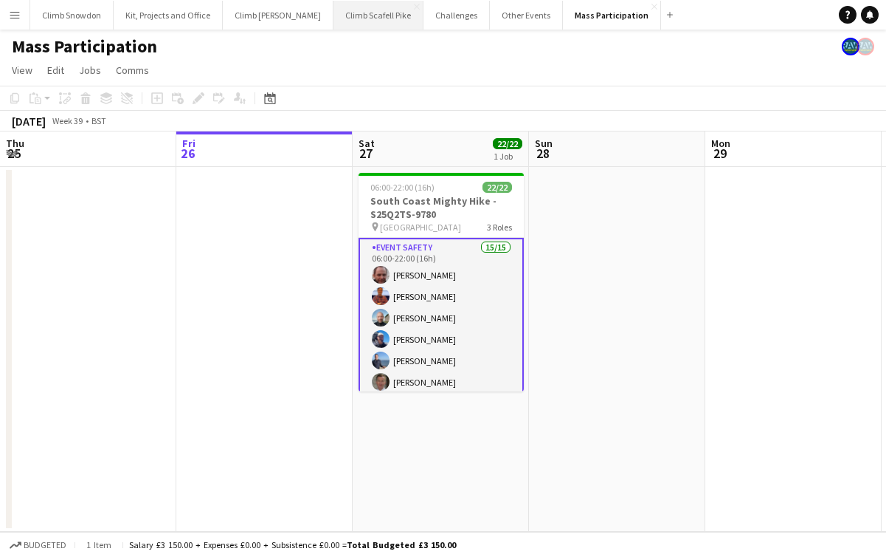
click at [340, 20] on button "Climb Scafell Pike Close" at bounding box center [379, 15] width 90 height 29
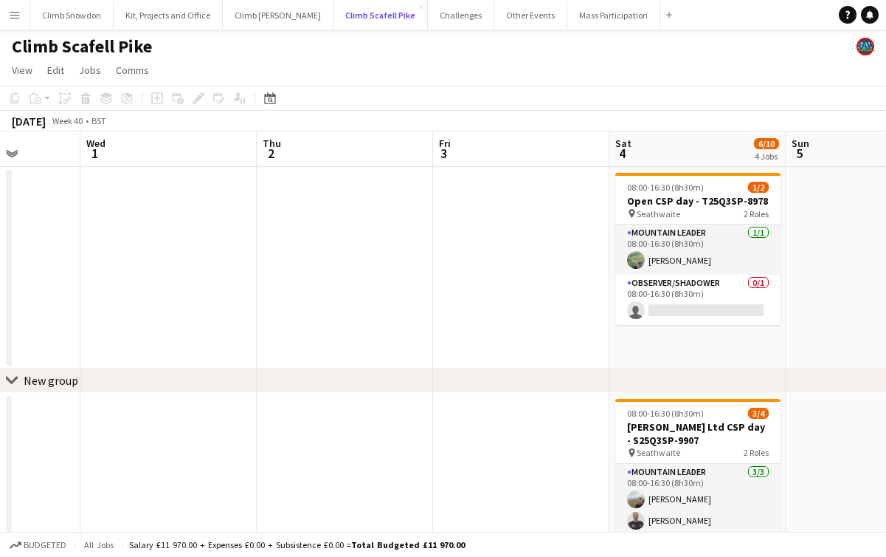
scroll to position [0, 676]
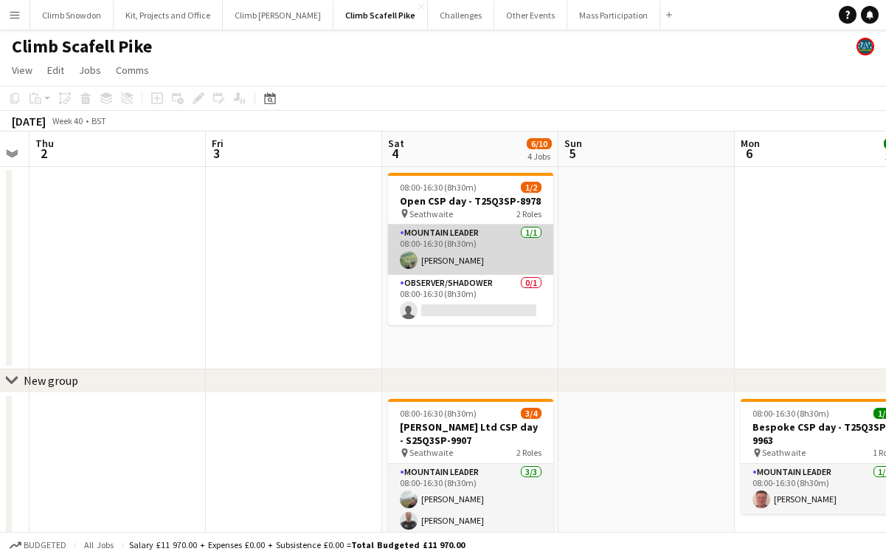
click at [492, 243] on app-card-role "Mountain Leader [DATE] 08:00-16:30 (8h30m) [PERSON_NAME]" at bounding box center [470, 249] width 165 height 50
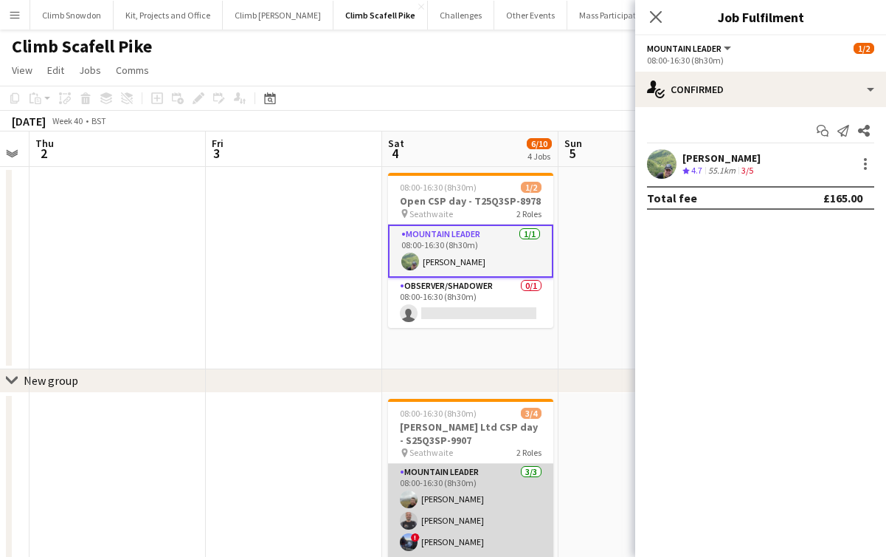
click at [440, 502] on app-card-role "Mountain Leader [DATE] 08:00-16:30 (8h30m) [PERSON_NAME] [PERSON_NAME] ! [PERSO…" at bounding box center [470, 510] width 165 height 93
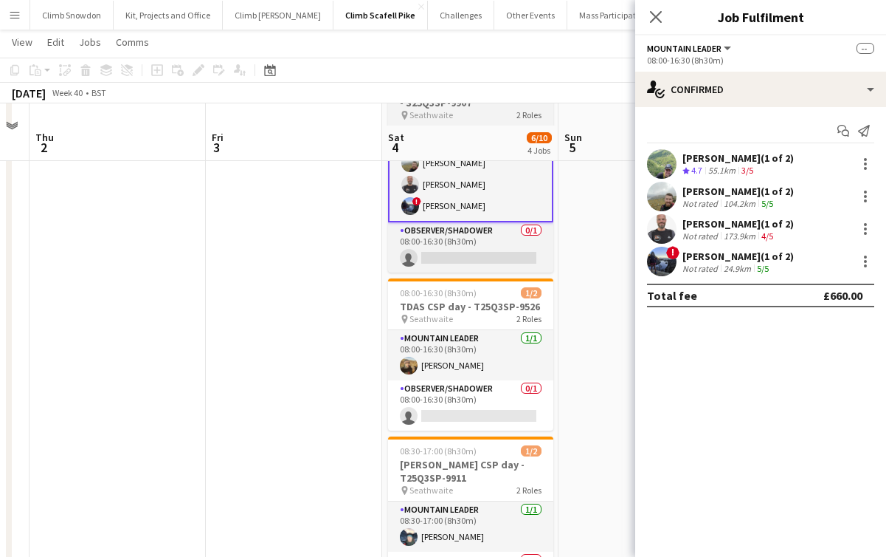
scroll to position [359, 0]
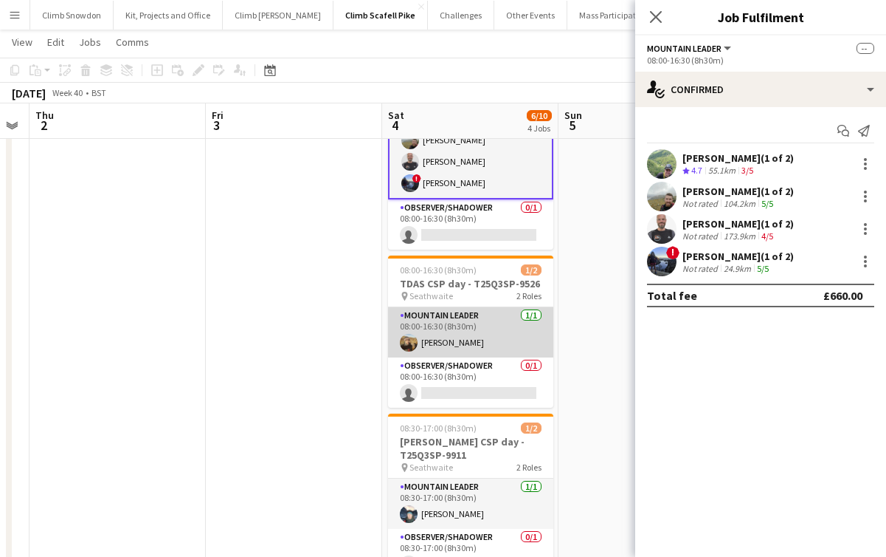
click at [483, 337] on app-card-role "Mountain Leader [DATE] 08:00-16:30 (8h30m) [PERSON_NAME]" at bounding box center [470, 332] width 165 height 50
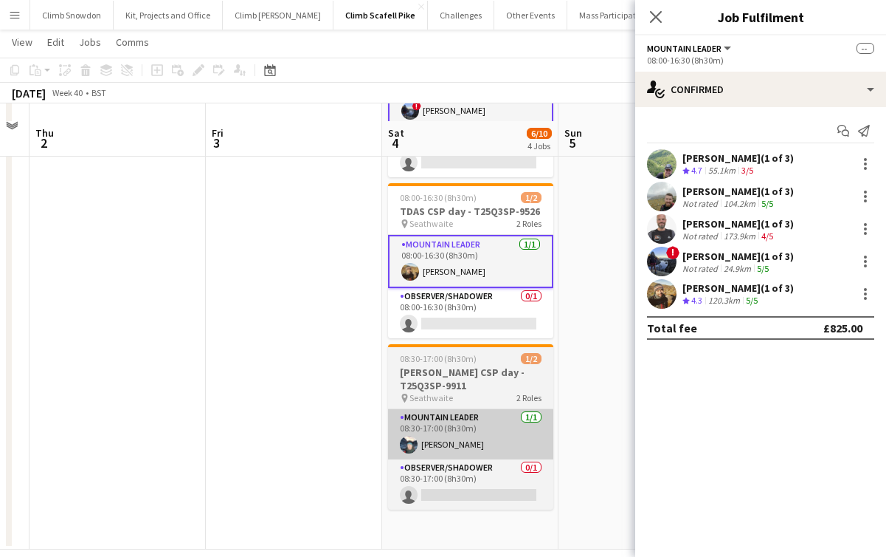
scroll to position [449, 0]
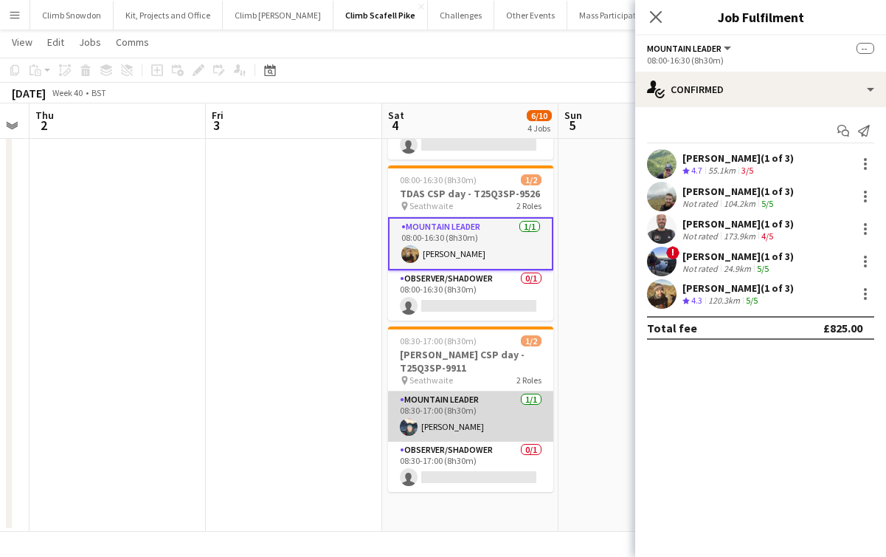
click at [473, 400] on app-card-role "Mountain Leader [DATE] 08:30-17:00 (8h30m) [PERSON_NAME]" at bounding box center [470, 416] width 165 height 50
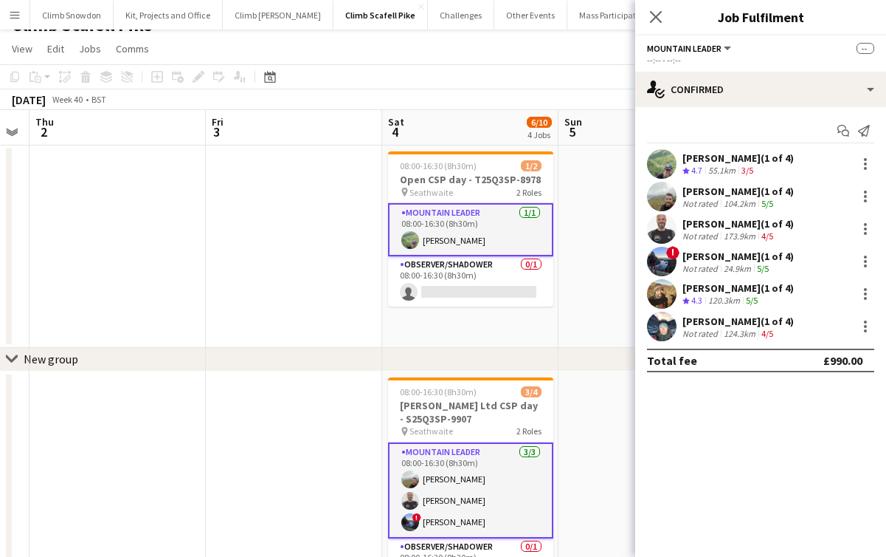
scroll to position [0, 0]
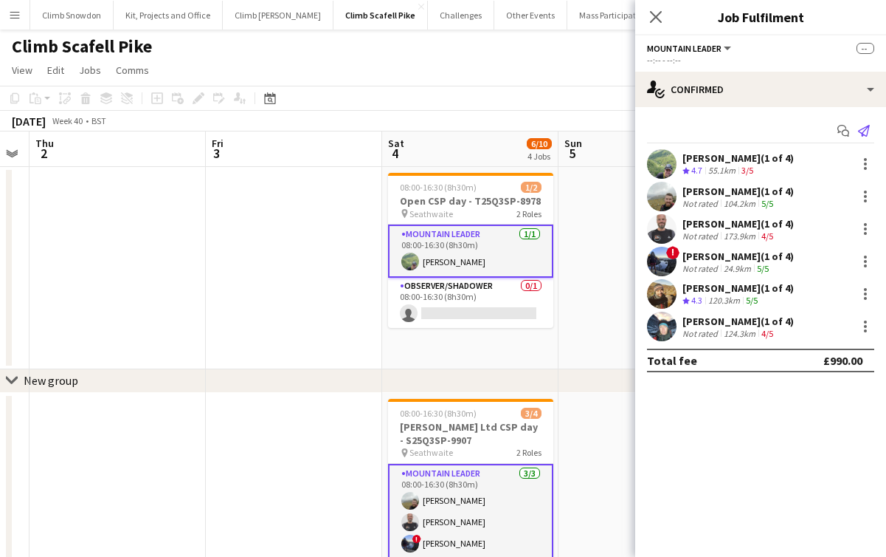
click at [864, 129] on icon "Send notification" at bounding box center [864, 131] width 12 height 12
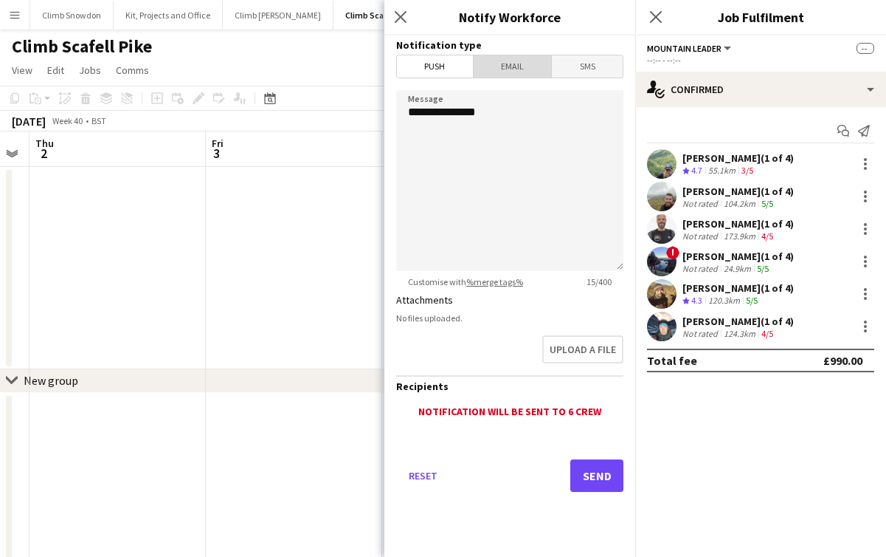
click at [514, 62] on span "Email" at bounding box center [513, 66] width 78 height 22
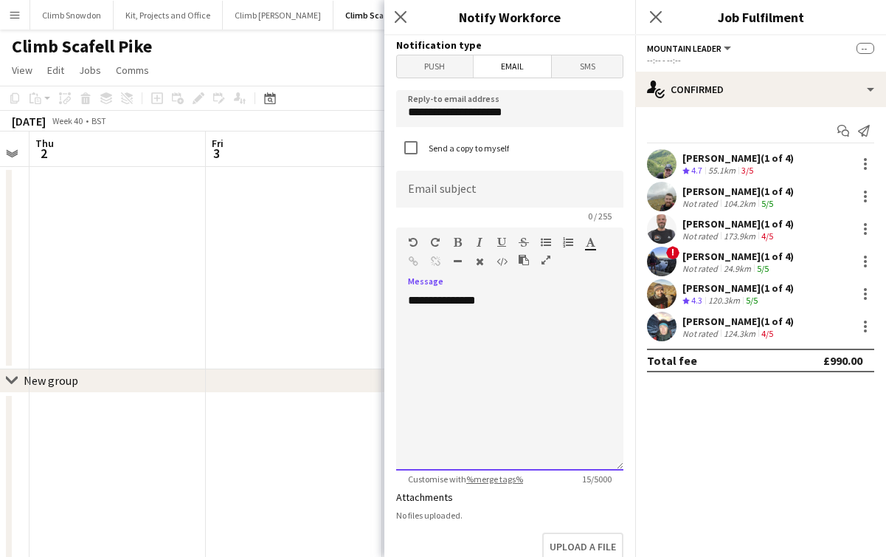
click at [530, 317] on div "**********" at bounding box center [509, 381] width 227 height 177
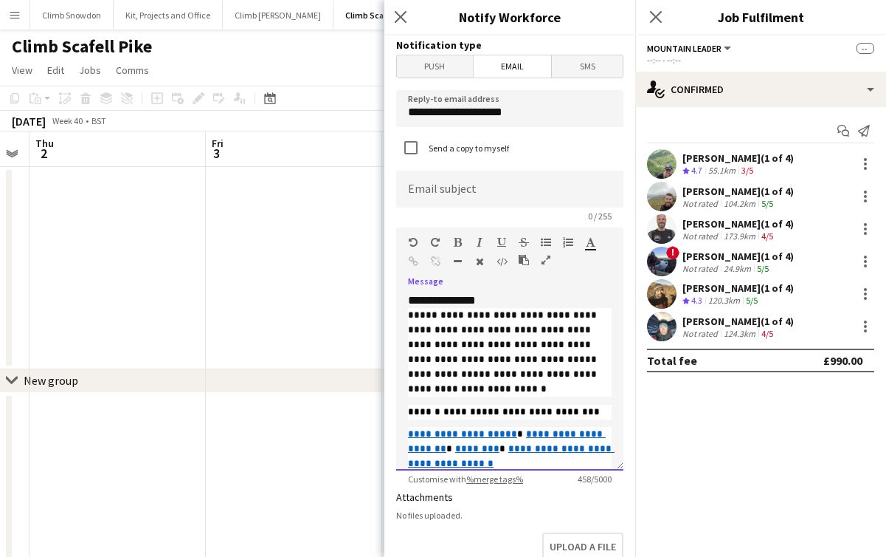
scroll to position [69, 0]
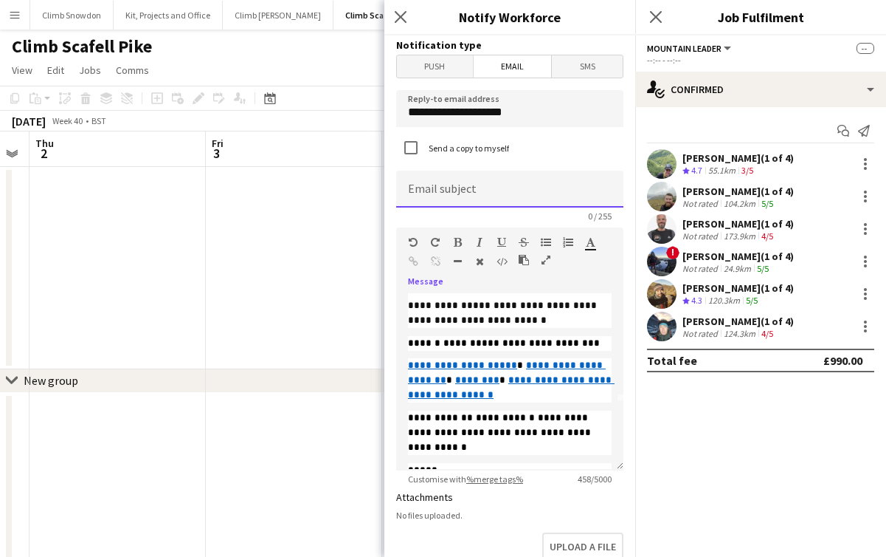
click at [478, 195] on input at bounding box center [509, 189] width 227 height 37
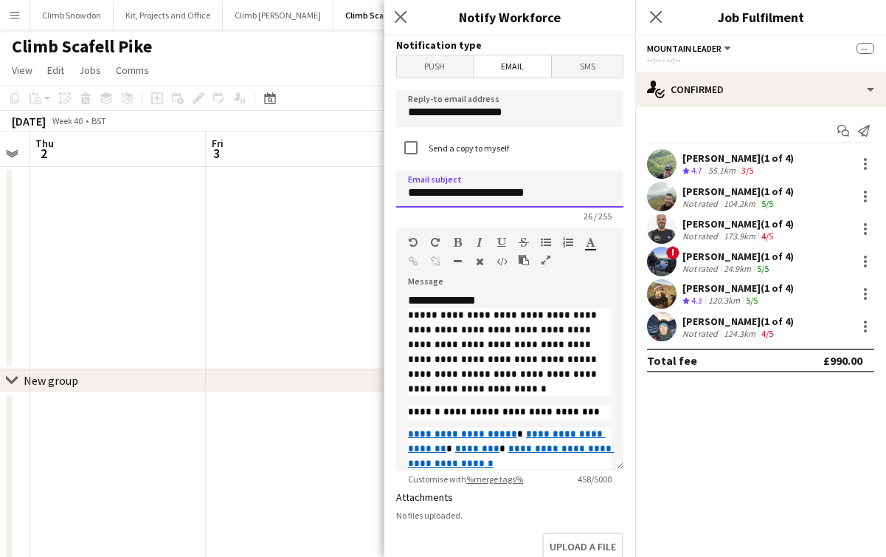
type input "**********"
click at [517, 299] on div "**********" at bounding box center [509, 381] width 227 height 177
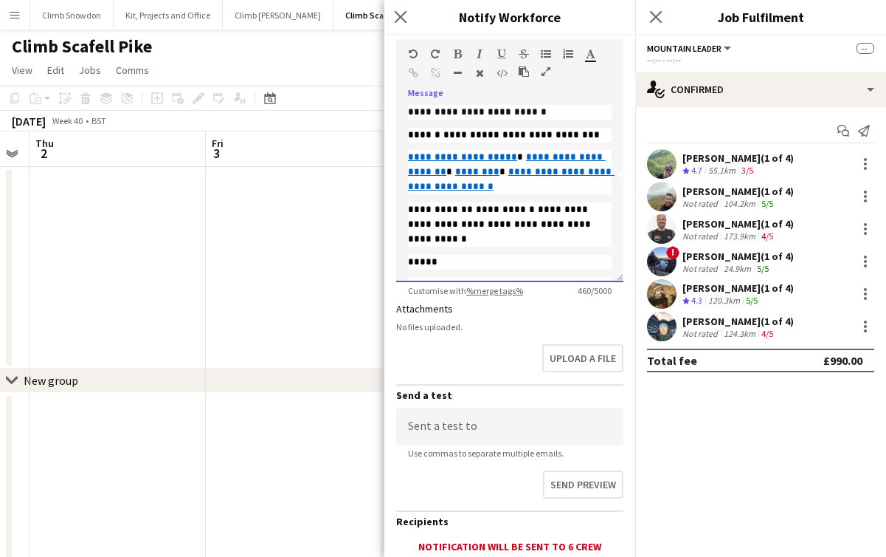
scroll to position [300, 0]
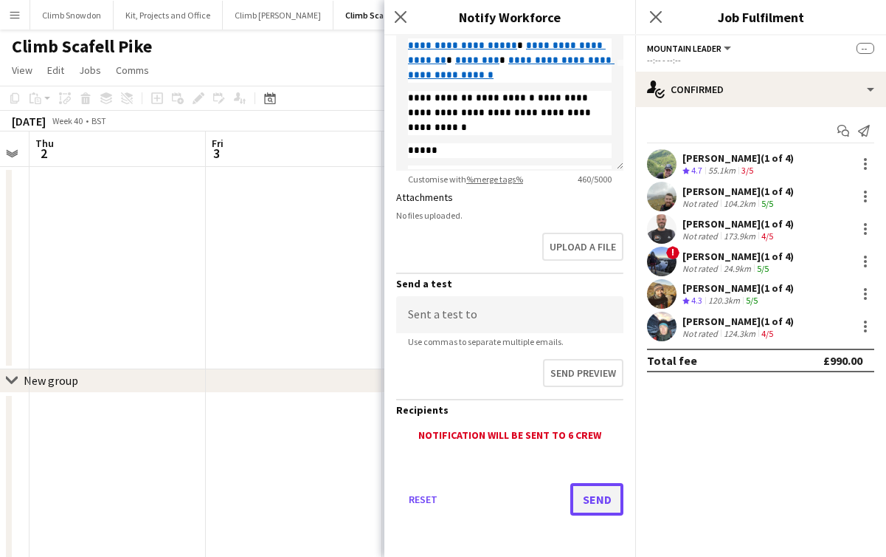
click at [585, 498] on button "Send" at bounding box center [597, 499] width 53 height 32
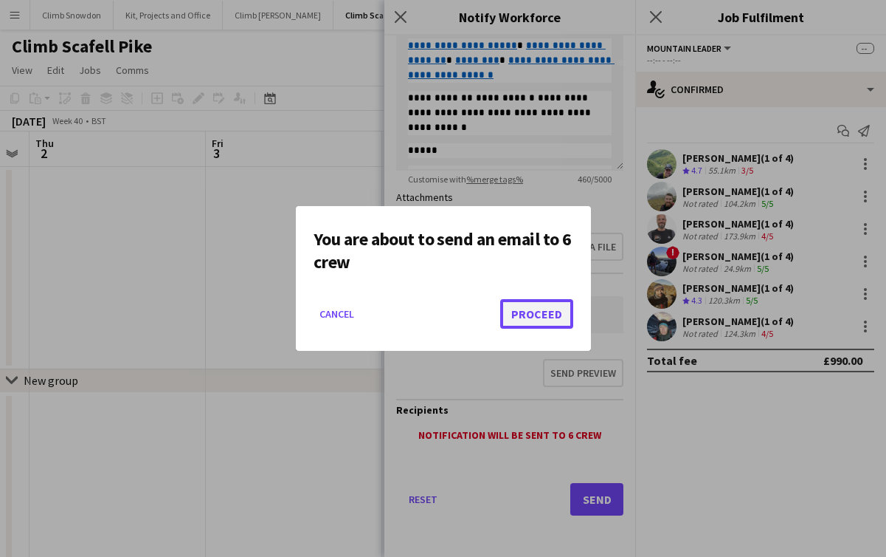
click at [542, 312] on button "Proceed" at bounding box center [536, 314] width 73 height 30
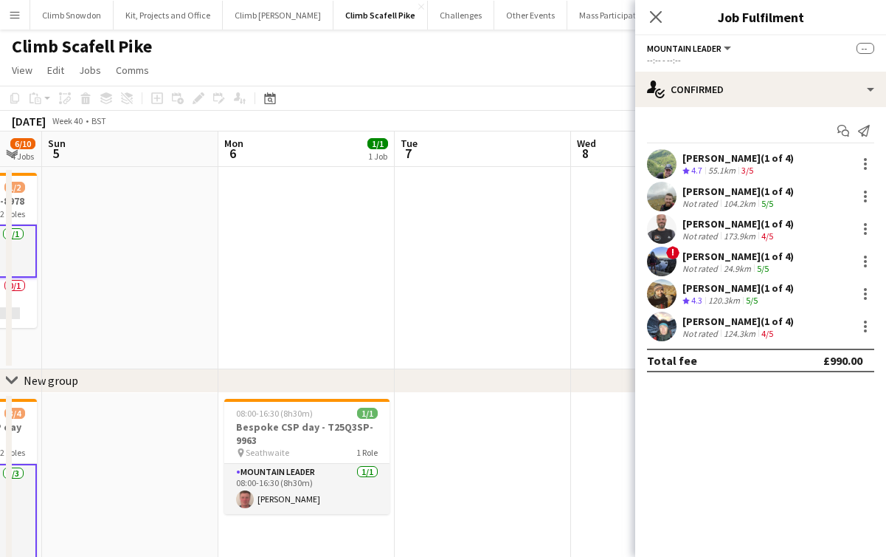
scroll to position [0, 310]
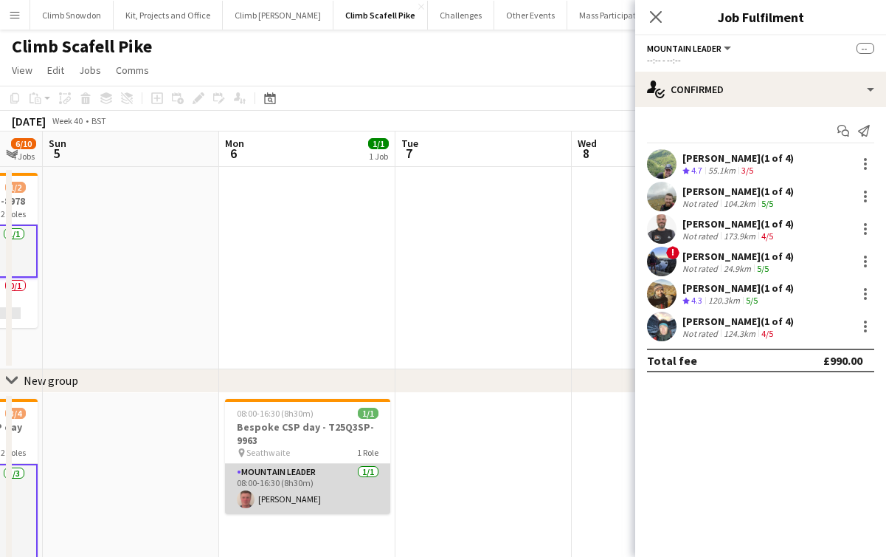
click at [320, 489] on app-card-role "Mountain Leader [DATE] 08:00-16:30 (8h30m) [PERSON_NAME]" at bounding box center [307, 489] width 165 height 50
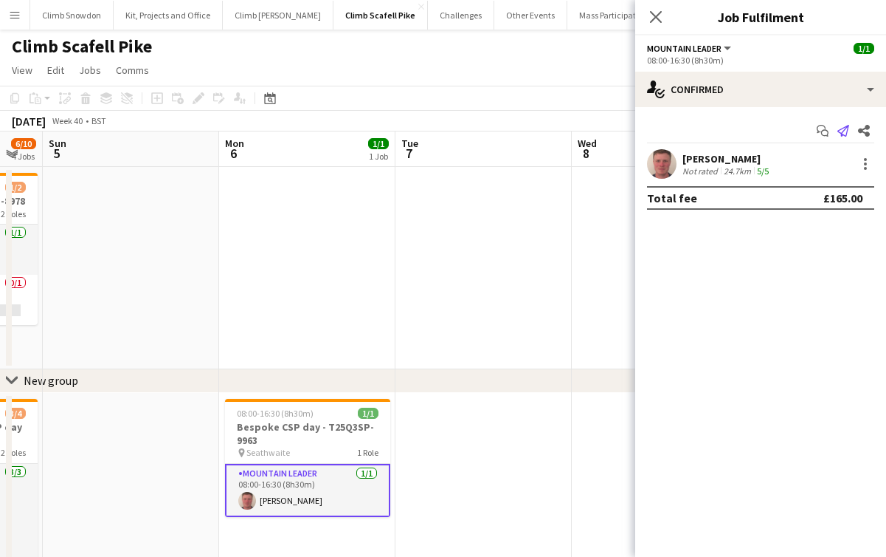
click at [846, 128] on icon at bounding box center [844, 131] width 12 height 12
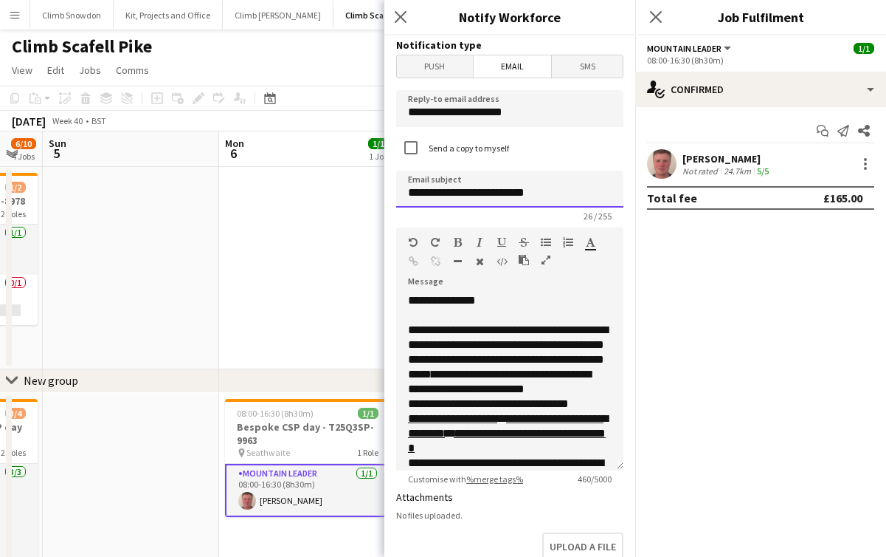
click at [503, 196] on input "**********" at bounding box center [509, 189] width 227 height 37
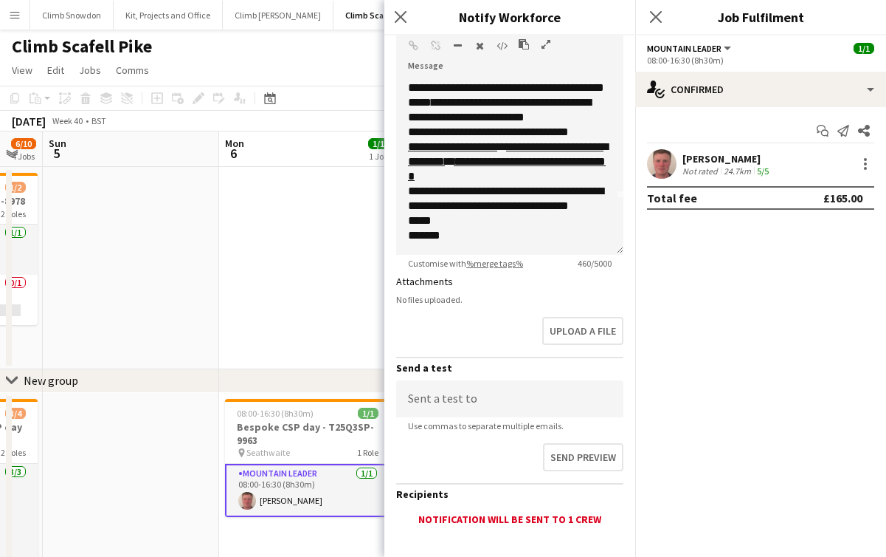
scroll to position [300, 0]
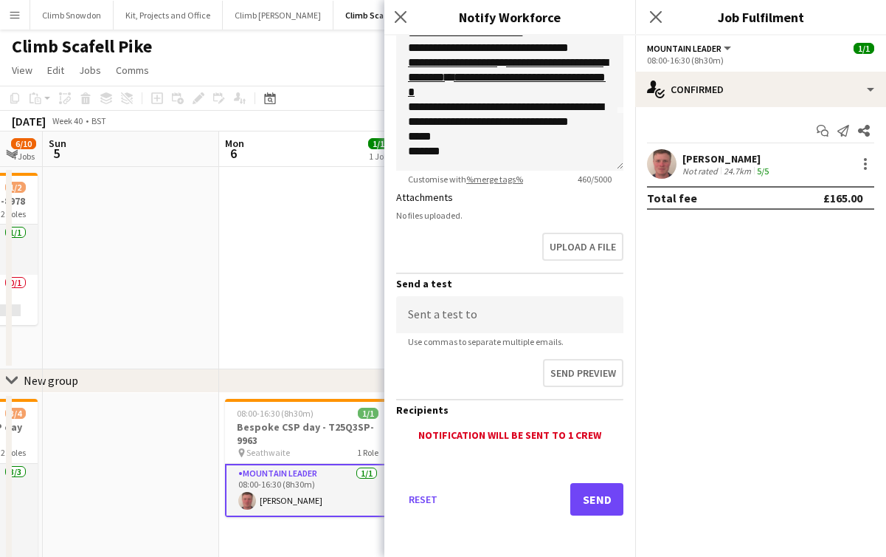
type input "**********"
click at [596, 497] on button "Send" at bounding box center [597, 499] width 53 height 32
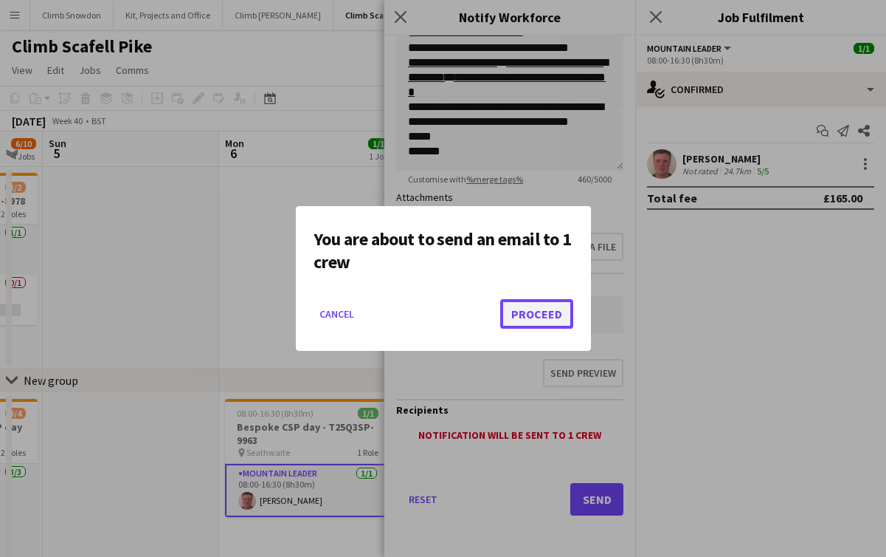
click at [519, 313] on button "Proceed" at bounding box center [536, 314] width 73 height 30
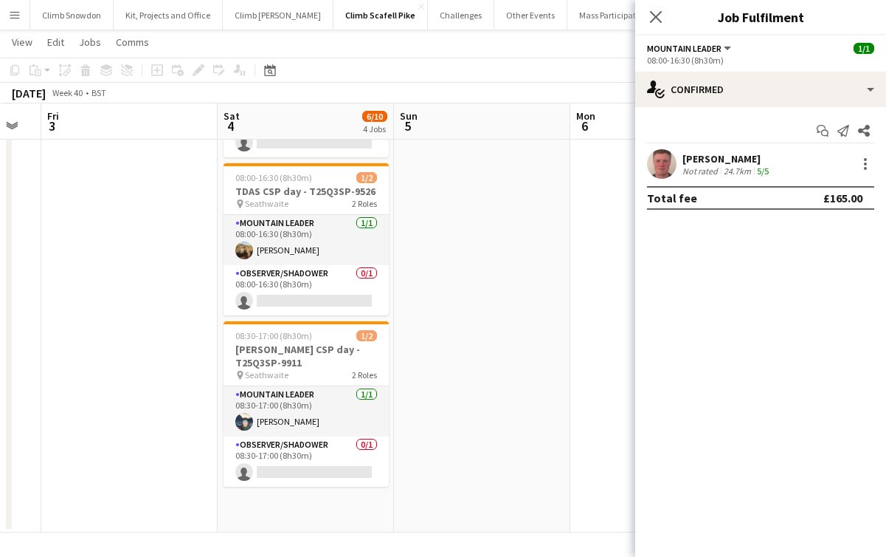
scroll to position [449, 0]
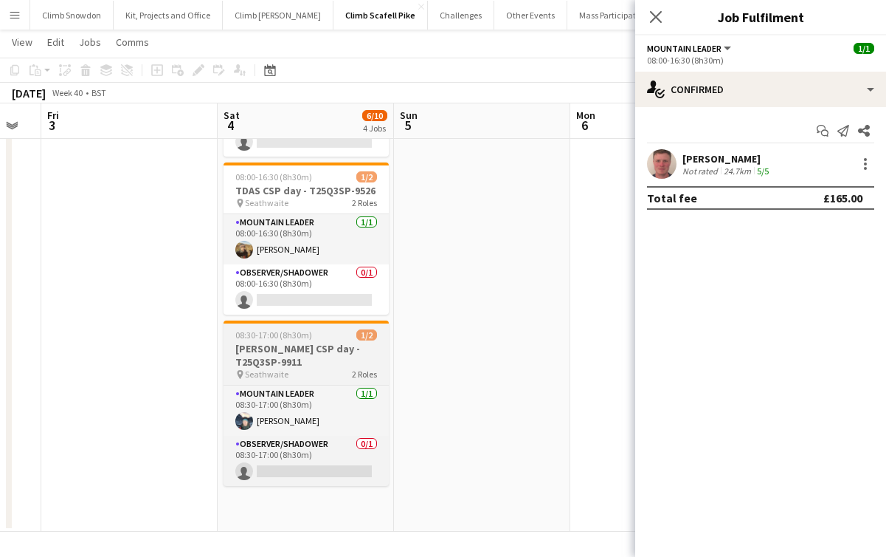
click at [305, 360] on h3 "[PERSON_NAME] CSP day - T25Q3SP-9911" at bounding box center [306, 355] width 165 height 27
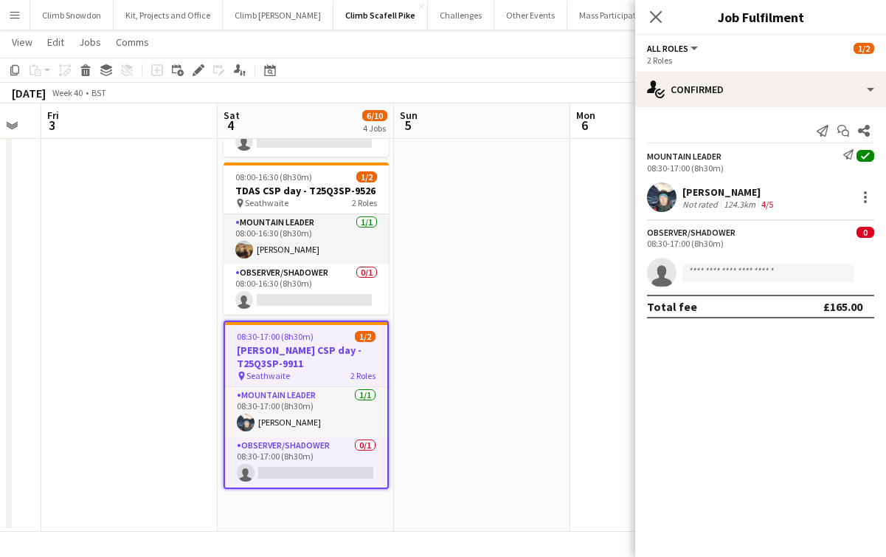
click at [457, 337] on app-date-cell at bounding box center [482, 237] width 176 height 590
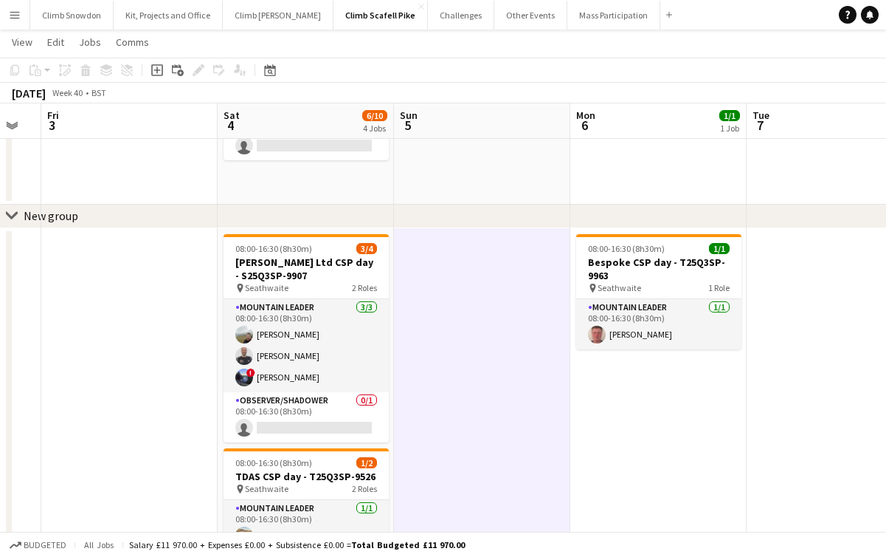
scroll to position [102, 0]
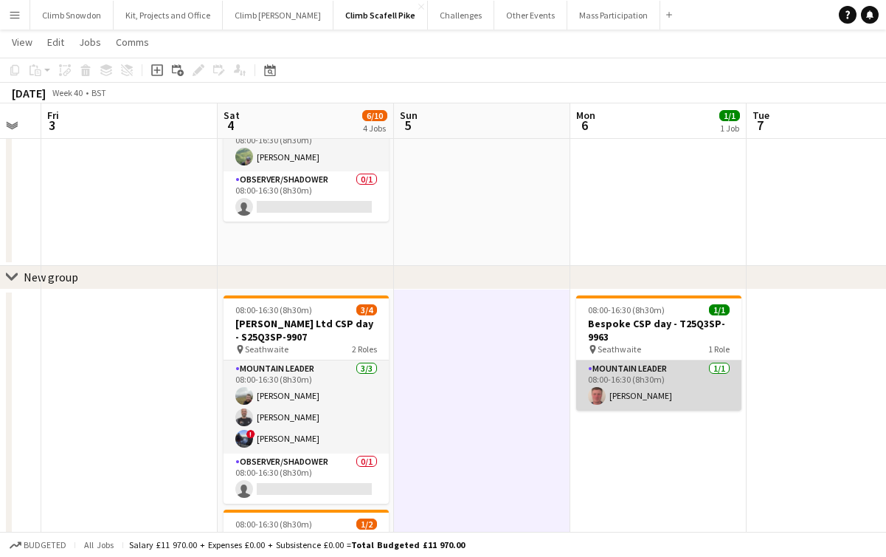
click at [621, 396] on app-card-role "Mountain Leader [DATE] 08:00-16:30 (8h30m) [PERSON_NAME]" at bounding box center [658, 385] width 165 height 50
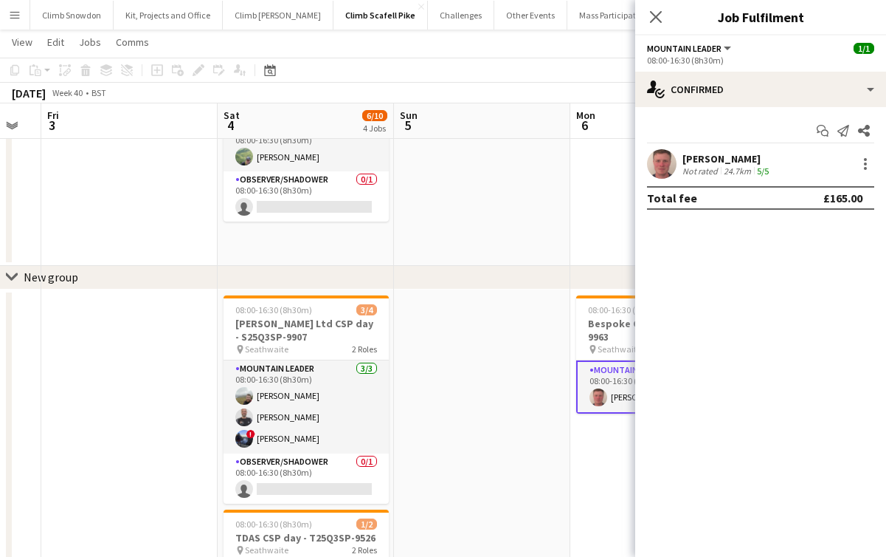
click at [661, 175] on app-user-avatar at bounding box center [662, 164] width 30 height 30
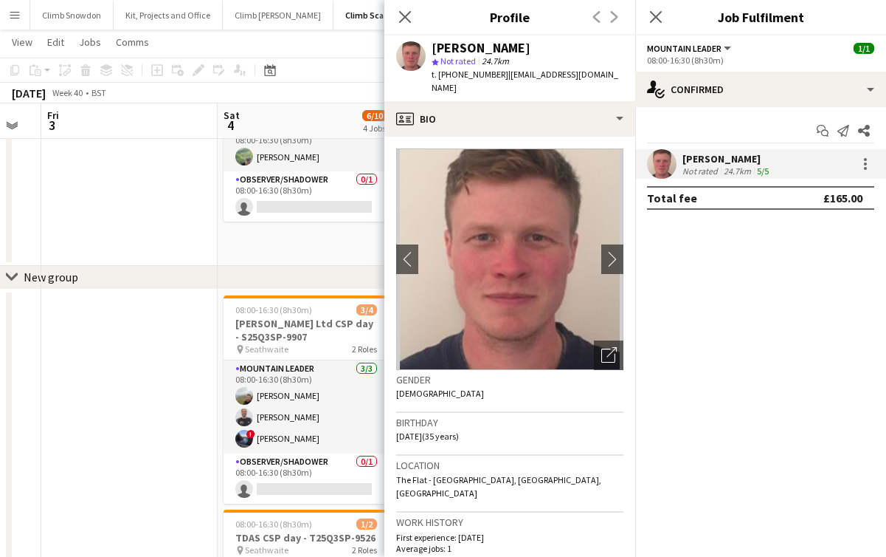
drag, startPoint x: 496, startPoint y: 75, endPoint x: 438, endPoint y: 77, distance: 57.6
click at [438, 76] on span "t. [PHONE_NUMBER]" at bounding box center [470, 74] width 77 height 11
copy span "[PHONE_NUMBER]"
click at [151, 210] on app-date-cell at bounding box center [129, 164] width 176 height 202
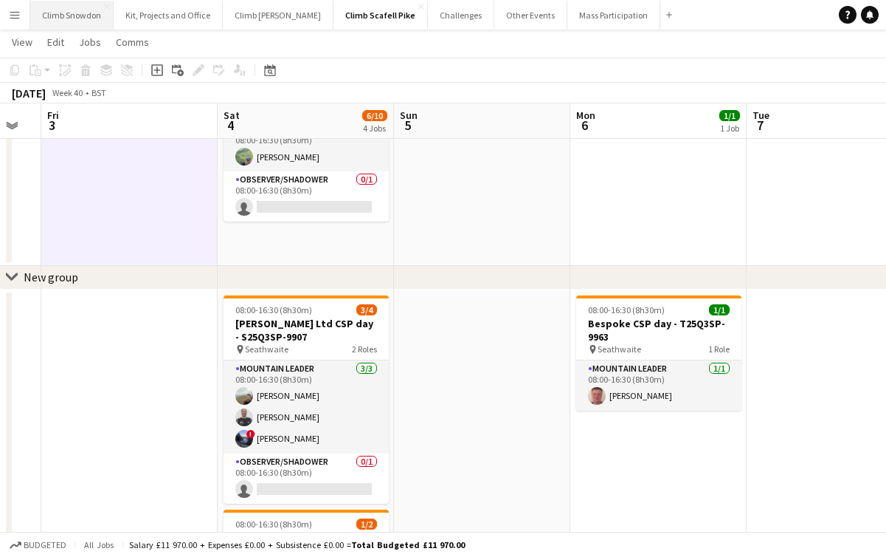
click at [88, 16] on button "Climb Snowdon Close" at bounding box center [71, 15] width 83 height 29
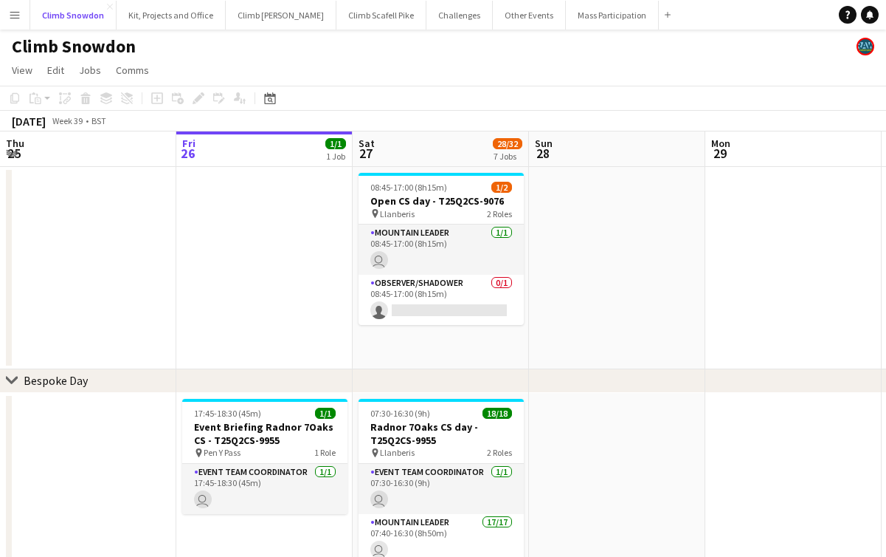
scroll to position [0, 362]
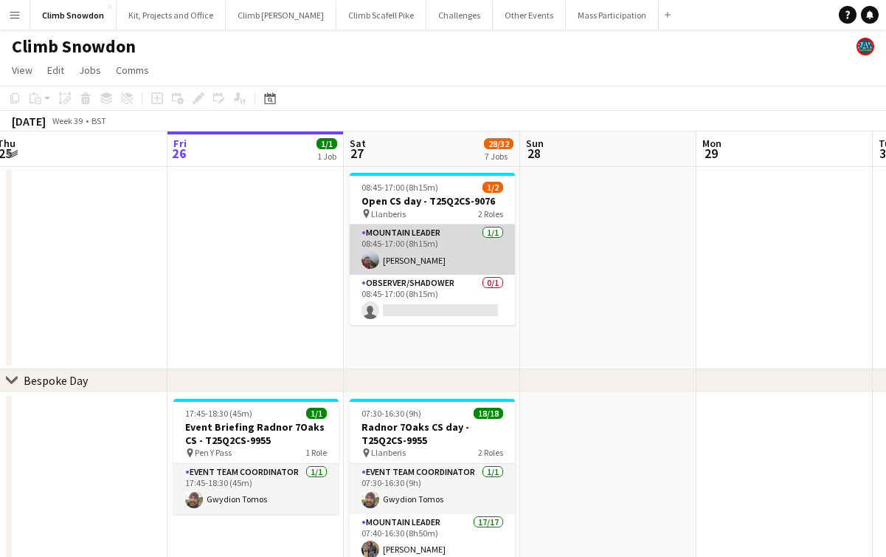
click at [424, 252] on app-card-role "Mountain Leader [DATE] 08:45-17:00 (8h15m) [PERSON_NAME]" at bounding box center [432, 249] width 165 height 50
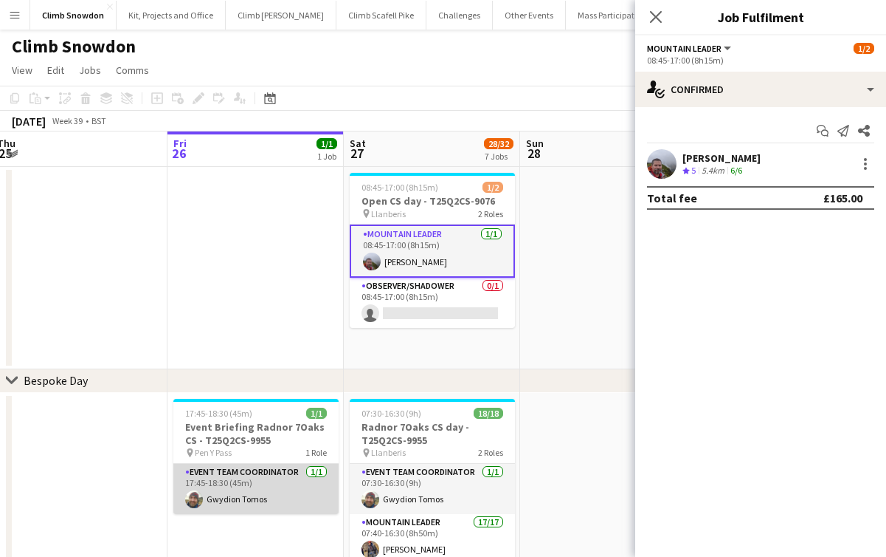
click at [263, 495] on app-card-role "Event Team Coordinator [DATE] 17:45-18:30 (45m) Gwydion Tomos" at bounding box center [255, 489] width 165 height 50
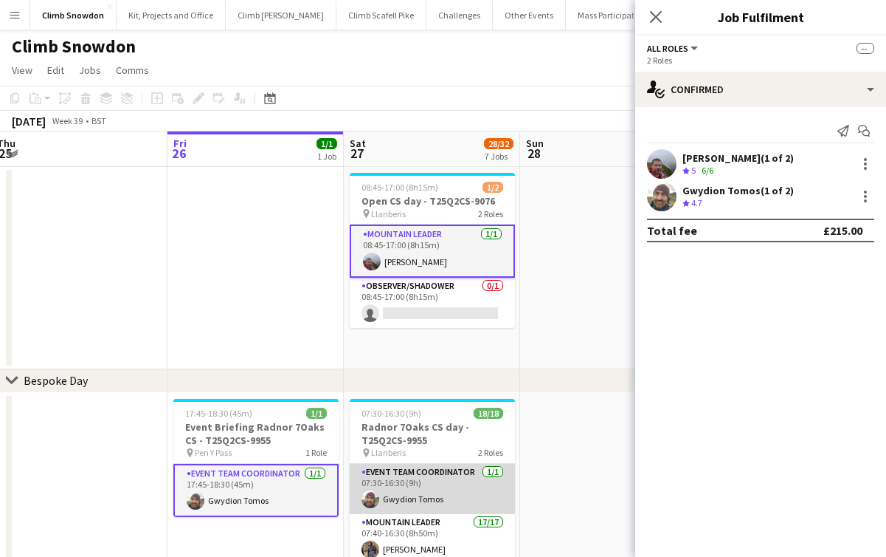
click at [410, 492] on app-card-role "Event Team Coordinator [DATE] 07:30-16:30 (9h) Gwydion Tomos" at bounding box center [432, 489] width 165 height 50
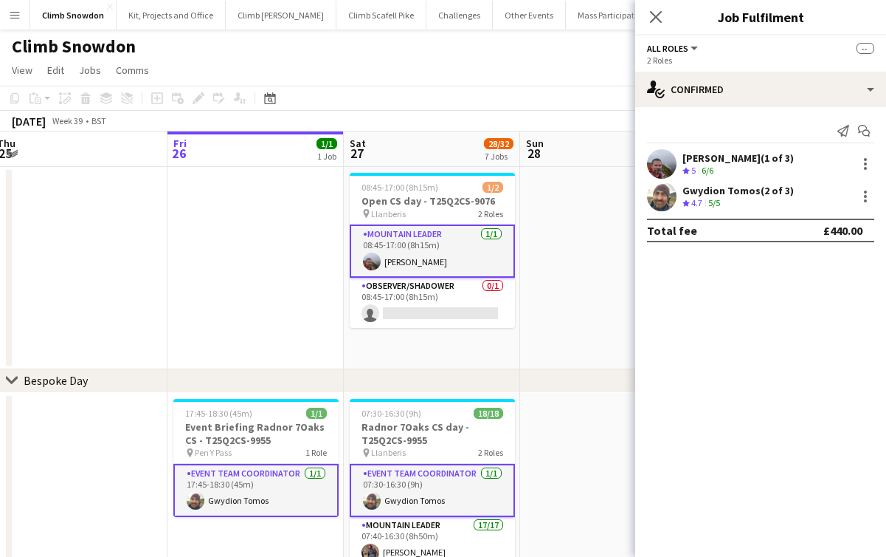
click at [249, 500] on app-card-role "Event Team Coordinator [DATE] 17:45-18:30 (45m) Gwydion Tomos" at bounding box center [255, 490] width 165 height 53
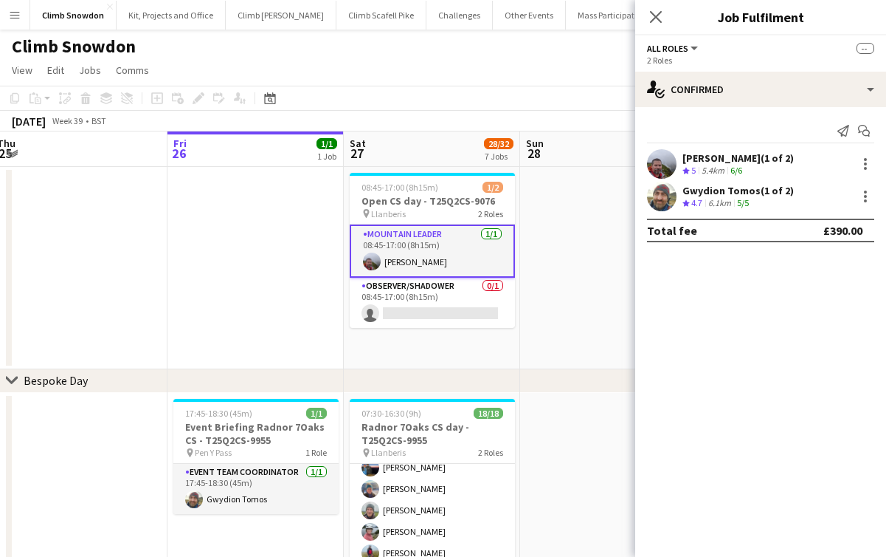
scroll to position [244, 0]
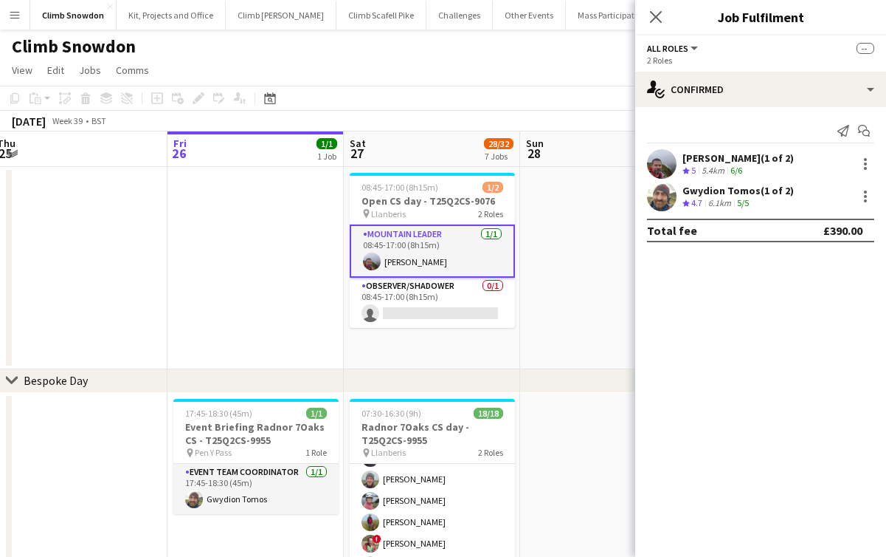
click at [415, 492] on app-card-role "Mountain Leader 17/17 07:40-16:30 (8h50m) [PERSON_NAME] [PERSON_NAME] [PERSON_N…" at bounding box center [432, 468] width 165 height 393
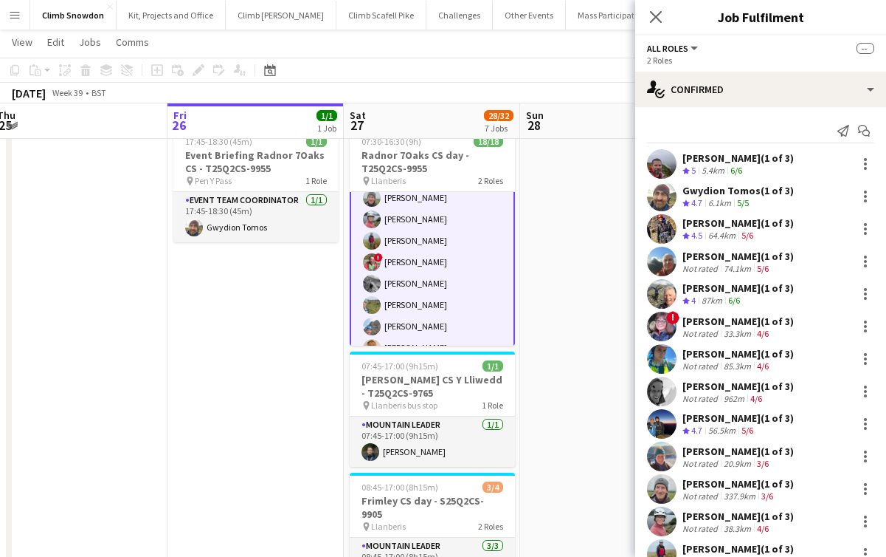
scroll to position [294, 0]
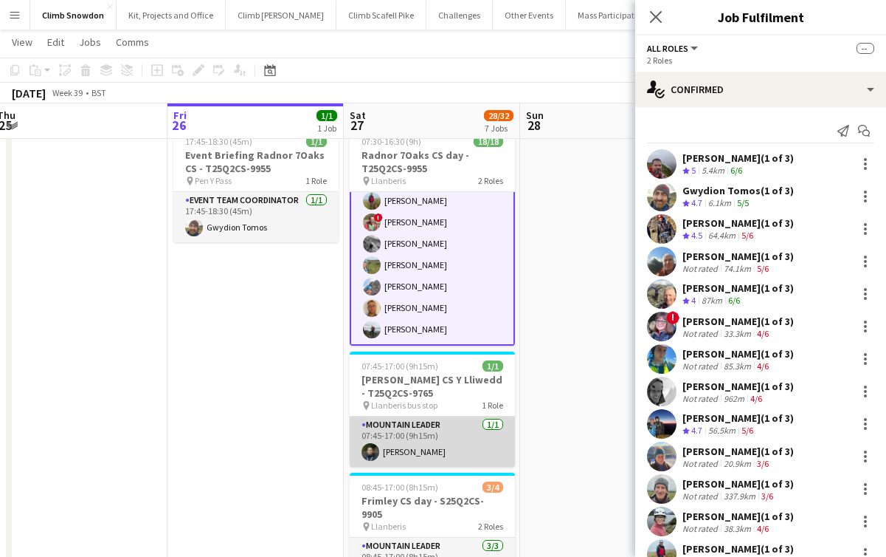
click at [429, 455] on app-card-role "Mountain Leader [DATE] 07:45-17:00 (9h15m) [PERSON_NAME]" at bounding box center [432, 441] width 165 height 50
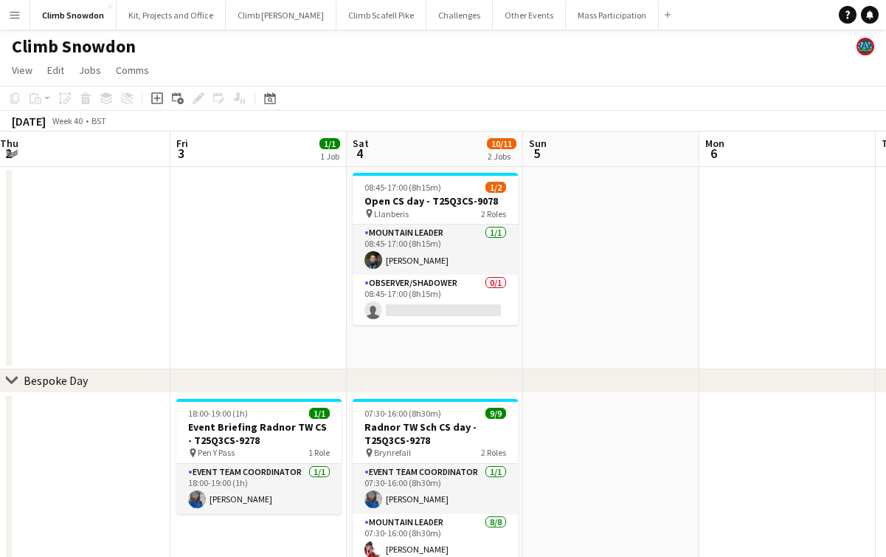
scroll to position [0, 713]
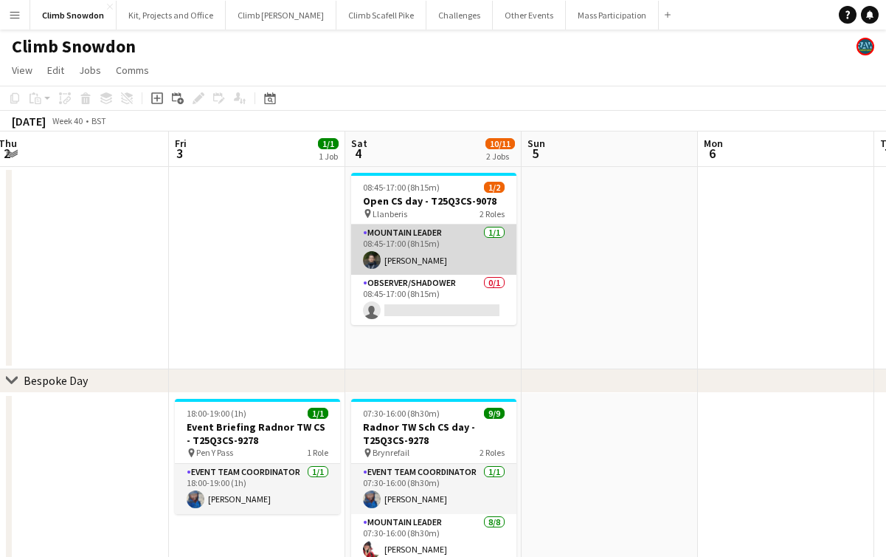
click at [478, 247] on app-card-role "Mountain Leader [DATE] 08:45-17:00 (8h15m) [PERSON_NAME]" at bounding box center [433, 249] width 165 height 50
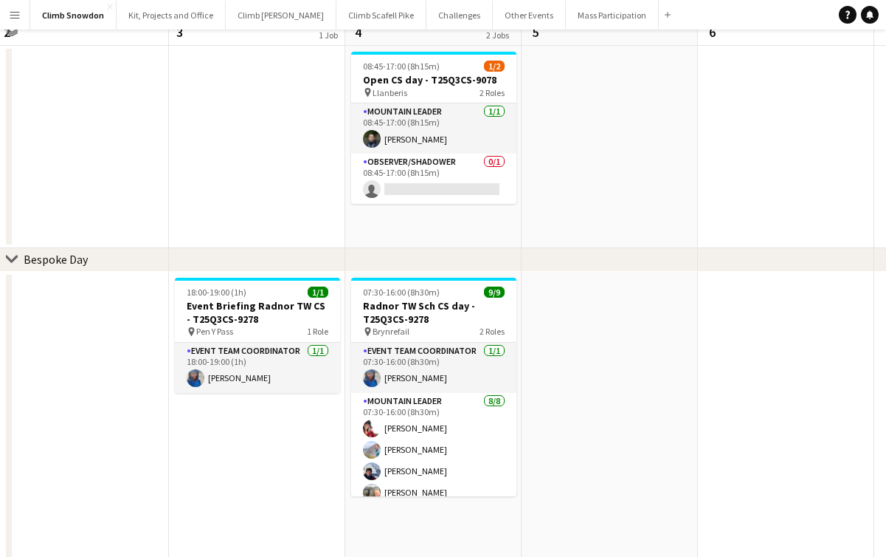
scroll to position [0, 0]
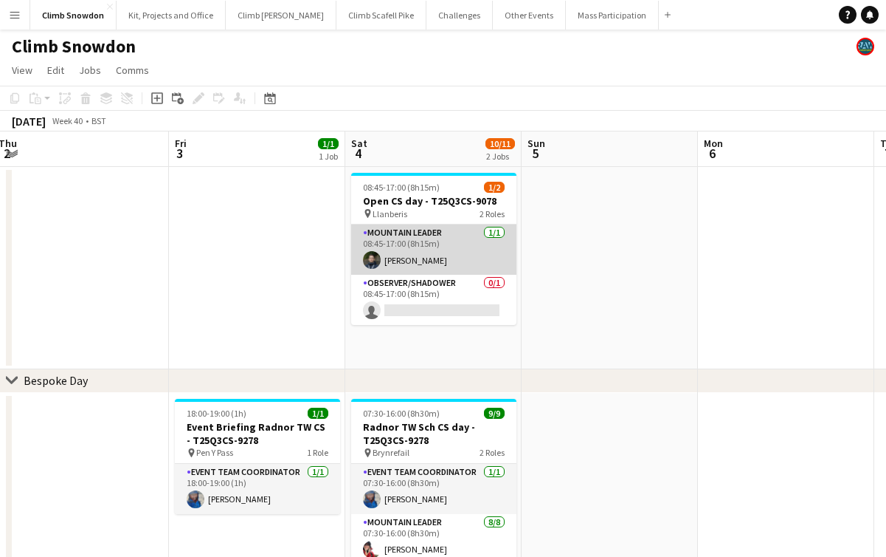
click at [455, 268] on app-card-role "Mountain Leader [DATE] 08:45-17:00 (8h15m) [PERSON_NAME]" at bounding box center [433, 249] width 165 height 50
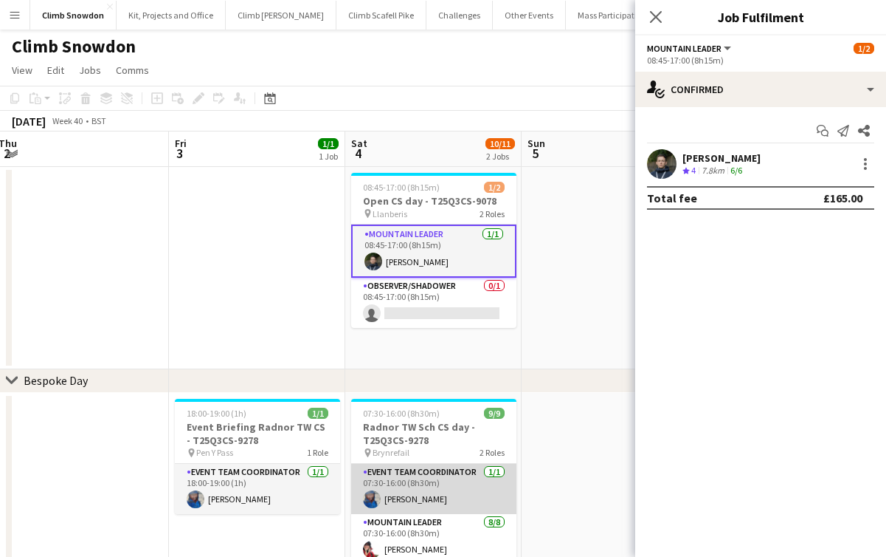
click at [444, 489] on app-card-role "Event Team Coordinator [DATE] 07:30-16:00 (8h30m) [PERSON_NAME]" at bounding box center [433, 489] width 165 height 50
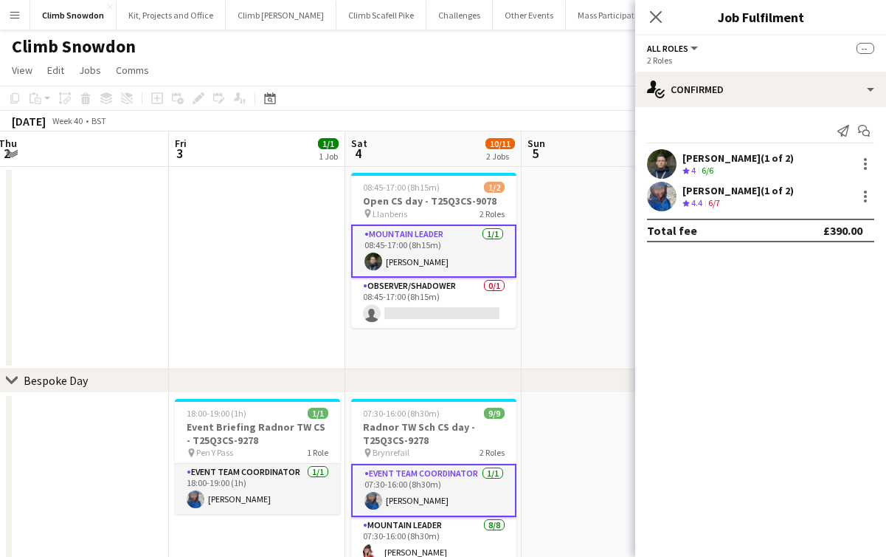
scroll to position [100, 0]
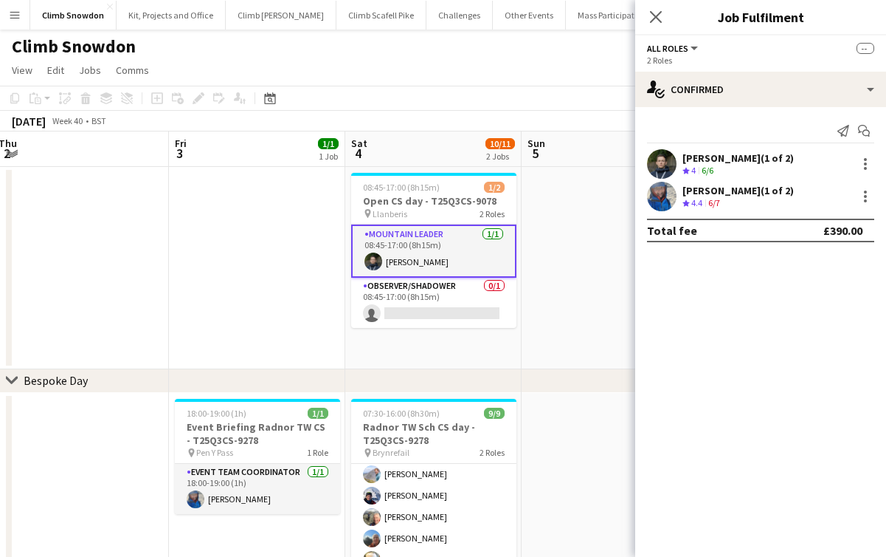
click at [444, 489] on app-card-role "Mountain Leader [DATE] 07:30-16:00 (8h30m) [PERSON_NAME] [PERSON_NAME] [PERSON_…" at bounding box center [433, 519] width 165 height 204
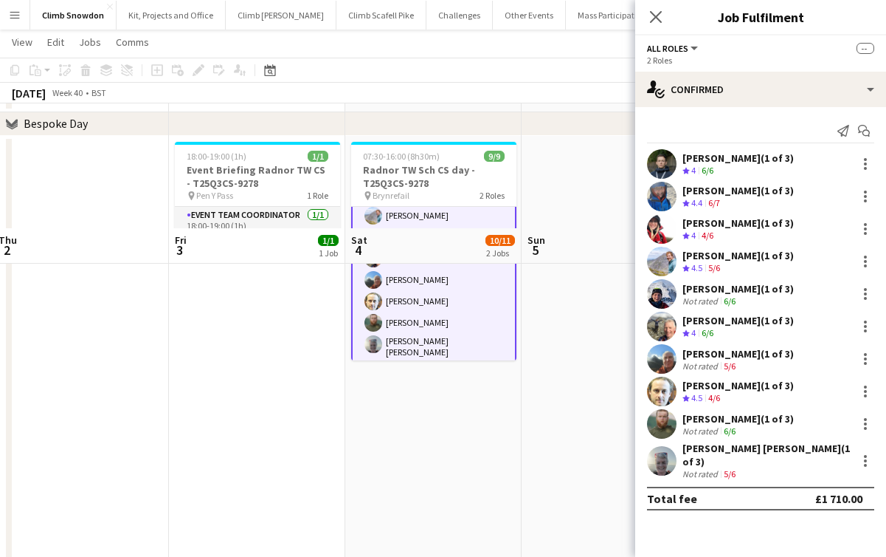
scroll to position [0, 0]
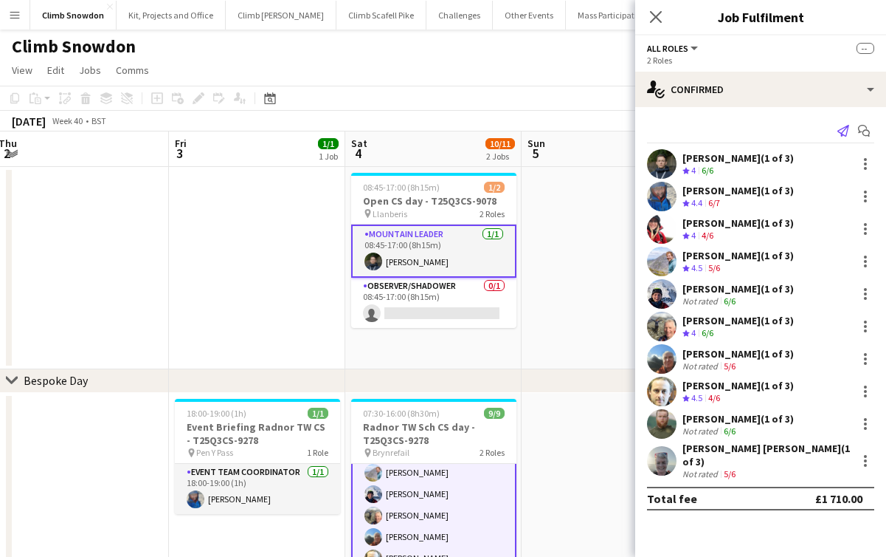
click at [840, 130] on icon at bounding box center [844, 131] width 12 height 12
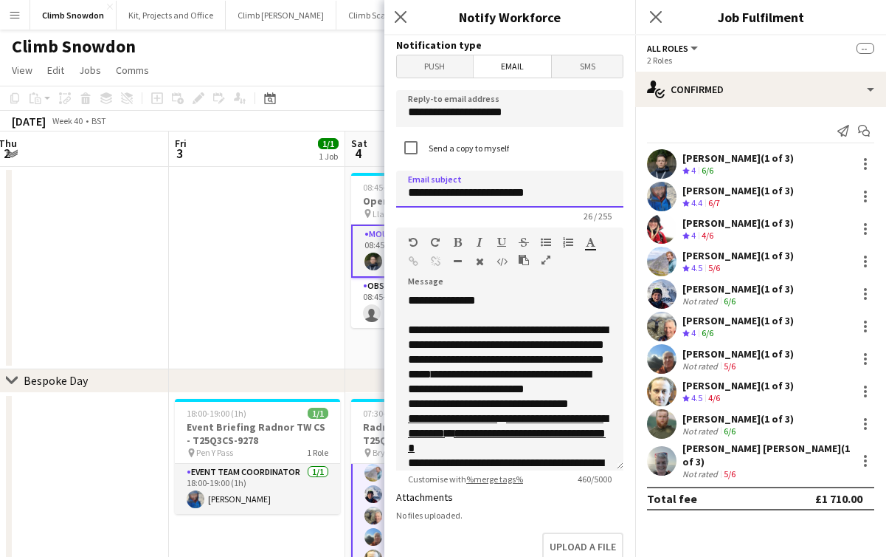
drag, startPoint x: 495, startPoint y: 194, endPoint x: 442, endPoint y: 195, distance: 53.1
click at [442, 195] on input "**********" at bounding box center [509, 189] width 227 height 37
click at [494, 196] on input "**********" at bounding box center [509, 189] width 227 height 37
type input "**********"
click at [535, 382] on span "**********" at bounding box center [499, 381] width 183 height 26
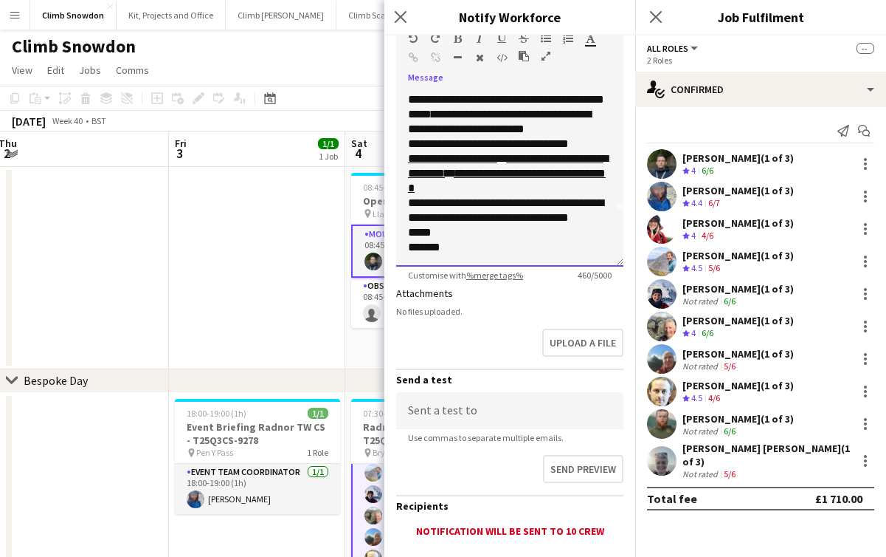
scroll to position [300, 0]
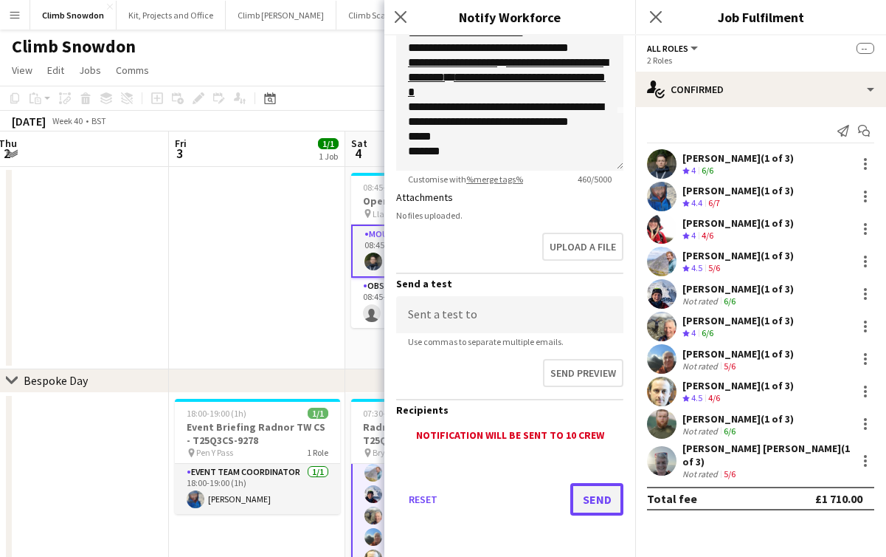
click at [602, 502] on button "Send" at bounding box center [597, 499] width 53 height 32
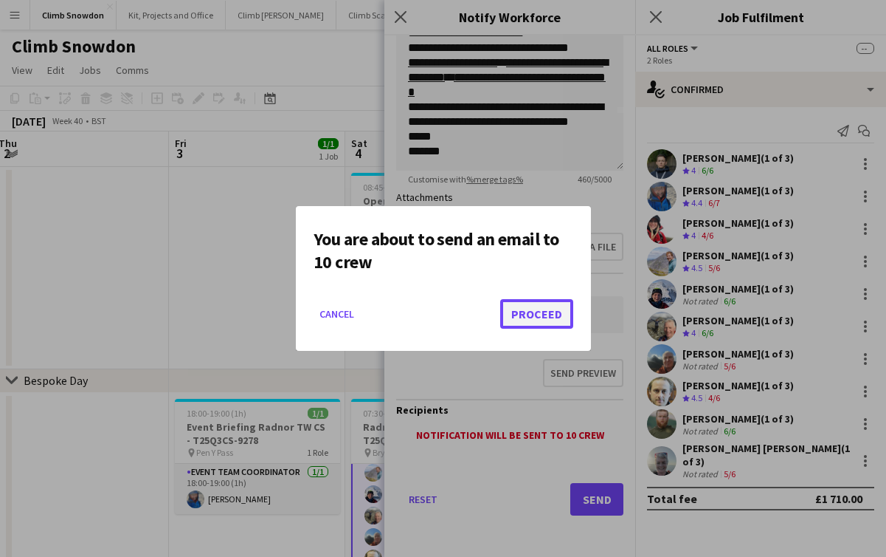
click at [554, 316] on button "Proceed" at bounding box center [536, 314] width 73 height 30
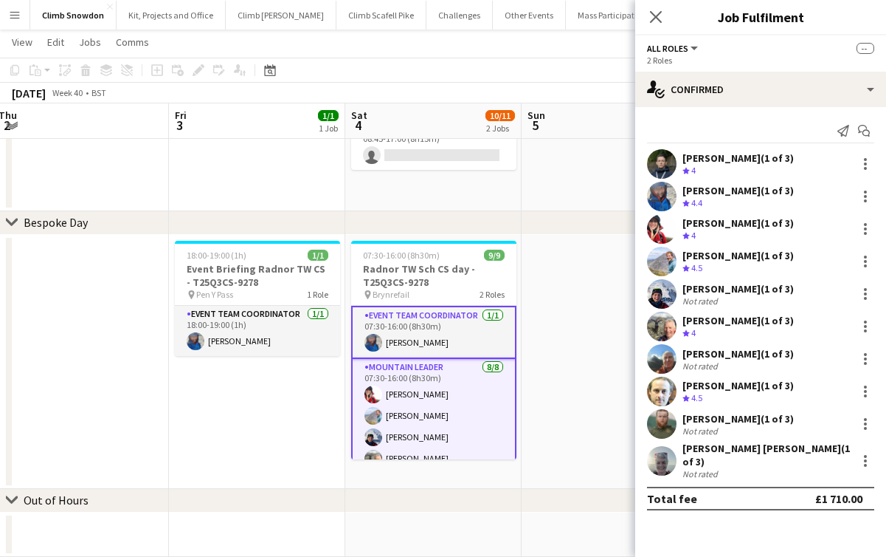
scroll to position [0, 0]
